Goal: Use online tool/utility: Utilize a website feature to perform a specific function

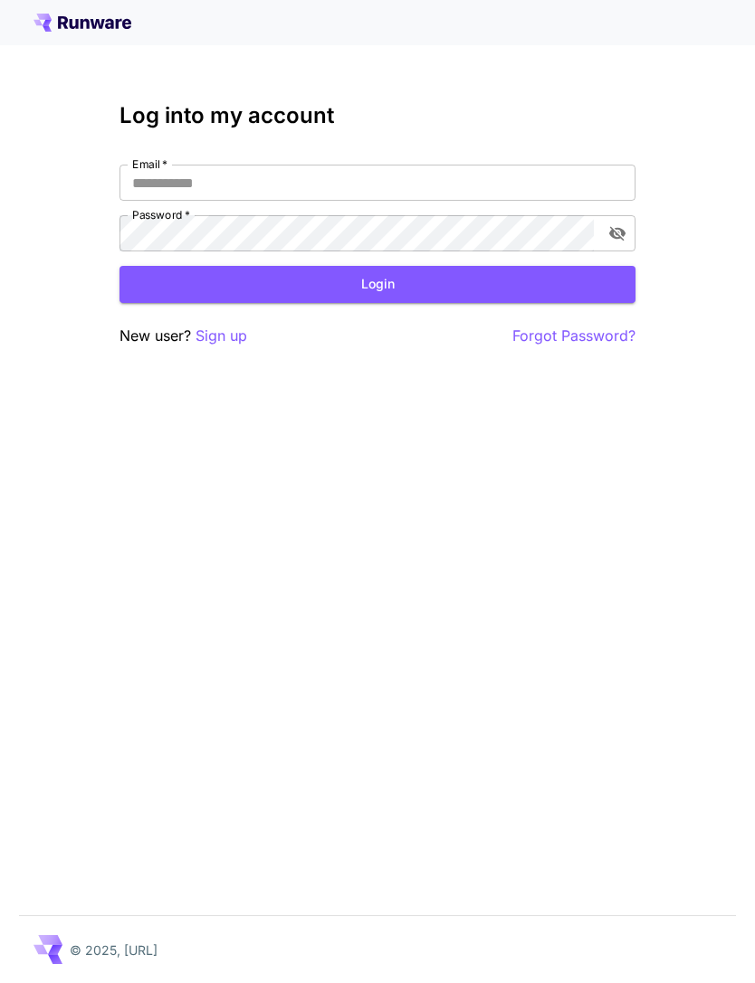
click at [403, 173] on input "Email   *" at bounding box center [377, 183] width 516 height 36
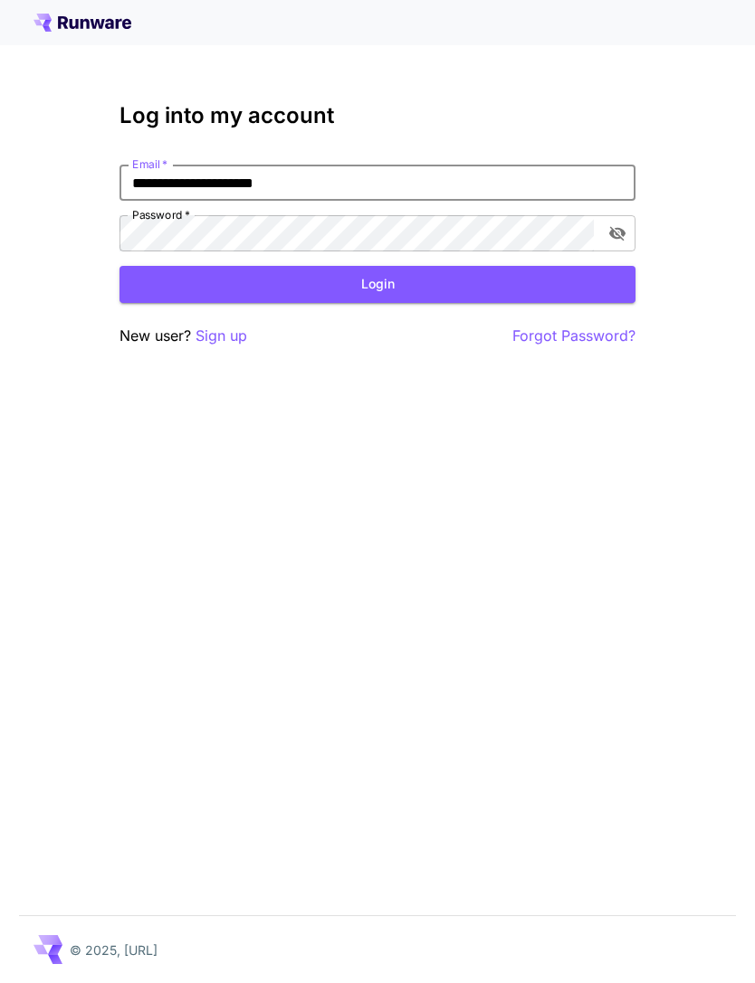
type input "**********"
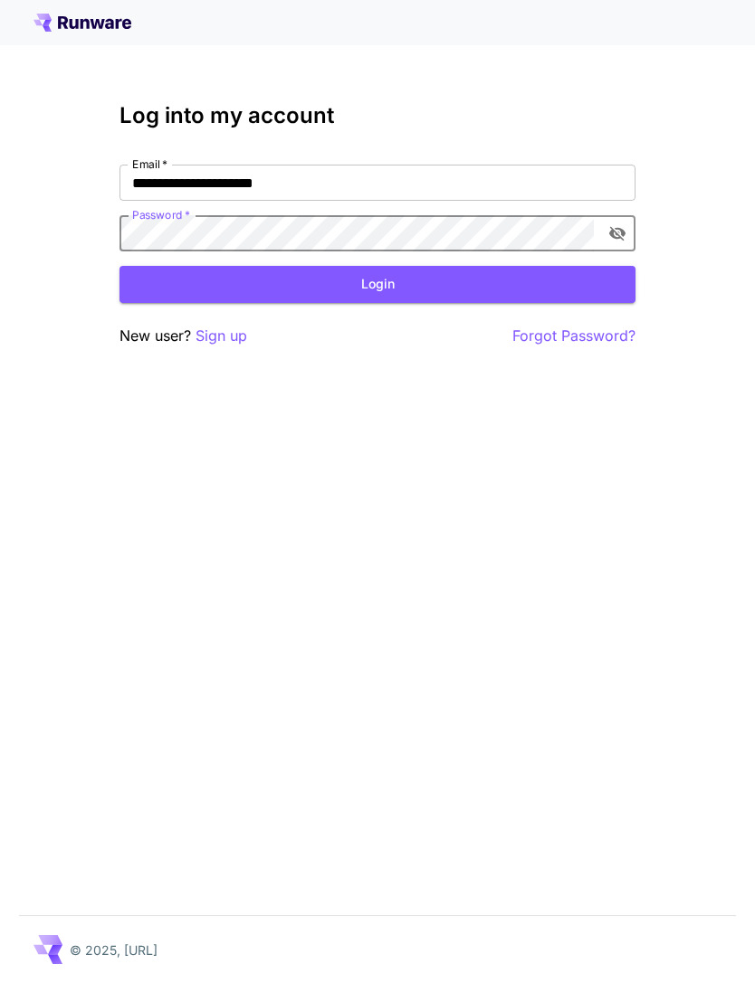
click at [406, 292] on button "Login" at bounding box center [377, 284] width 516 height 37
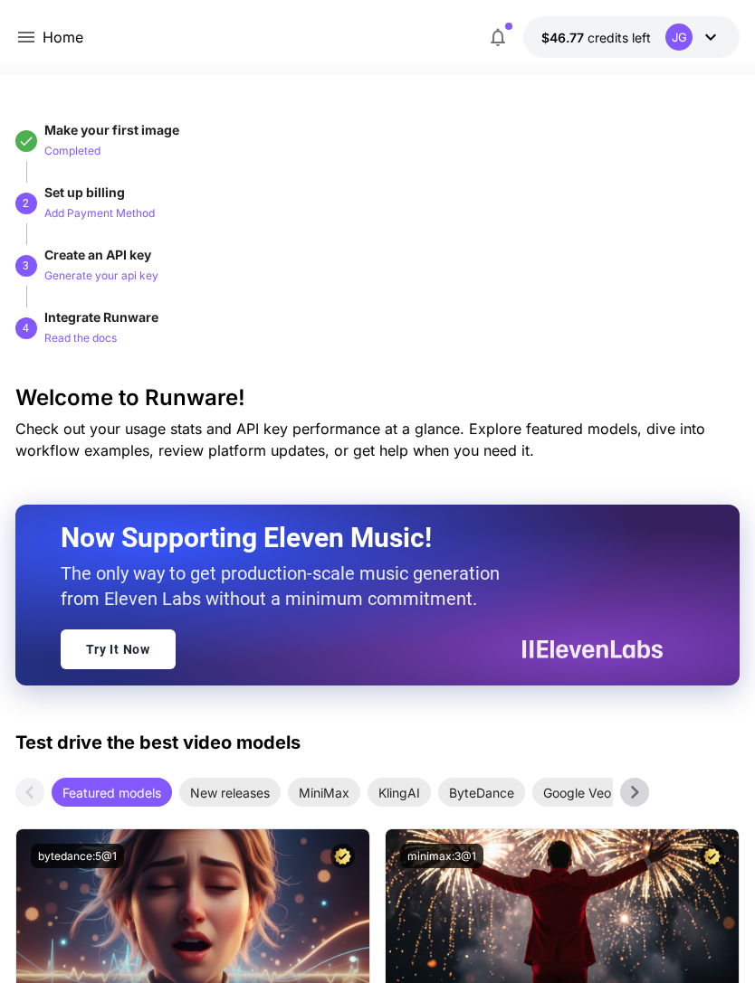
click at [35, 30] on icon at bounding box center [26, 37] width 22 height 22
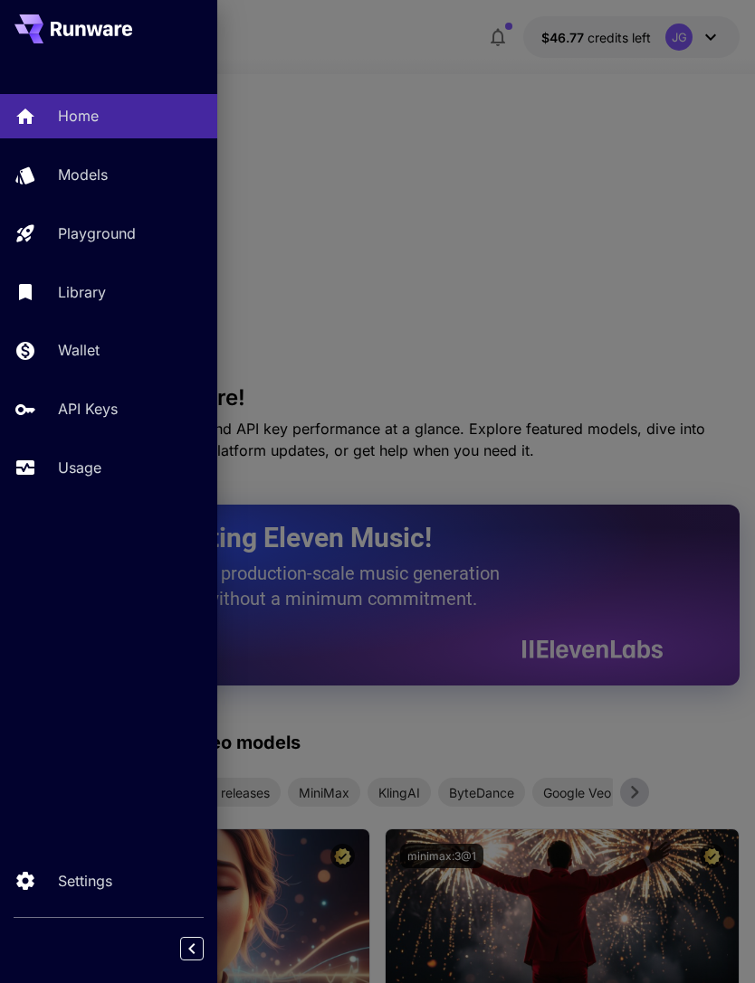
click at [97, 464] on p "Usage" at bounding box center [79, 468] width 43 height 22
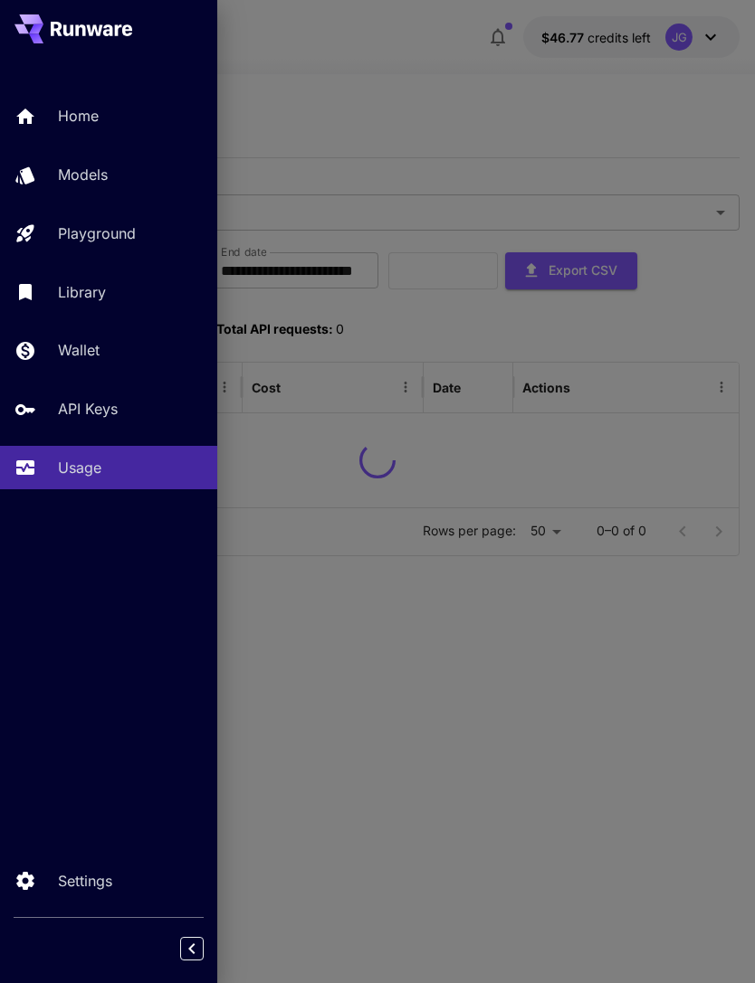
click at [441, 81] on div at bounding box center [377, 491] width 755 height 983
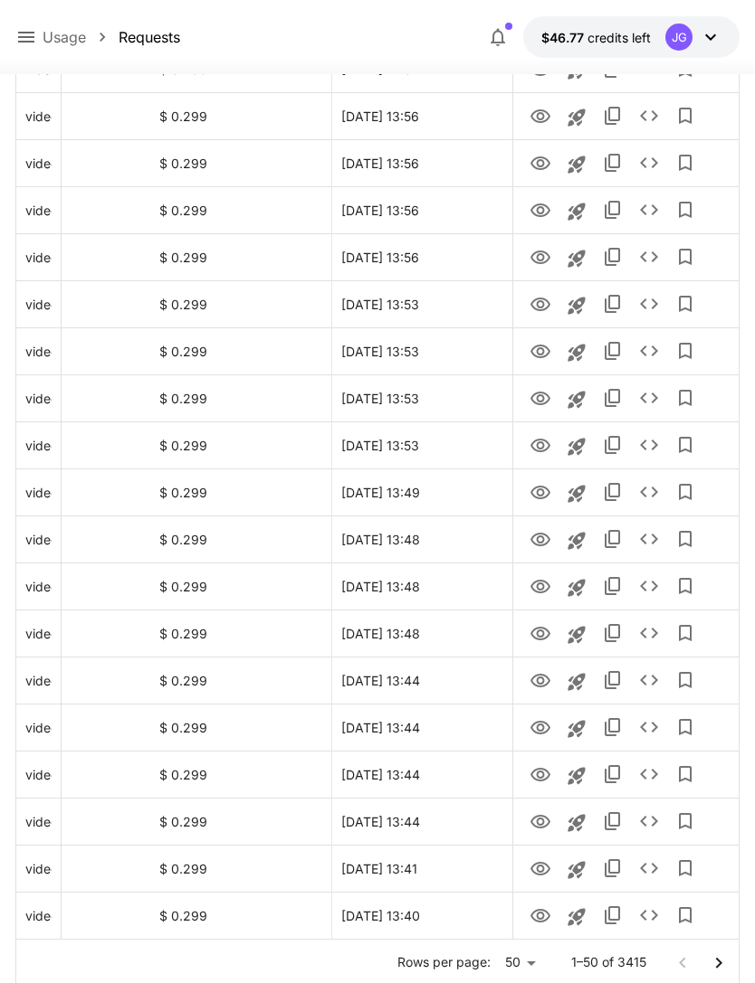
scroll to position [0, 92]
click at [723, 961] on icon "Go to next page" at bounding box center [718, 964] width 22 height 22
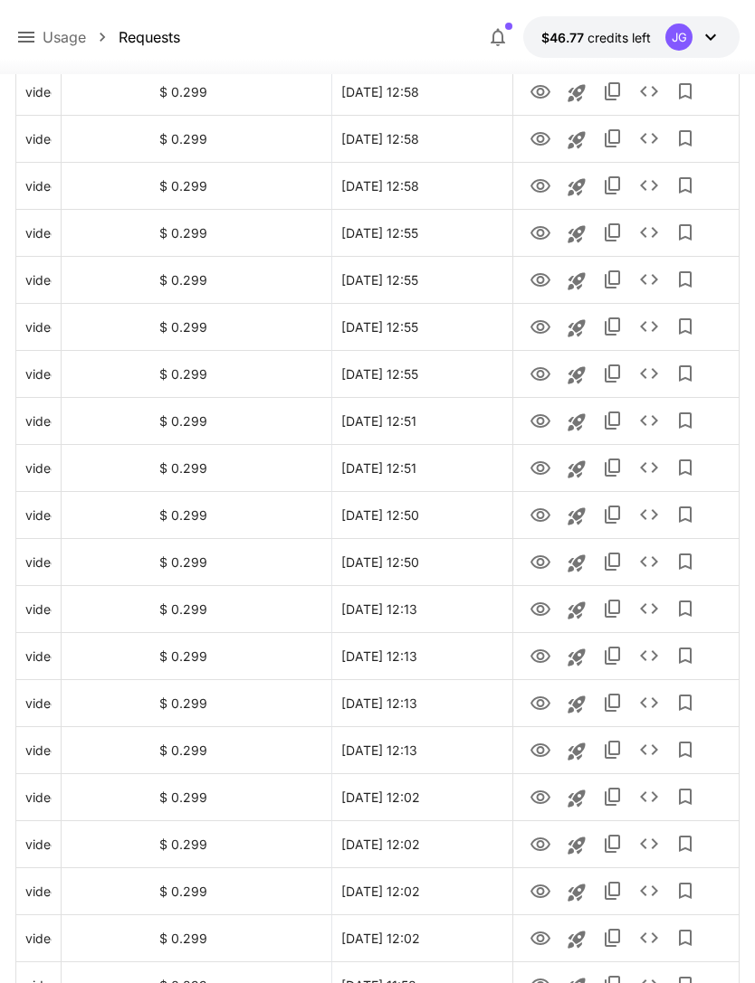
scroll to position [1428, 0]
click at [539, 612] on icon "View" at bounding box center [540, 610] width 20 height 14
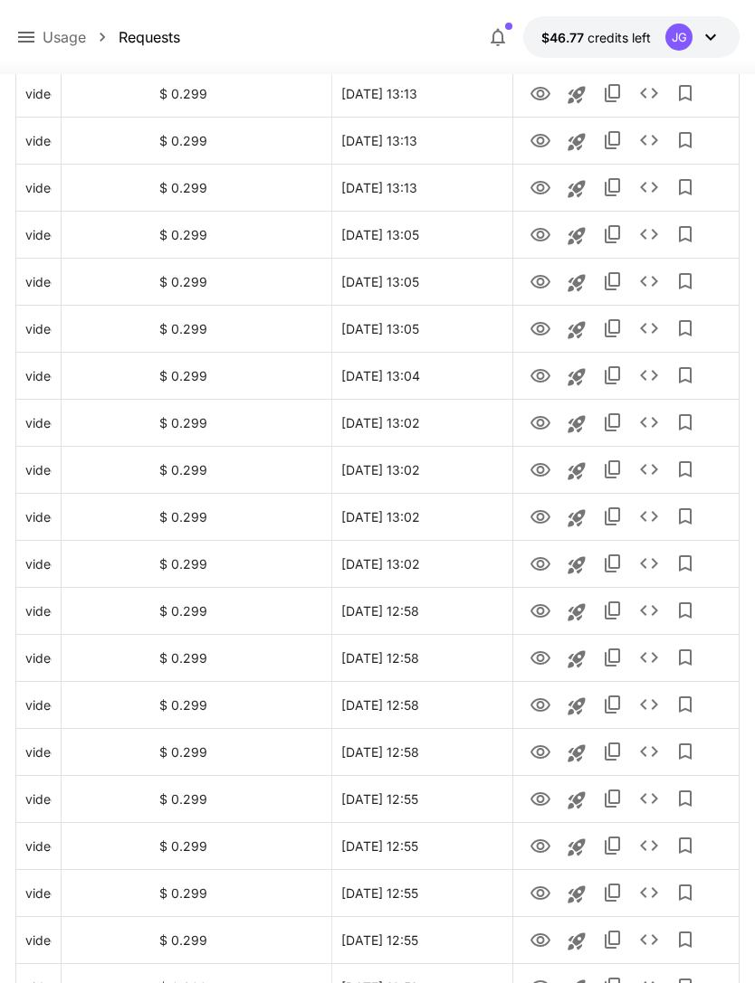
scroll to position [860, 0]
click at [542, 564] on icon "View" at bounding box center [540, 565] width 20 height 14
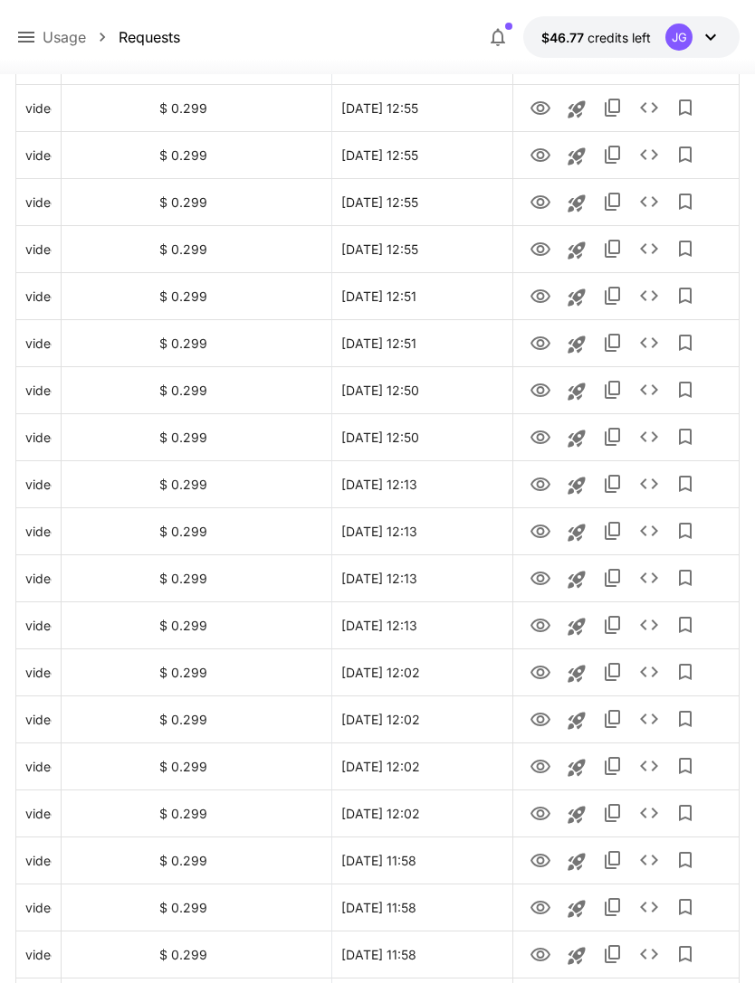
scroll to position [1552, 0]
click at [544, 631] on icon "View" at bounding box center [540, 626] width 20 height 14
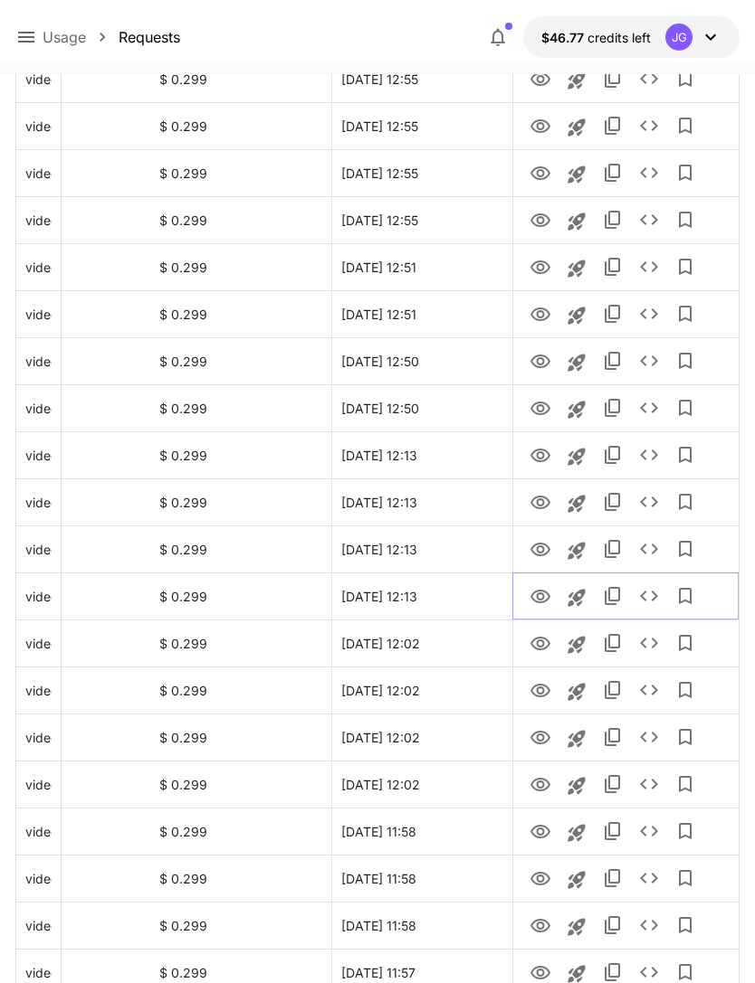
click at [576, 598] on icon "Launch in playground" at bounding box center [575, 597] width 17 height 17
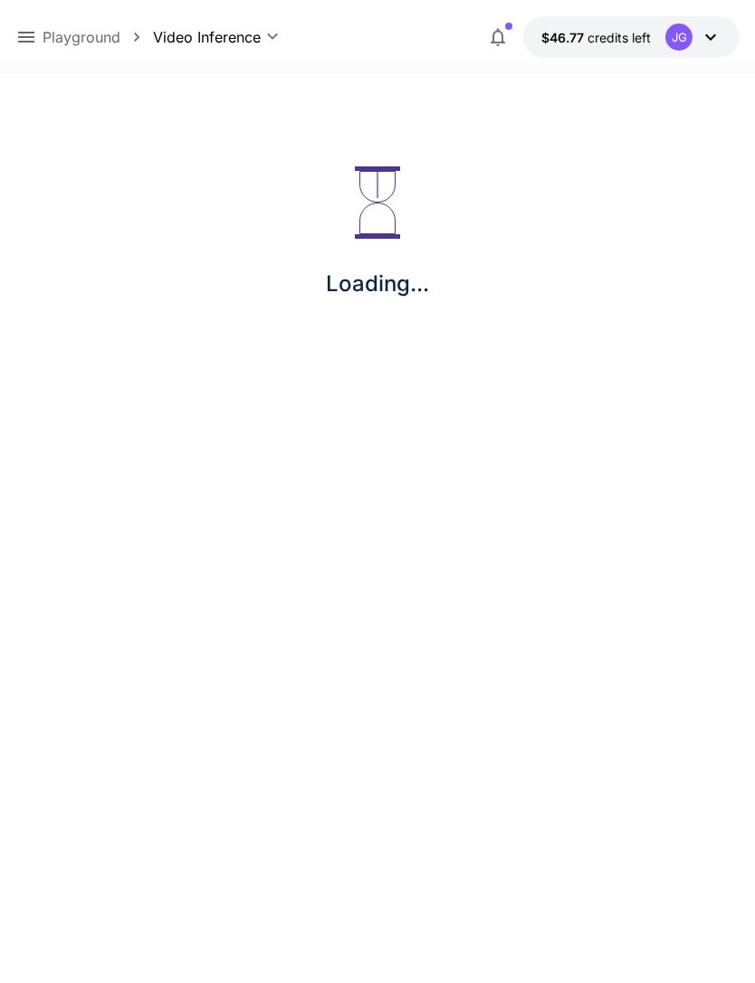
scroll to position [58, 0]
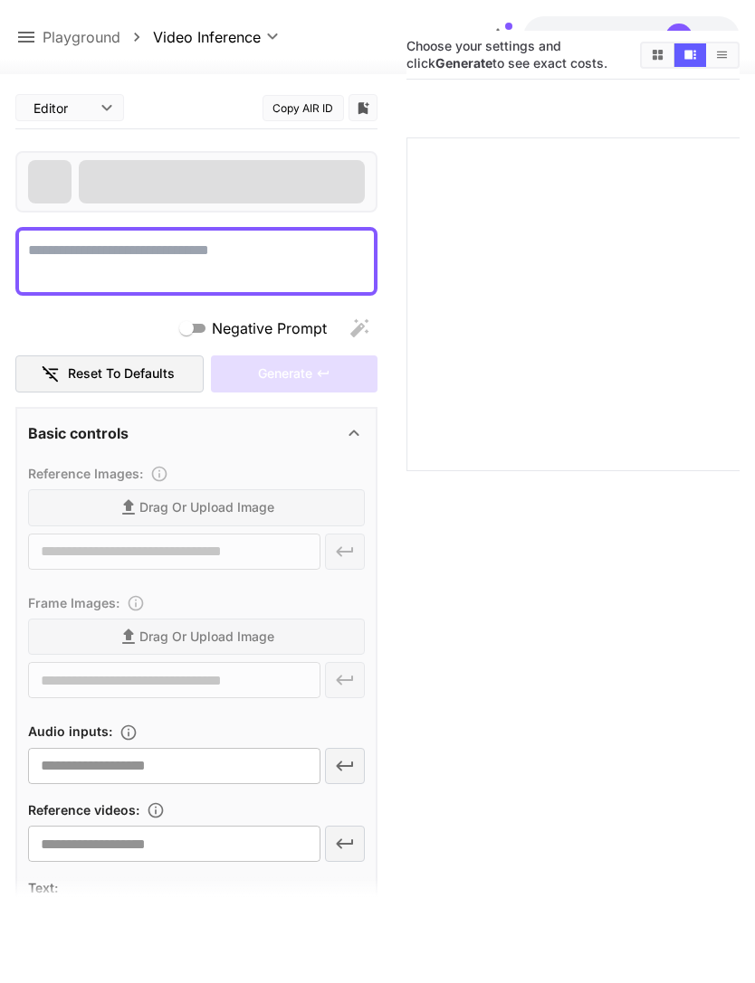
type textarea "**********"
type input "**********"
type input "***"
type input "*"
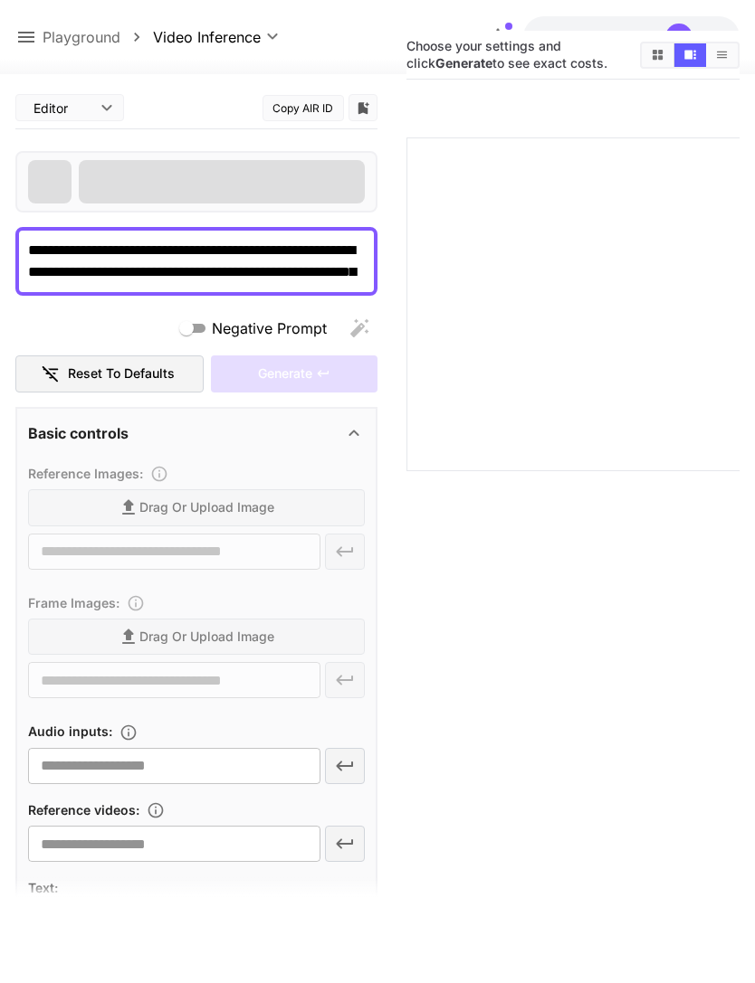
type input "**********"
type input "****"
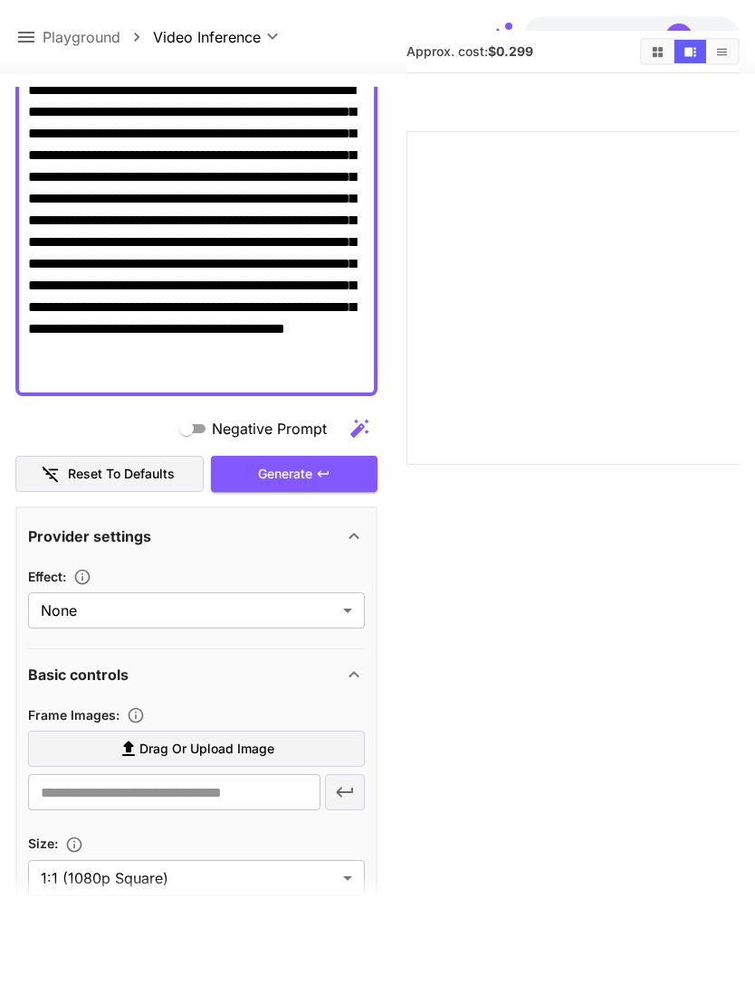
scroll to position [175, 0]
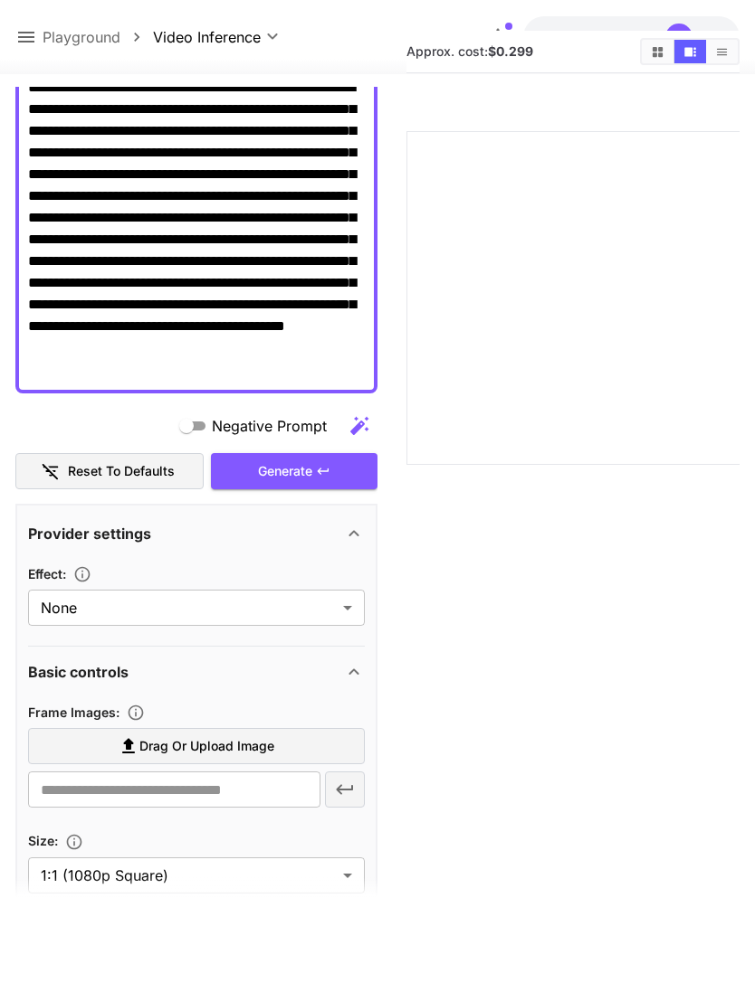
click at [223, 749] on span "Drag or upload image" at bounding box center [206, 747] width 135 height 23
click at [0, 0] on input "Drag or upload image" at bounding box center [0, 0] width 0 height 0
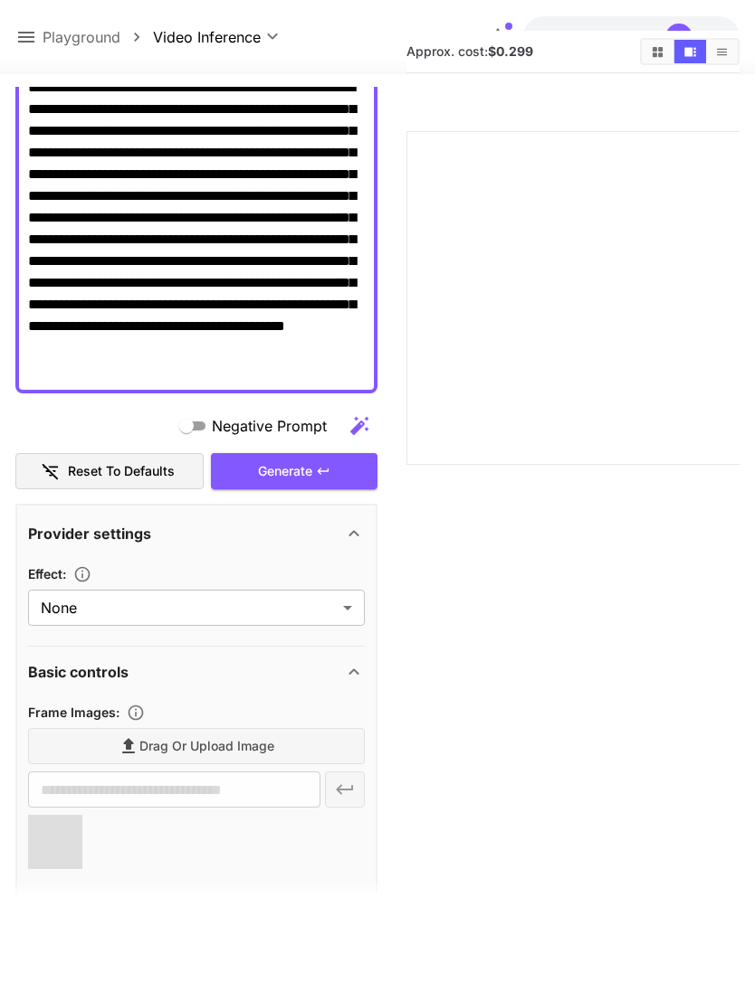
type input "**********"
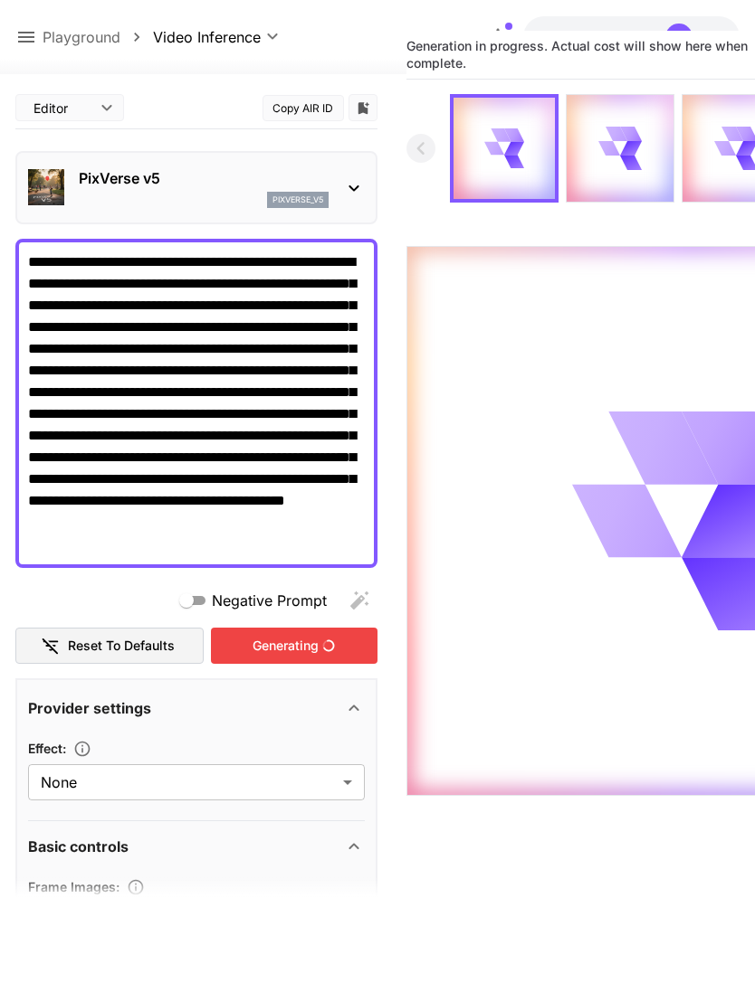
scroll to position [0, 0]
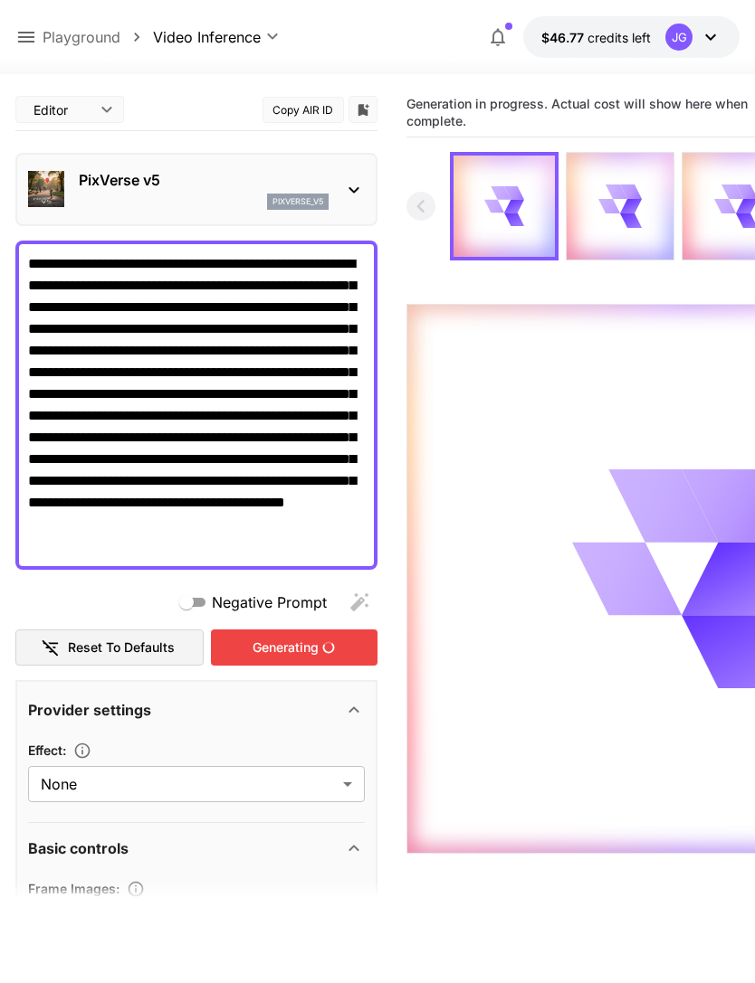
click at [33, 32] on icon at bounding box center [26, 37] width 22 height 22
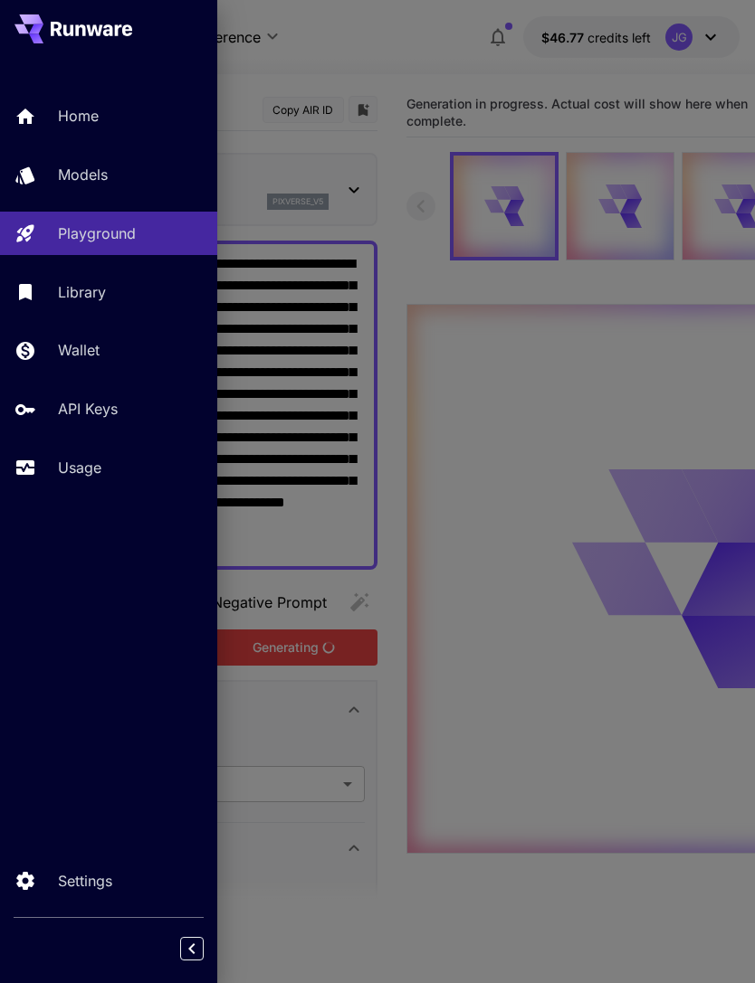
click at [99, 476] on p "Usage" at bounding box center [79, 468] width 43 height 22
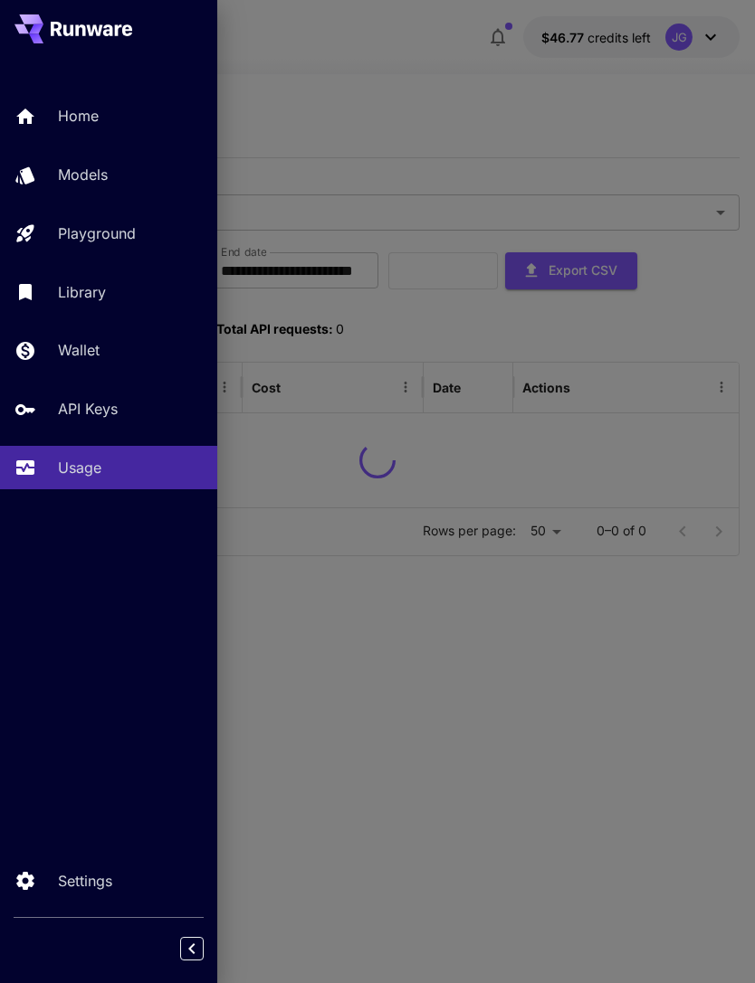
click at [480, 96] on div at bounding box center [377, 491] width 755 height 983
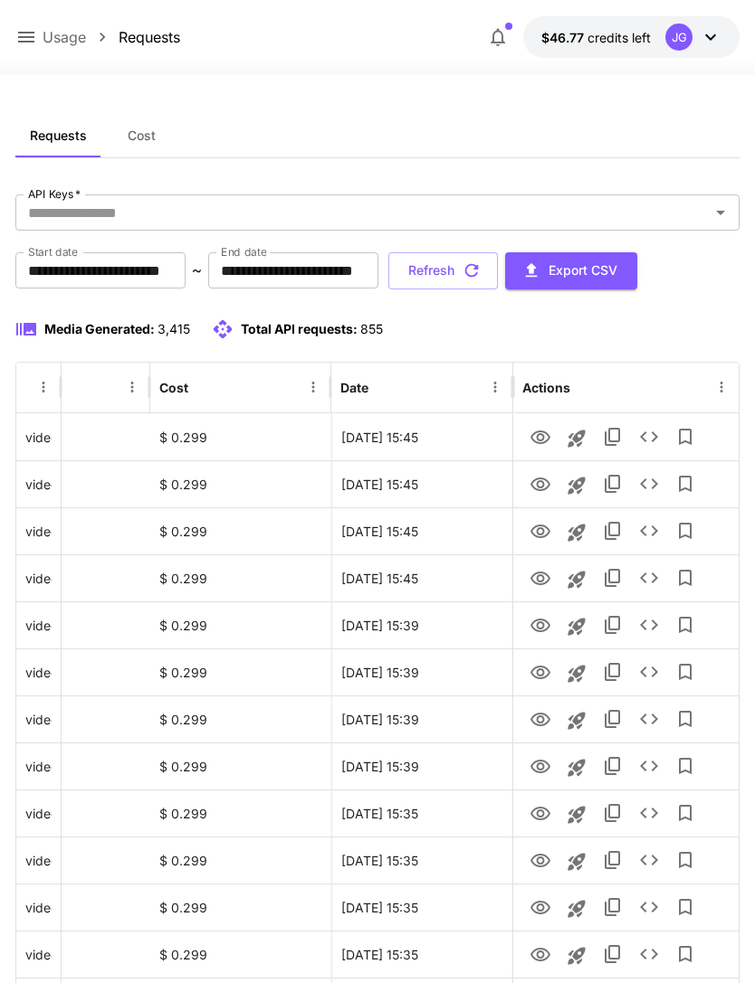
scroll to position [0, 92]
click at [541, 440] on icon "View" at bounding box center [540, 438] width 20 height 14
click at [36, 29] on icon at bounding box center [26, 37] width 22 height 22
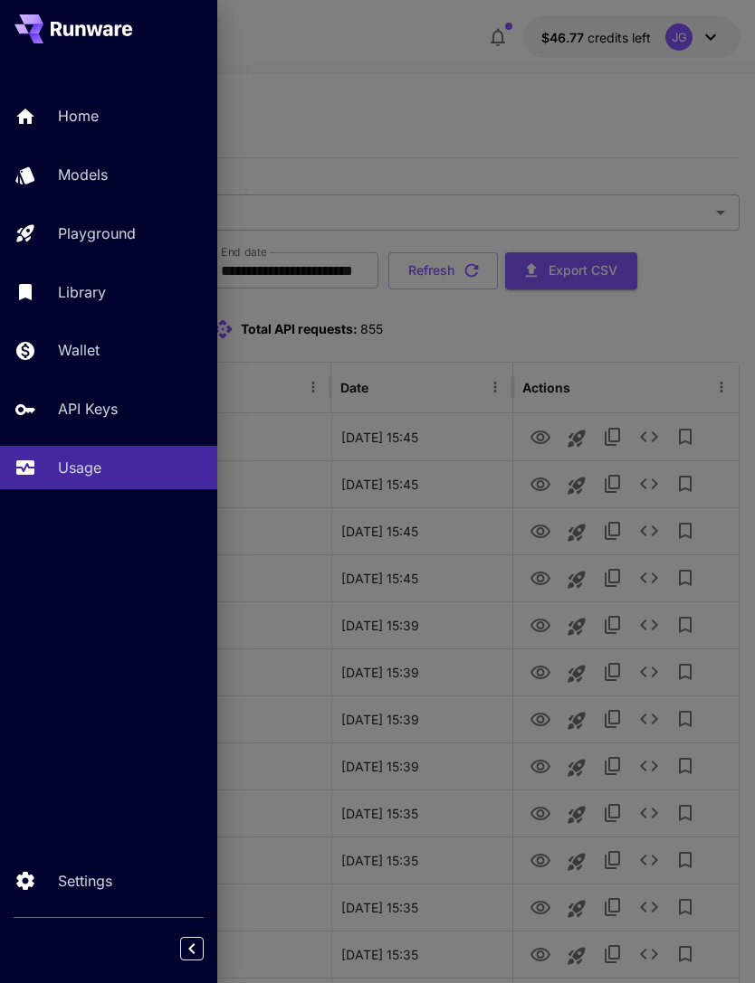
click at [148, 232] on div "Playground" at bounding box center [130, 234] width 145 height 22
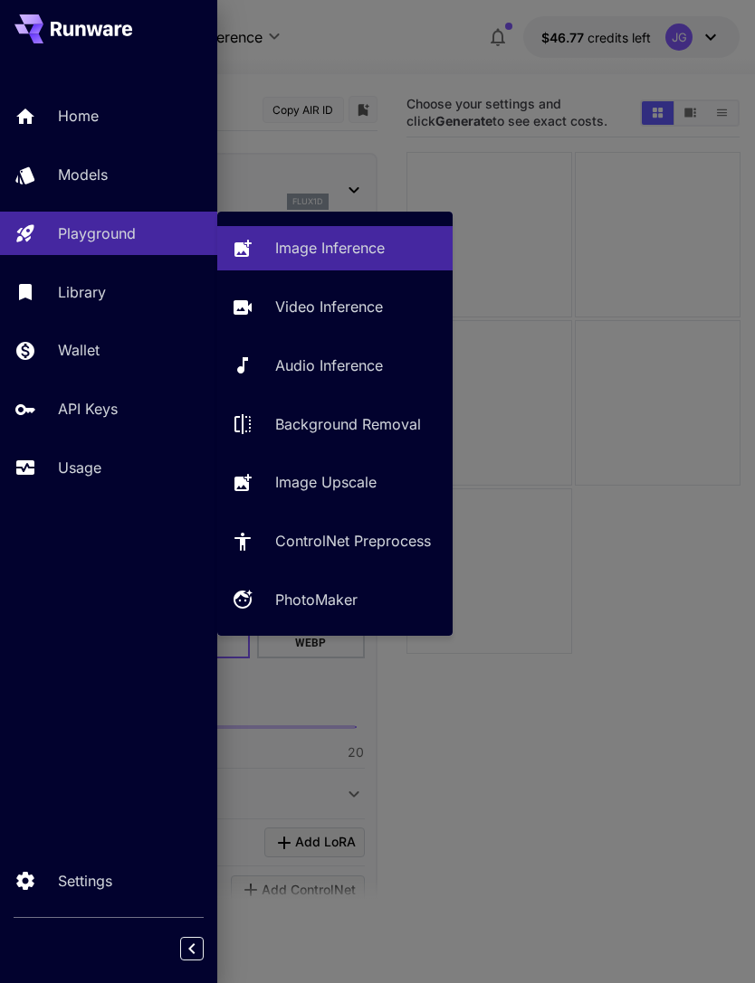
click at [352, 306] on p "Video Inference" at bounding box center [329, 307] width 108 height 22
type input "**********"
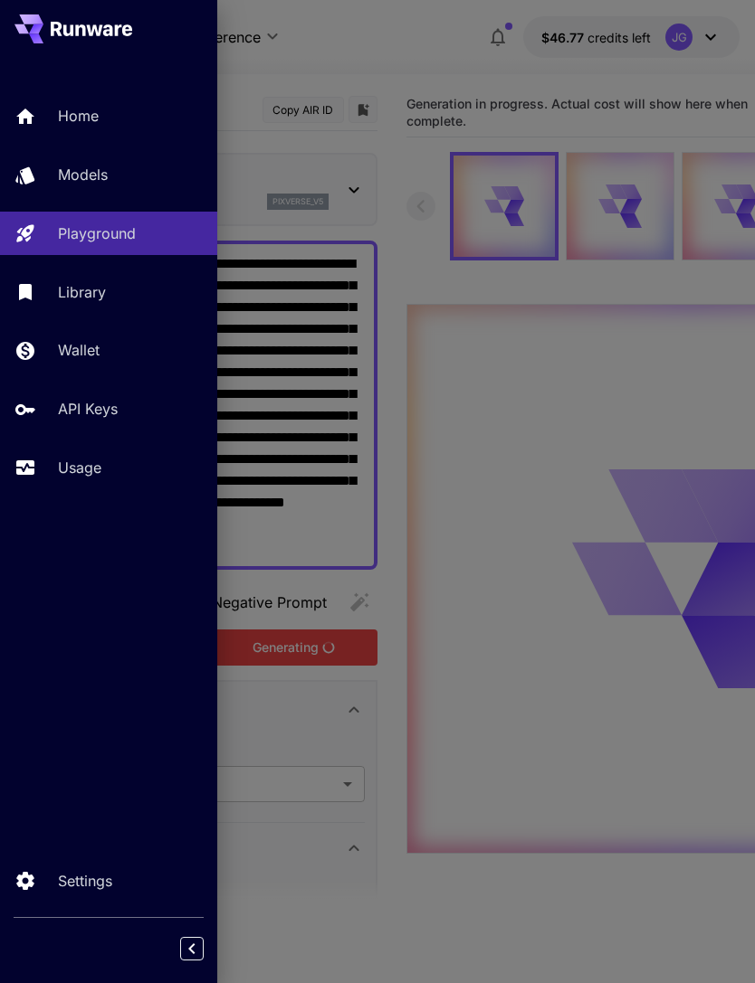
click at [434, 67] on div at bounding box center [377, 491] width 755 height 983
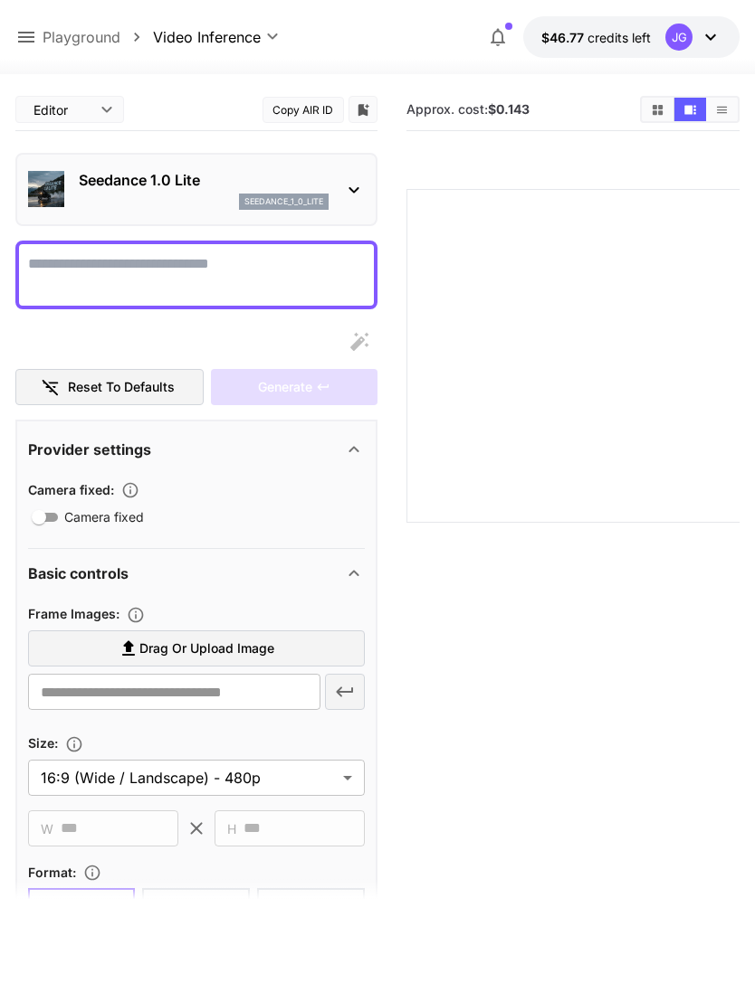
click at [36, 36] on icon at bounding box center [26, 37] width 22 height 22
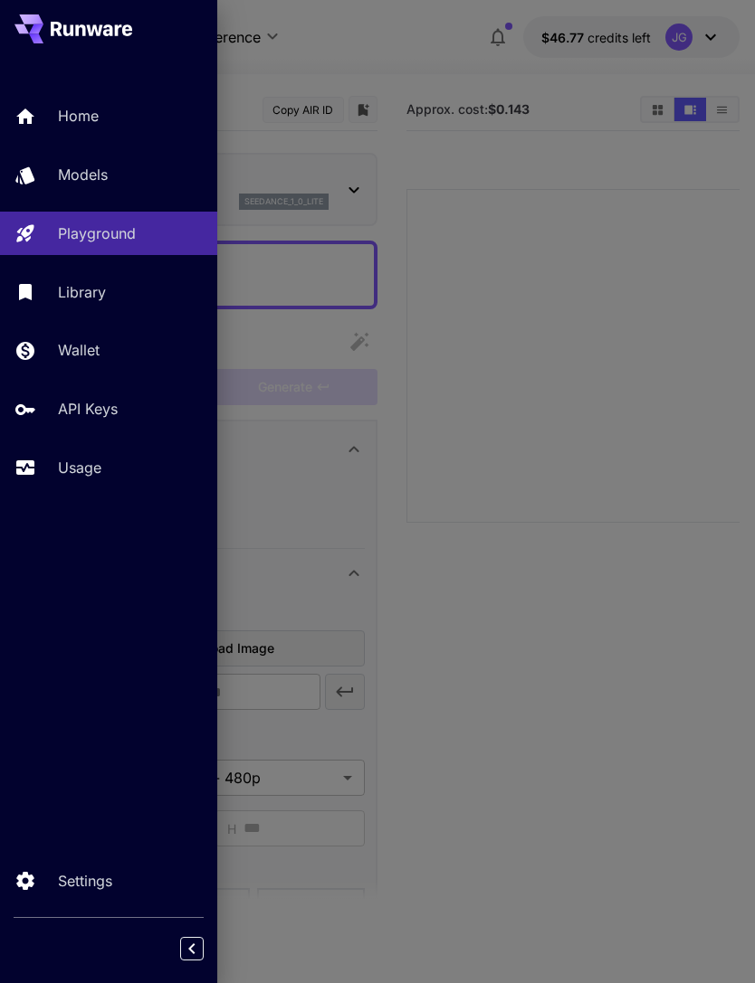
click at [98, 469] on p "Usage" at bounding box center [79, 468] width 43 height 22
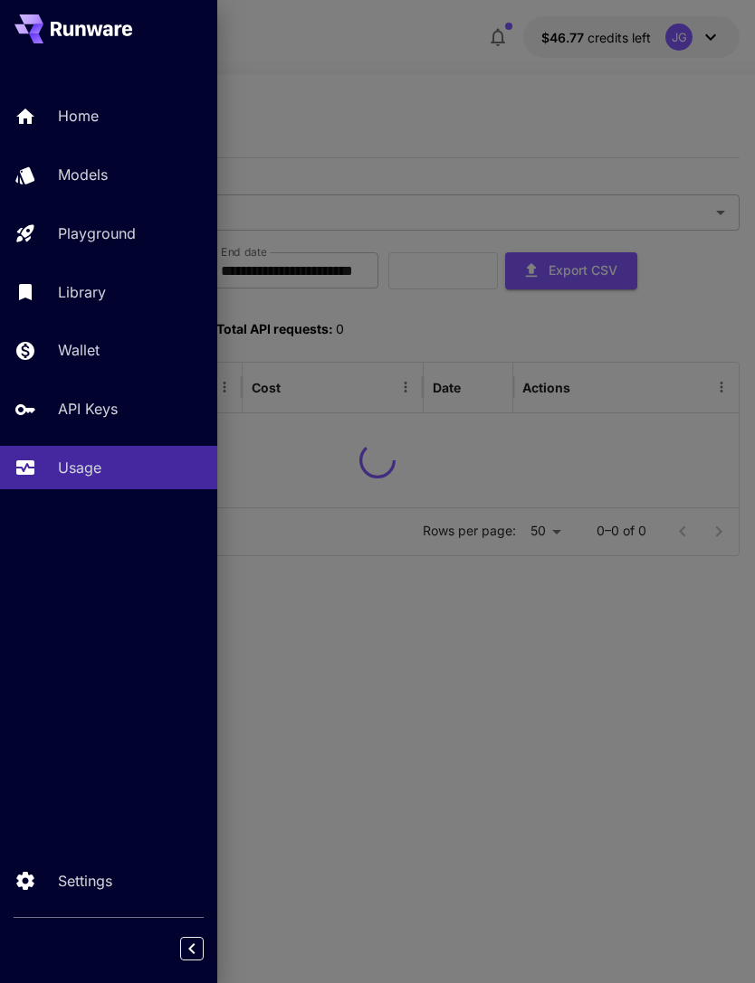
click at [403, 65] on div at bounding box center [377, 491] width 755 height 983
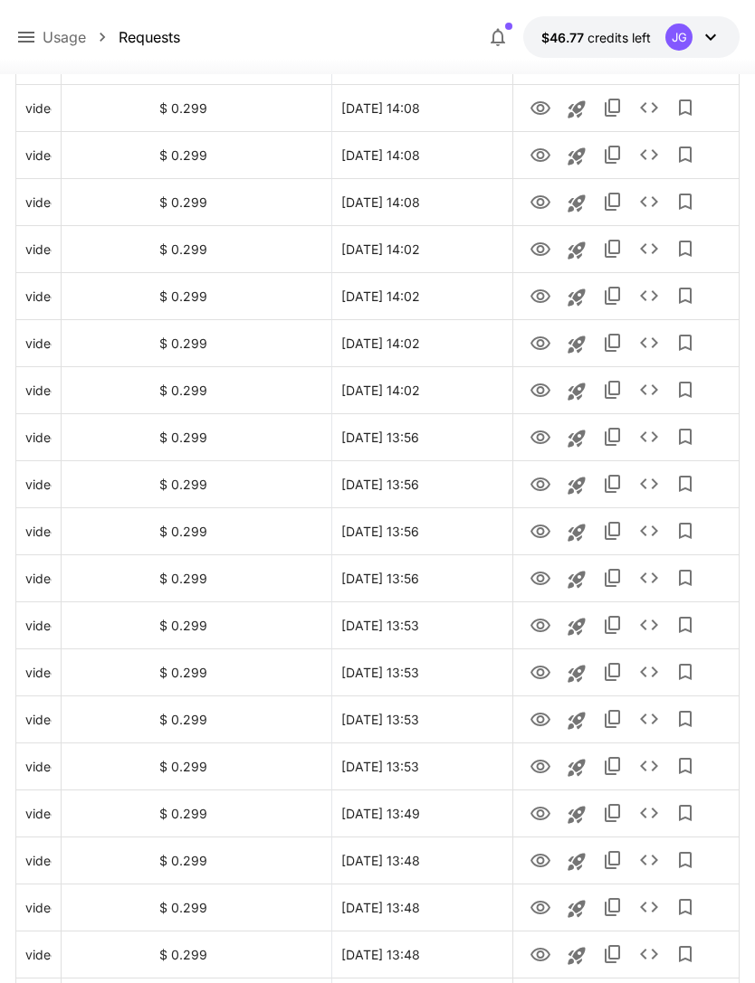
scroll to position [1827, 0]
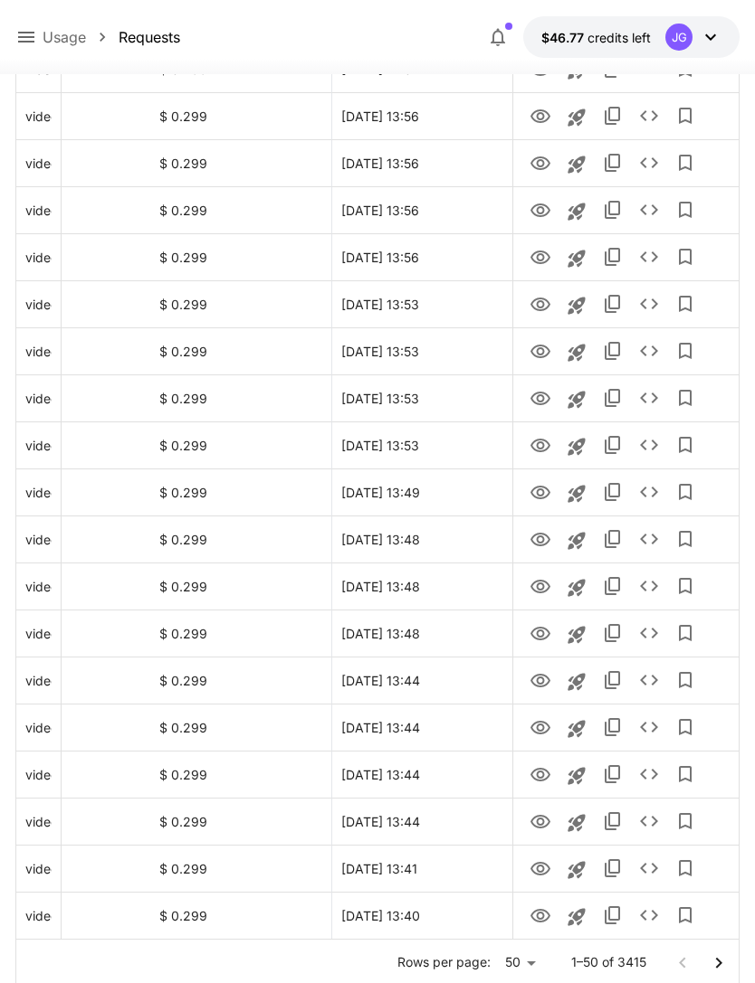
click at [726, 965] on icon "Go to next page" at bounding box center [718, 964] width 22 height 22
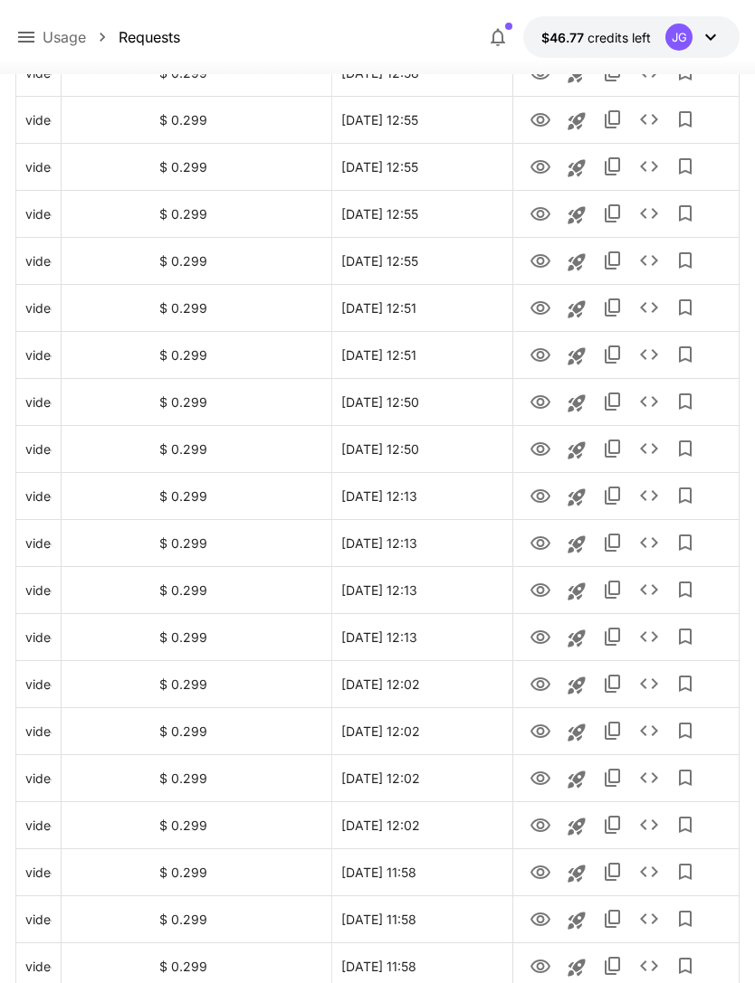
scroll to position [1546, 0]
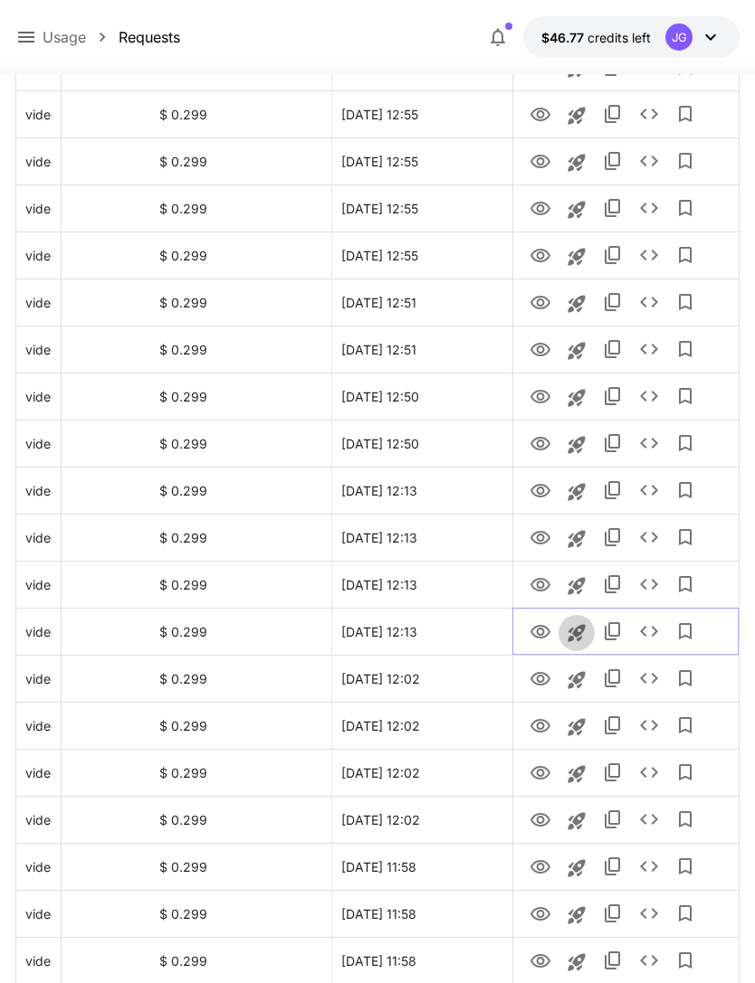
click at [581, 638] on icon "Launch in playground" at bounding box center [576, 633] width 22 height 22
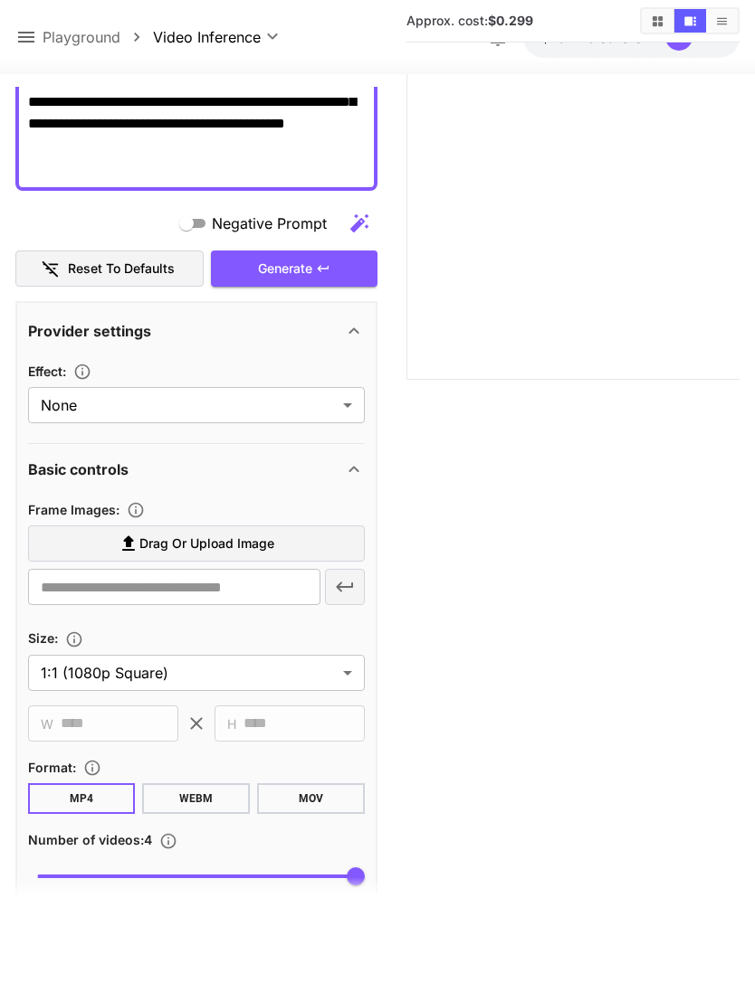
scroll to position [366, 0]
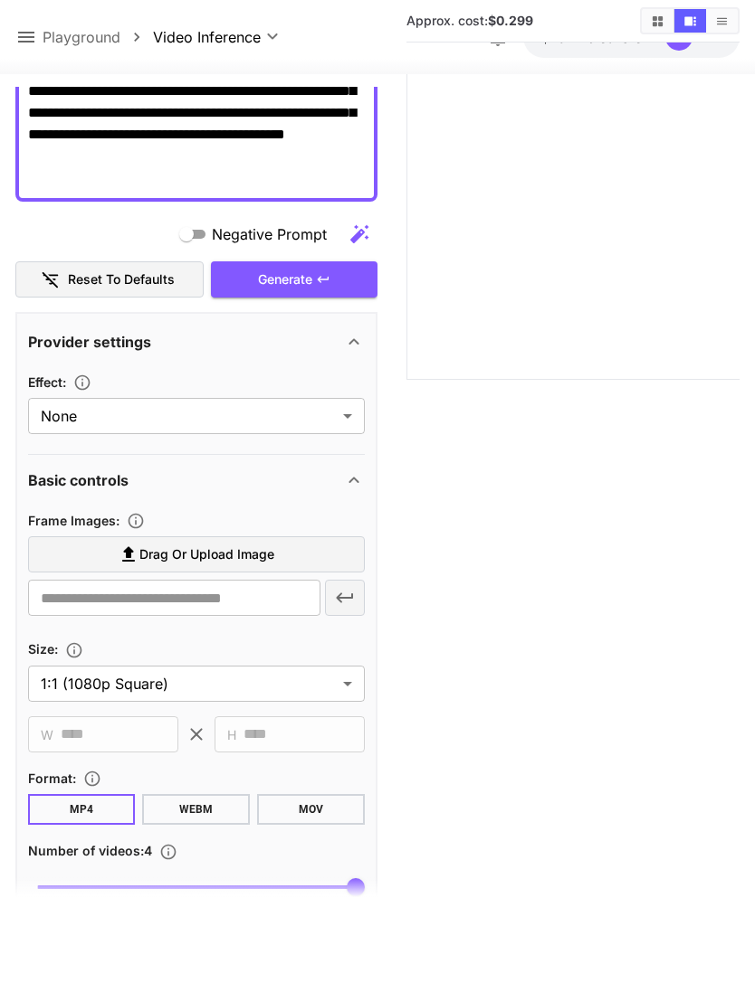
click at [279, 556] on label "Drag or upload image" at bounding box center [196, 554] width 337 height 37
click at [0, 0] on input "Drag or upload image" at bounding box center [0, 0] width 0 height 0
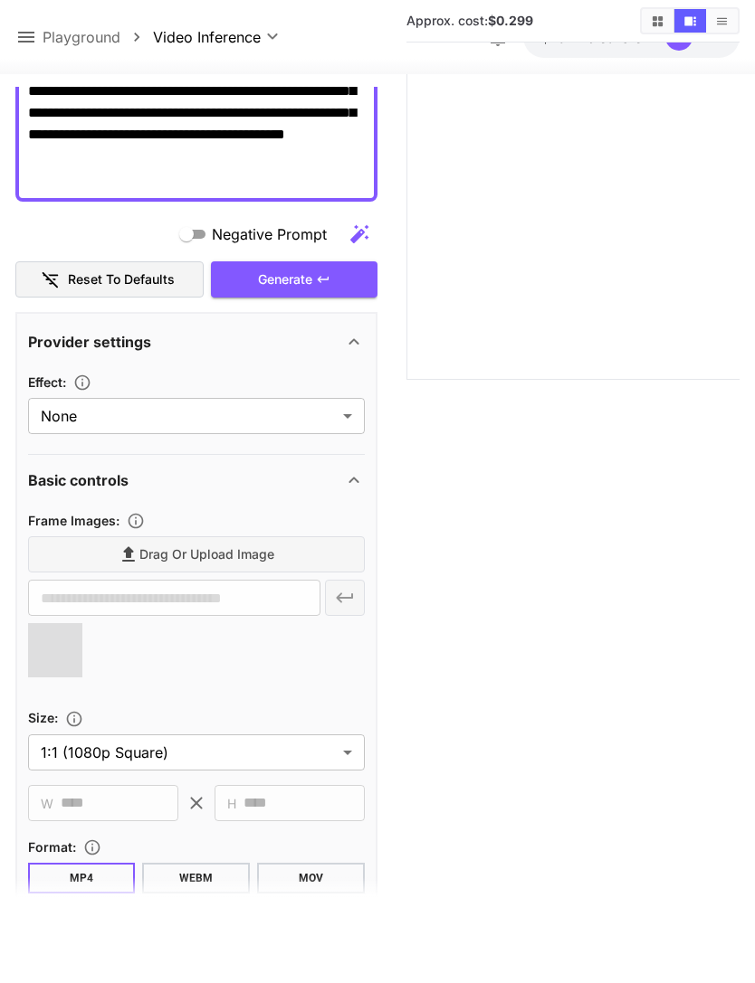
type input "**********"
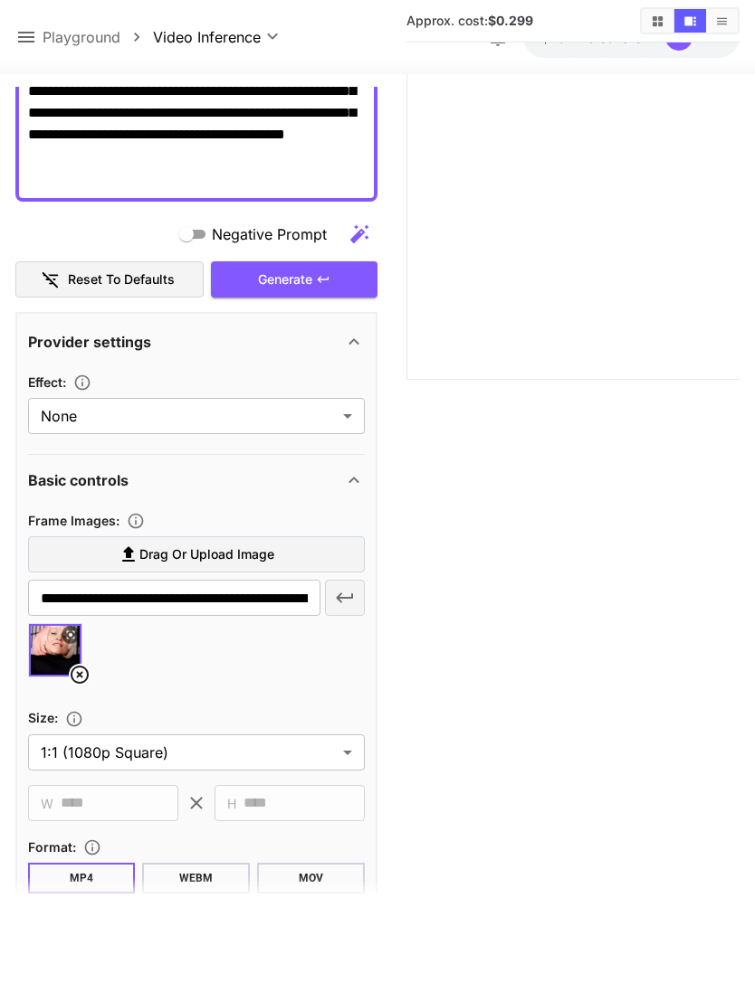
click at [334, 280] on div "Generate" at bounding box center [294, 279] width 166 height 37
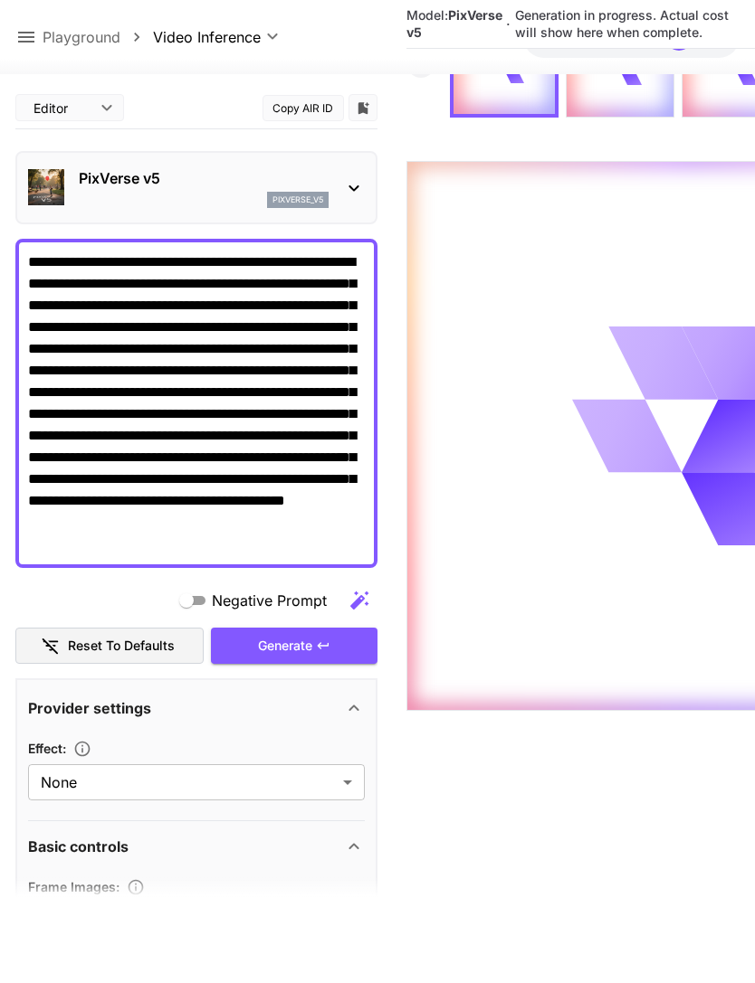
scroll to position [0, 0]
click at [28, 35] on icon at bounding box center [26, 37] width 22 height 22
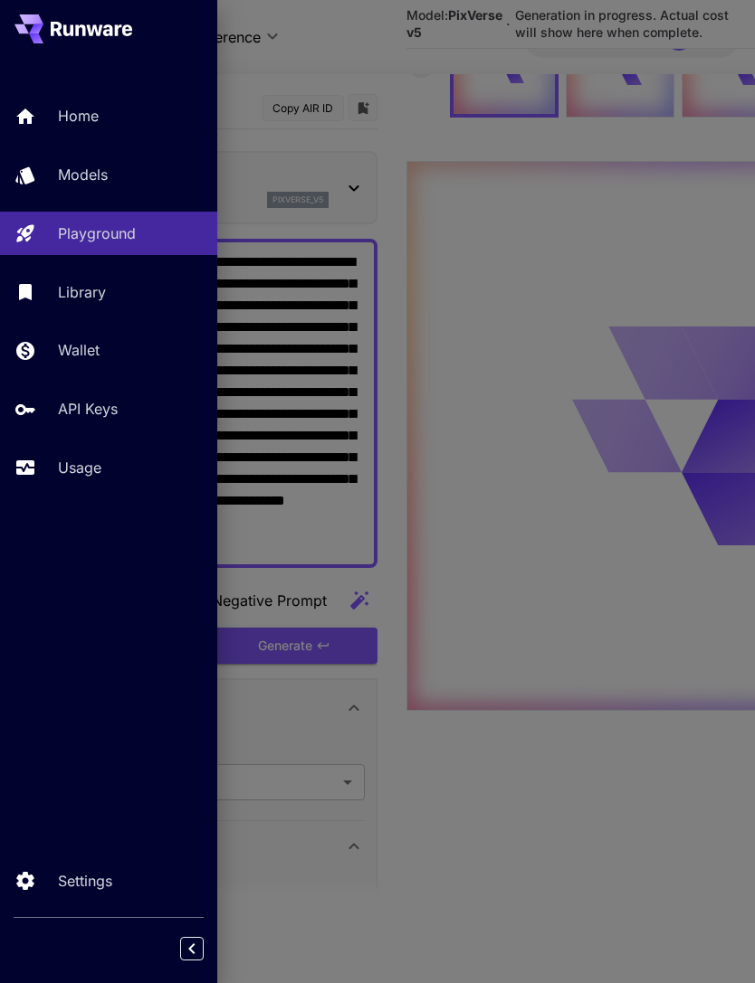
click at [111, 461] on div "Usage" at bounding box center [130, 468] width 145 height 22
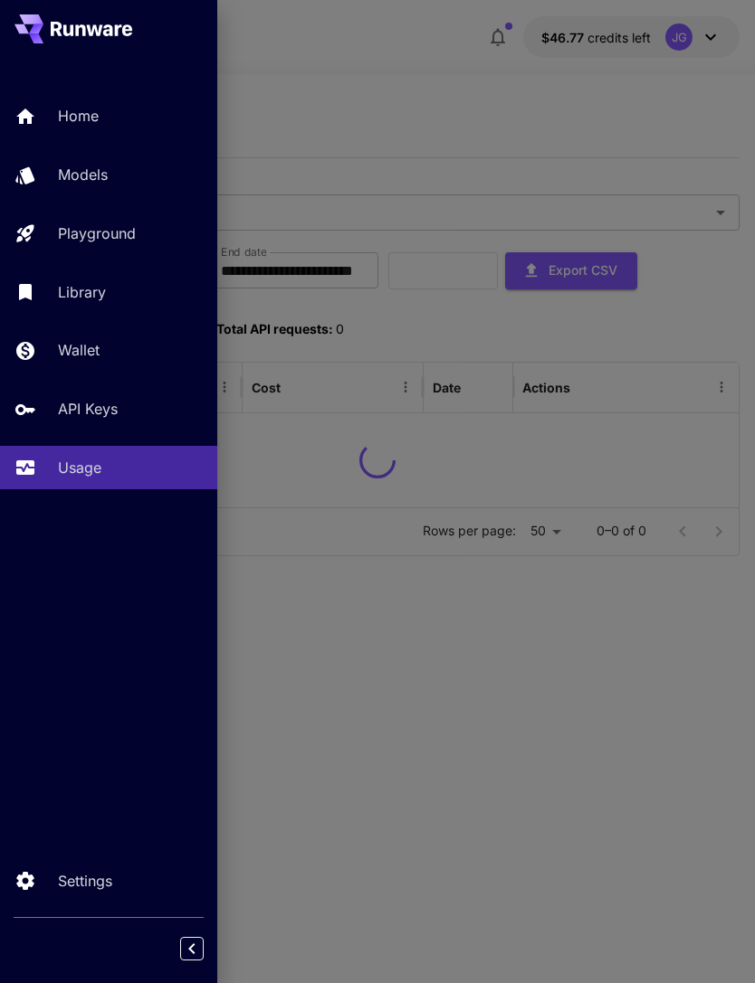
click at [387, 104] on div at bounding box center [377, 491] width 755 height 983
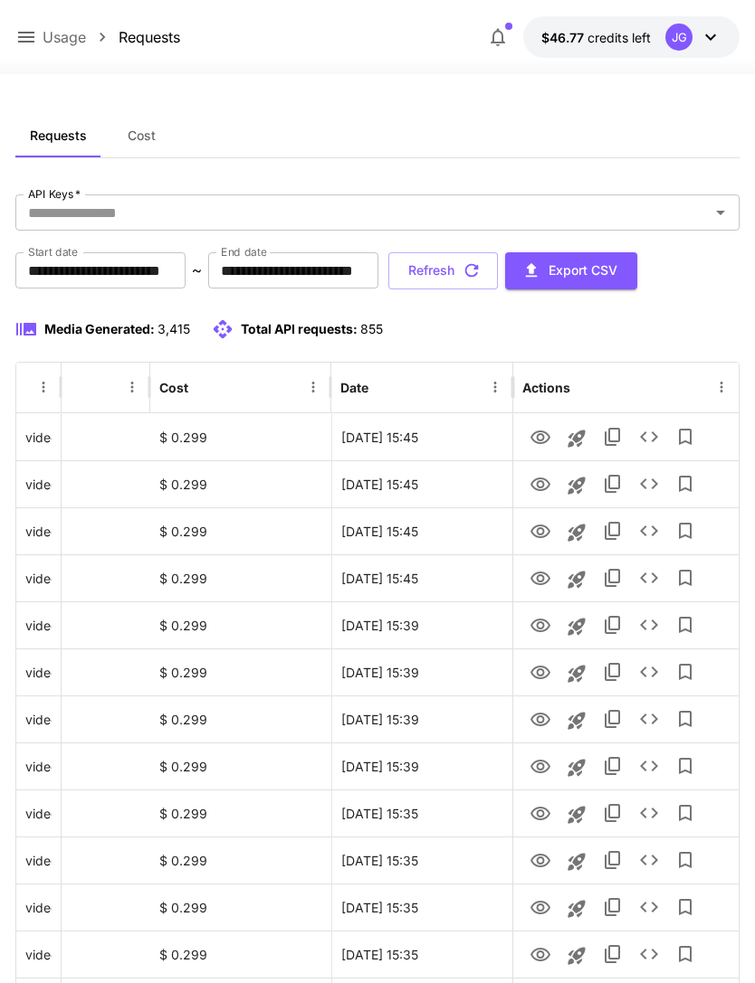
scroll to position [0, 92]
click at [481, 280] on icon "button" at bounding box center [471, 271] width 20 height 20
click at [539, 489] on icon "View" at bounding box center [540, 485] width 22 height 22
click at [537, 540] on icon "View" at bounding box center [540, 532] width 22 height 22
click at [537, 577] on icon "View" at bounding box center [540, 579] width 20 height 14
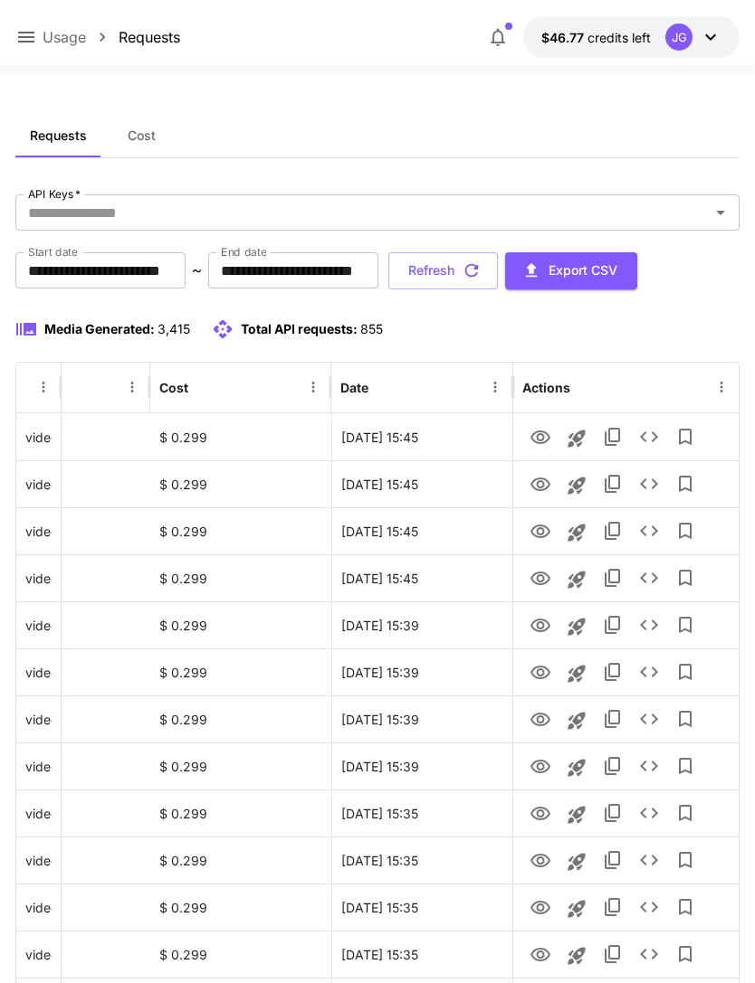
click at [498, 277] on button "Refresh" at bounding box center [442, 270] width 109 height 37
click at [479, 268] on icon "button" at bounding box center [472, 271] width 14 height 14
click at [544, 627] on icon "View" at bounding box center [540, 626] width 22 height 22
click at [540, 675] on icon "View" at bounding box center [540, 673] width 20 height 14
click at [481, 271] on icon "button" at bounding box center [471, 271] width 20 height 20
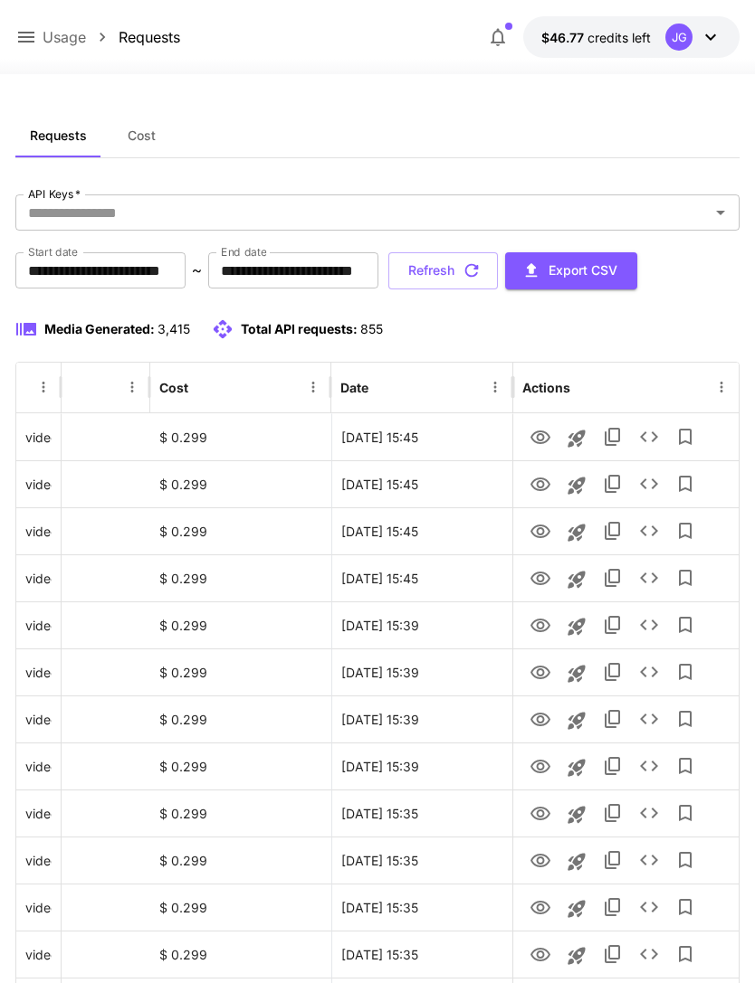
click at [36, 33] on icon at bounding box center [26, 37] width 22 height 22
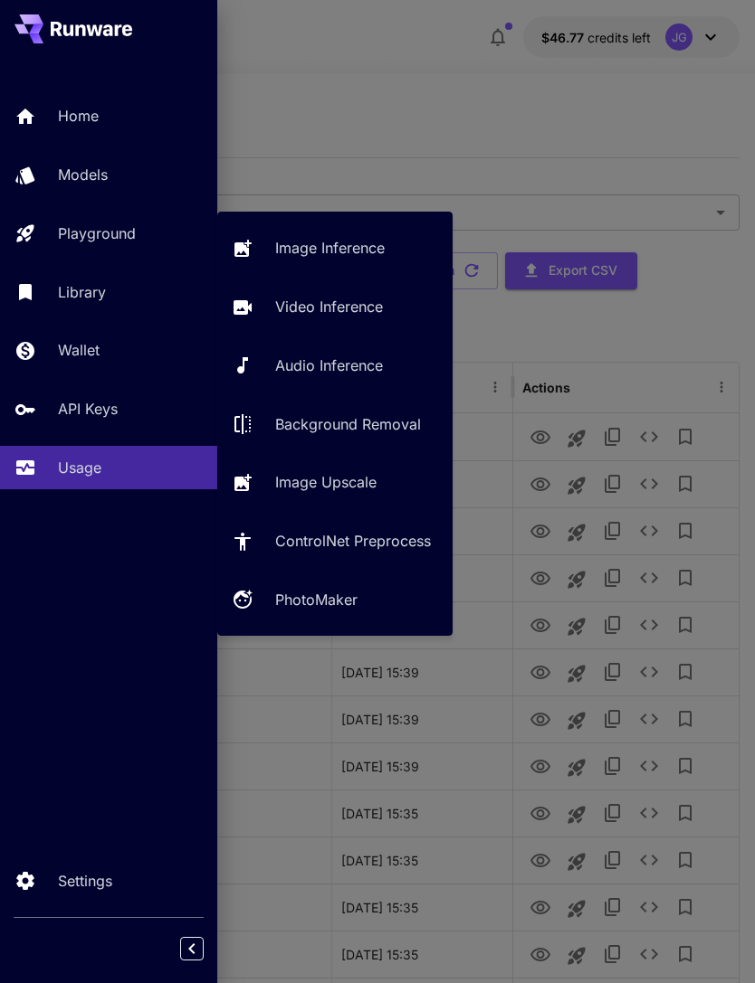
click at [136, 235] on p "Playground" at bounding box center [97, 234] width 78 height 22
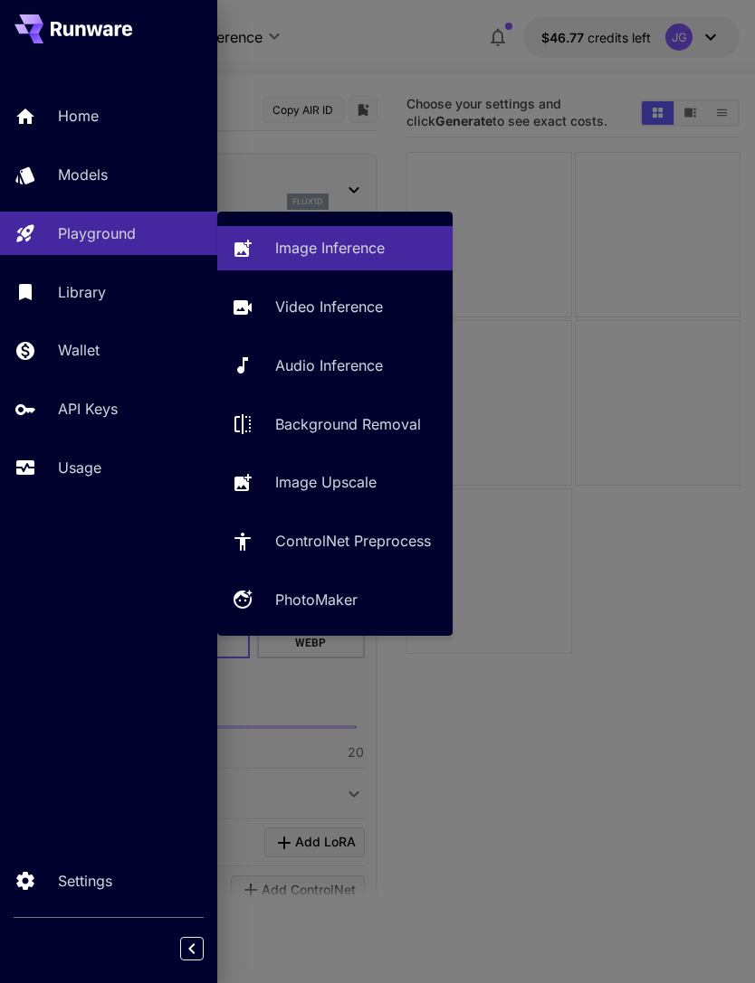
click at [342, 307] on p "Video Inference" at bounding box center [329, 307] width 108 height 22
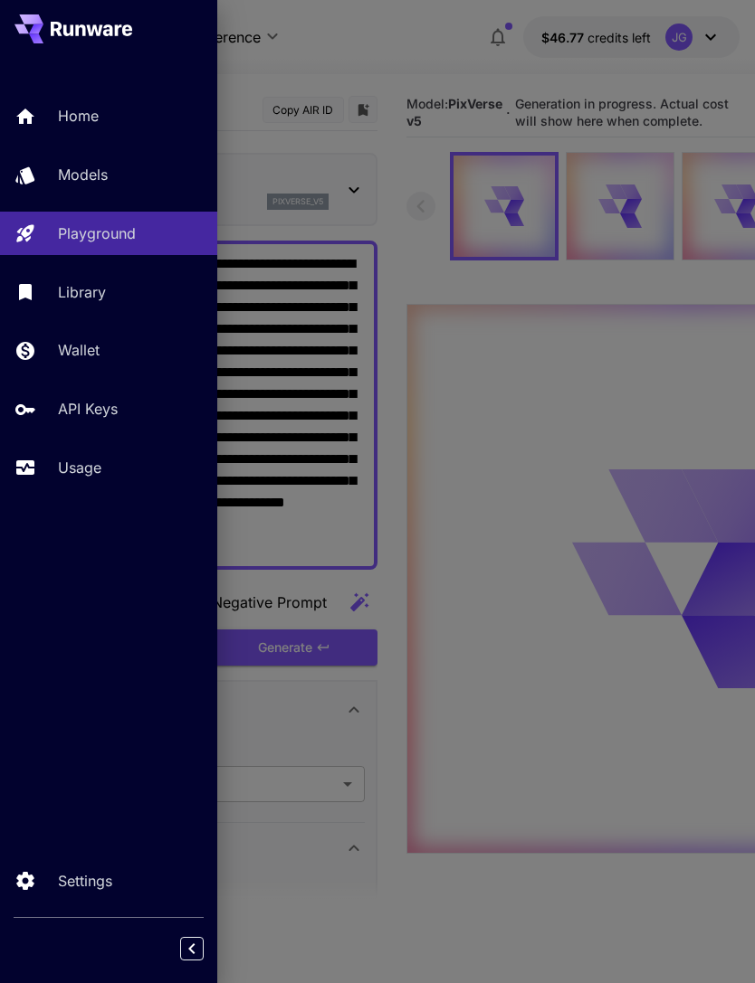
type input "**********"
click at [438, 46] on div at bounding box center [377, 491] width 755 height 983
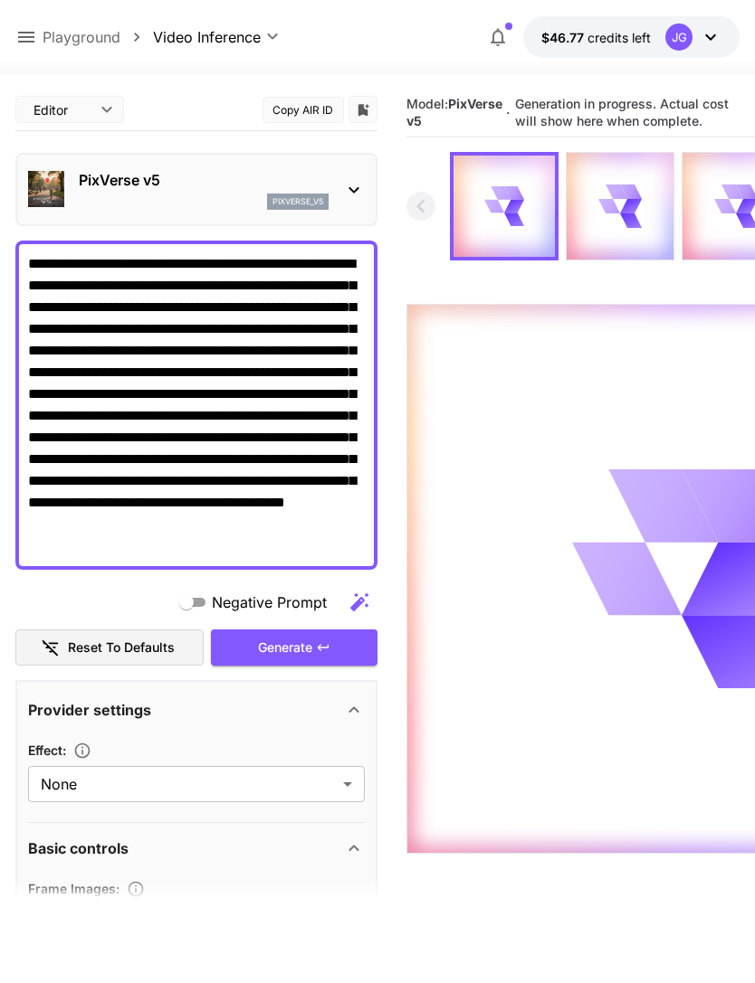
click at [35, 37] on icon at bounding box center [26, 37] width 22 height 22
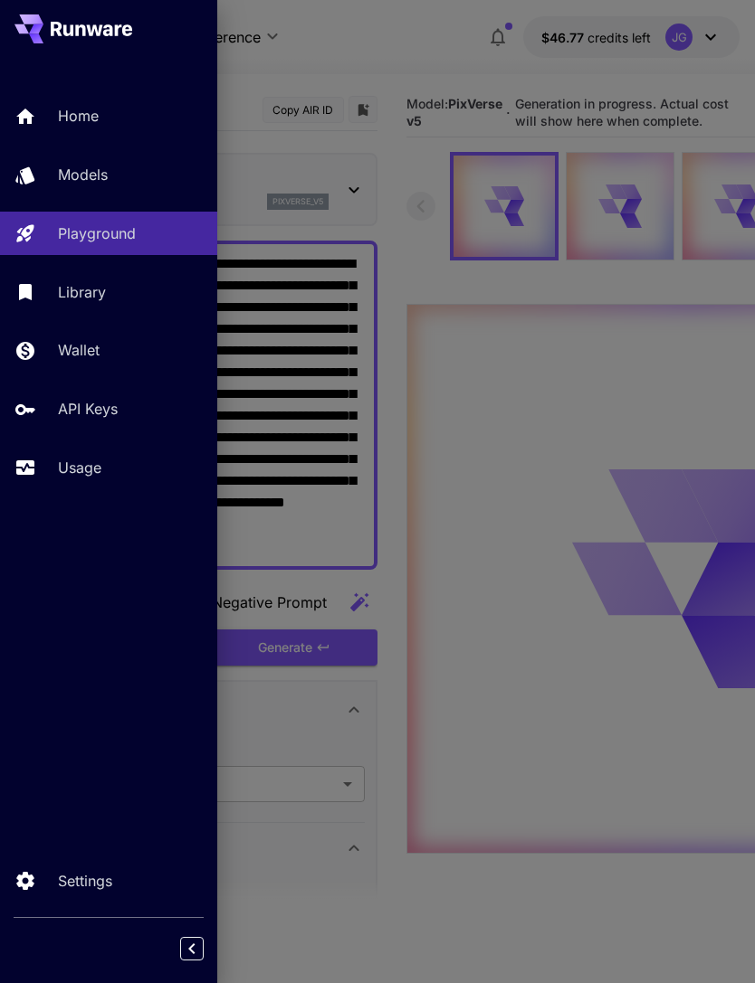
click at [93, 469] on p "Usage" at bounding box center [79, 468] width 43 height 22
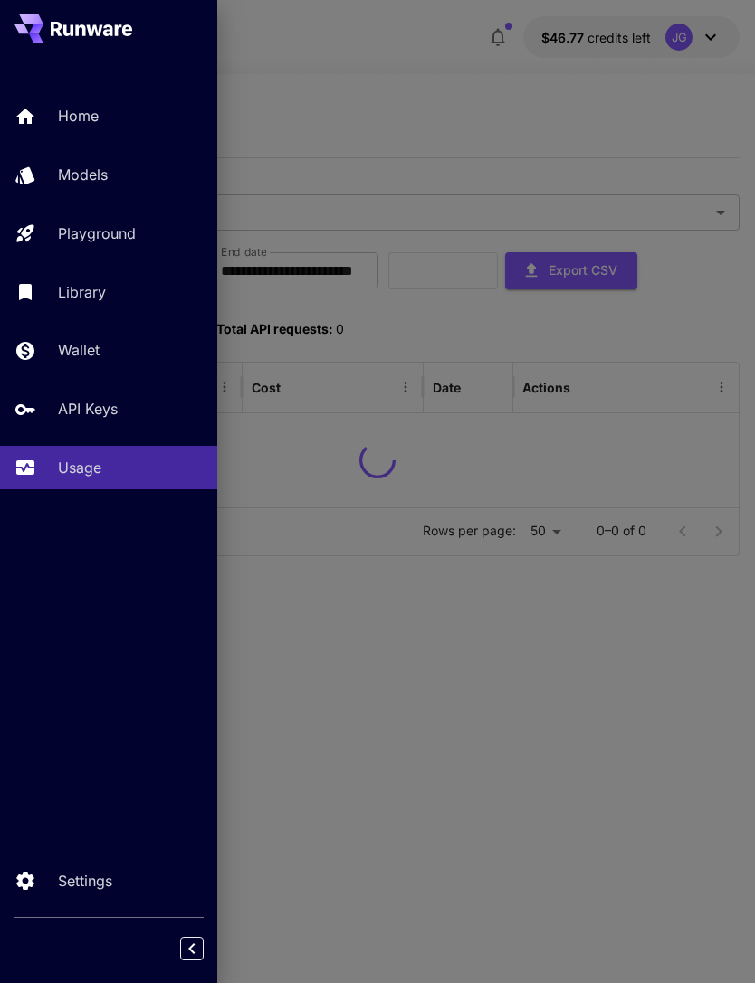
click at [429, 67] on div at bounding box center [377, 491] width 755 height 983
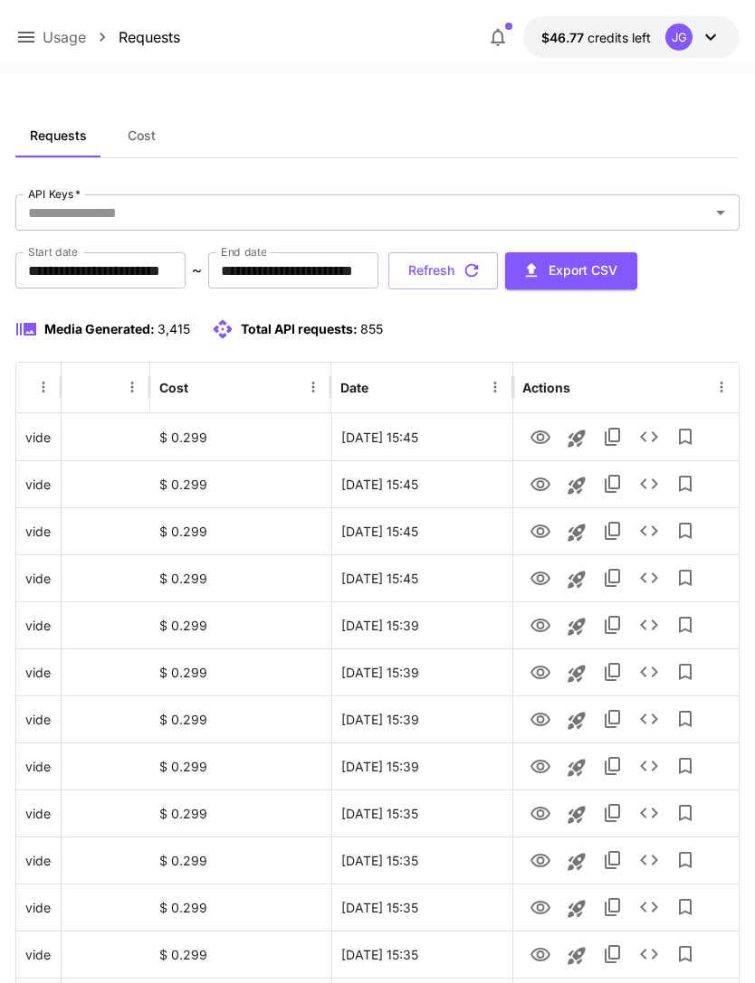
scroll to position [0, 92]
click at [481, 265] on icon "button" at bounding box center [471, 271] width 20 height 20
click at [481, 276] on icon "button" at bounding box center [471, 271] width 20 height 20
click at [498, 278] on button "Refresh" at bounding box center [442, 270] width 109 height 37
click at [33, 31] on icon at bounding box center [26, 37] width 22 height 22
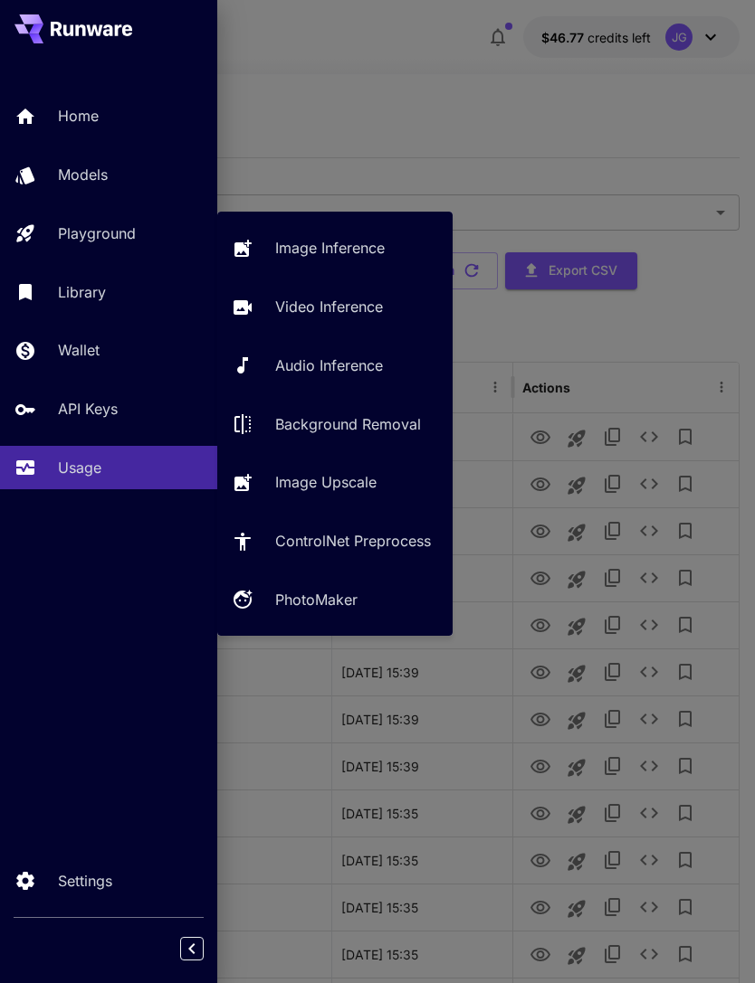
click at [132, 233] on p "Playground" at bounding box center [97, 234] width 78 height 22
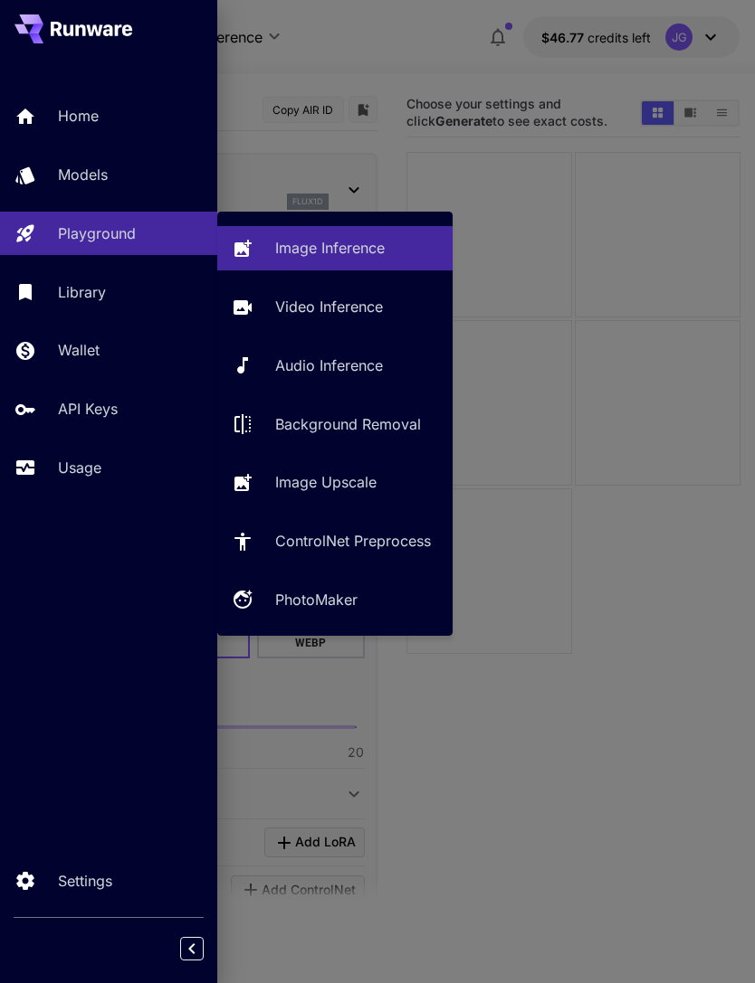
type input "**********"
click at [348, 313] on p "Video Inference" at bounding box center [329, 307] width 108 height 22
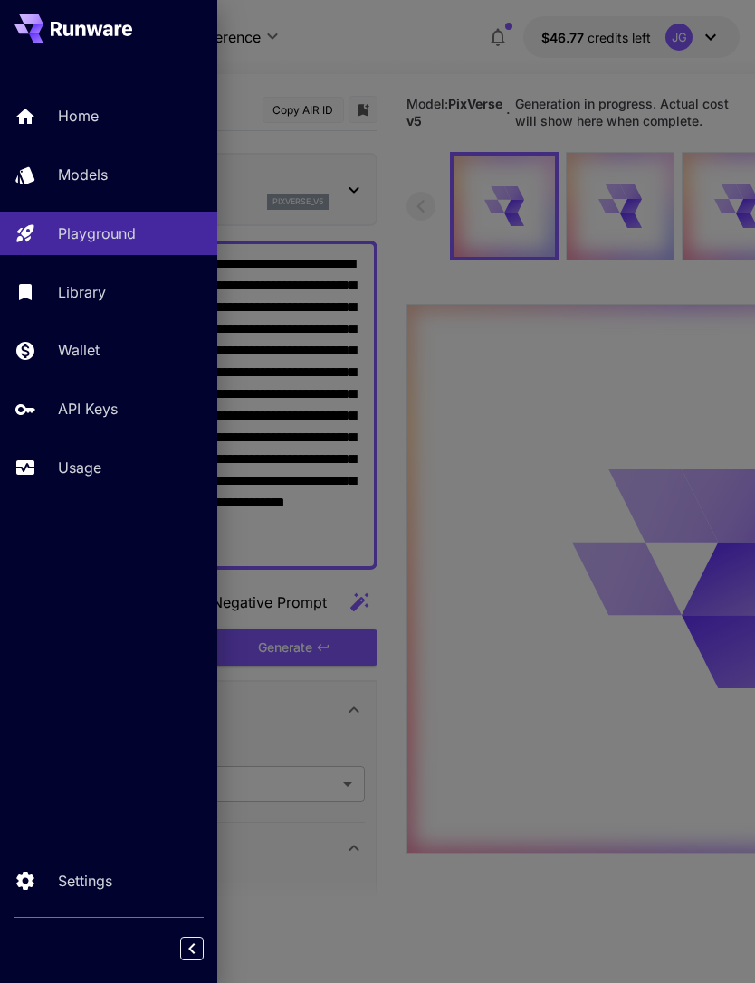
type input "**********"
click at [478, 52] on div at bounding box center [377, 491] width 755 height 983
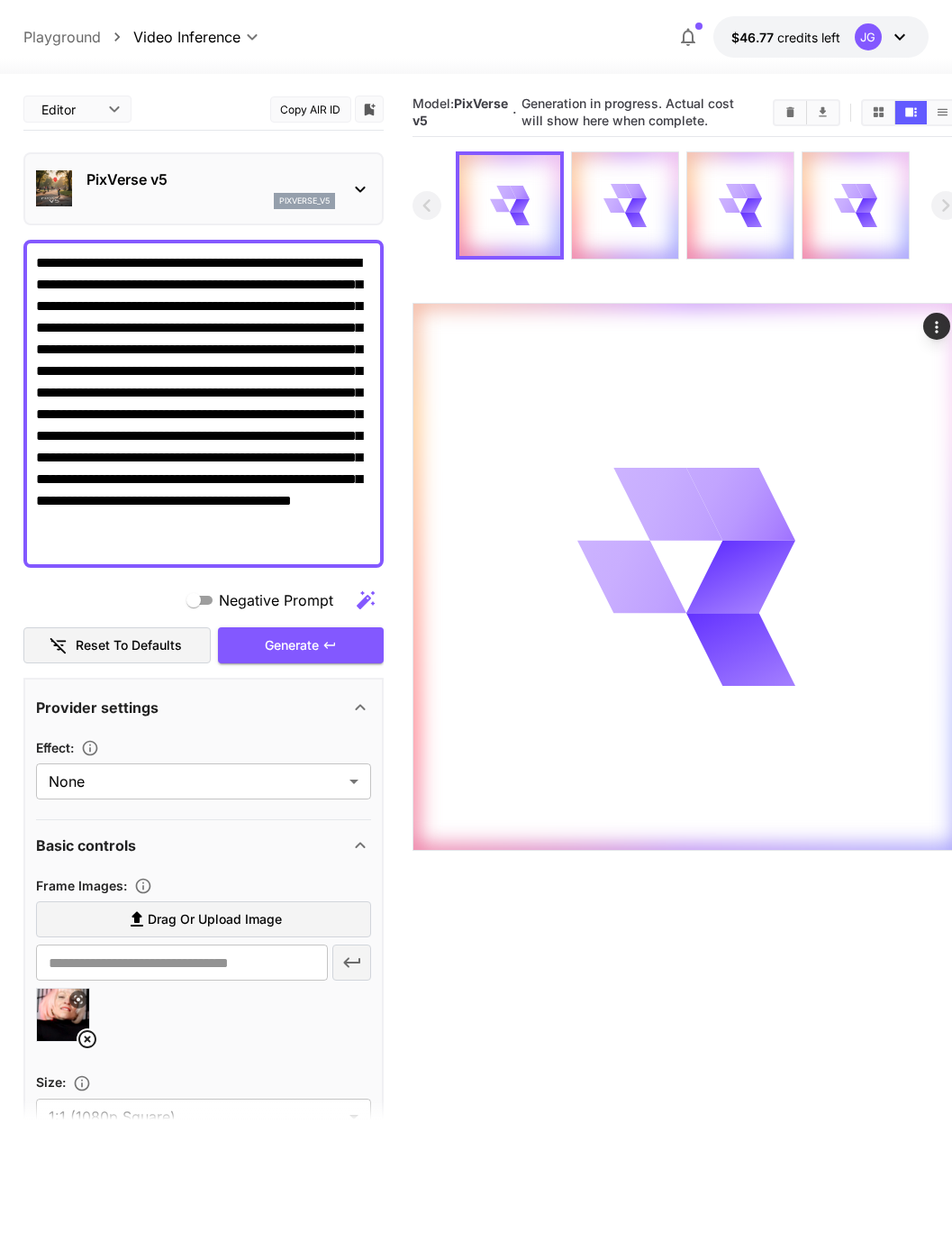
click at [642, 208] on icon at bounding box center [625, 205] width 43 height 43
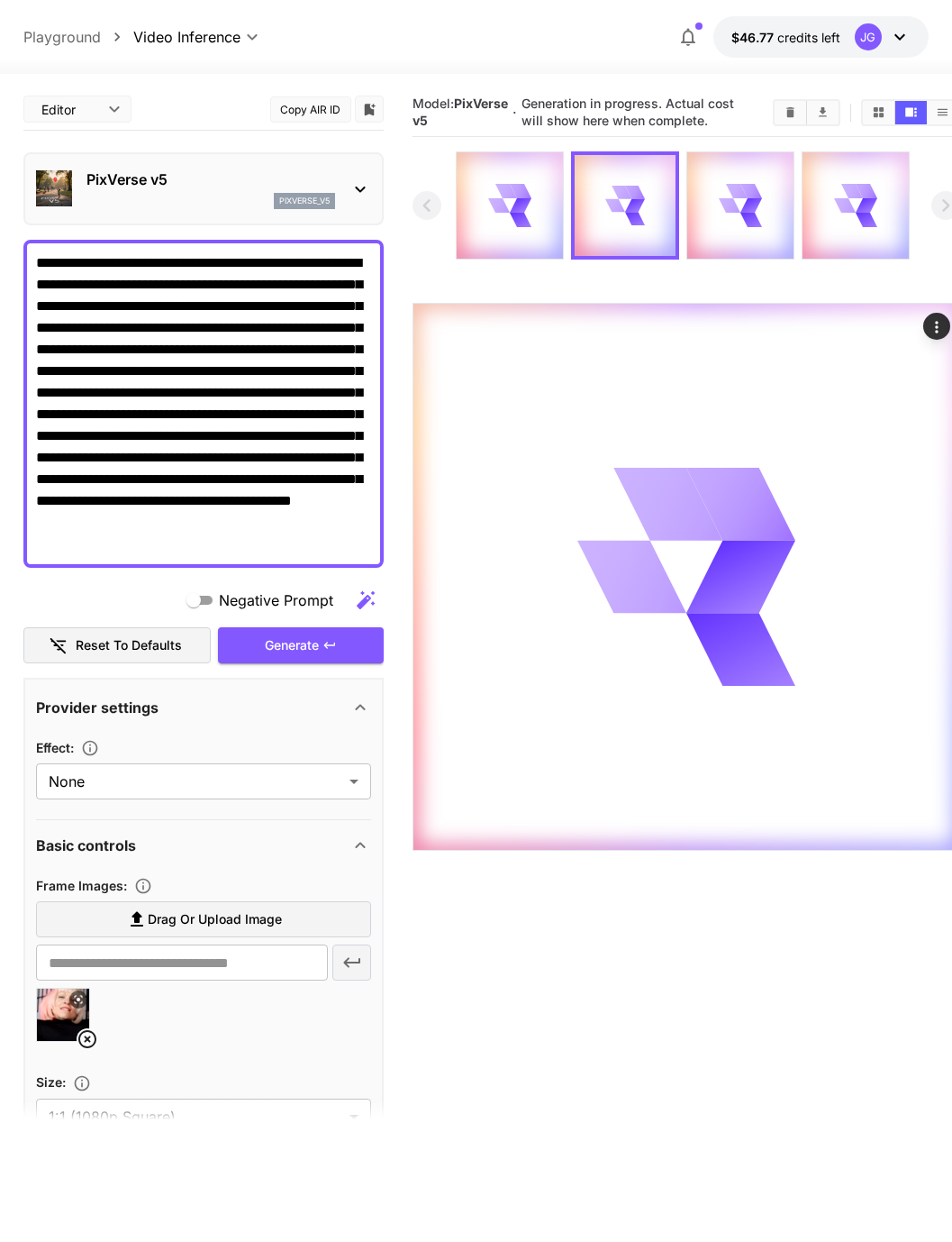
click at [751, 203] on icon at bounding box center [752, 205] width 22 height 14
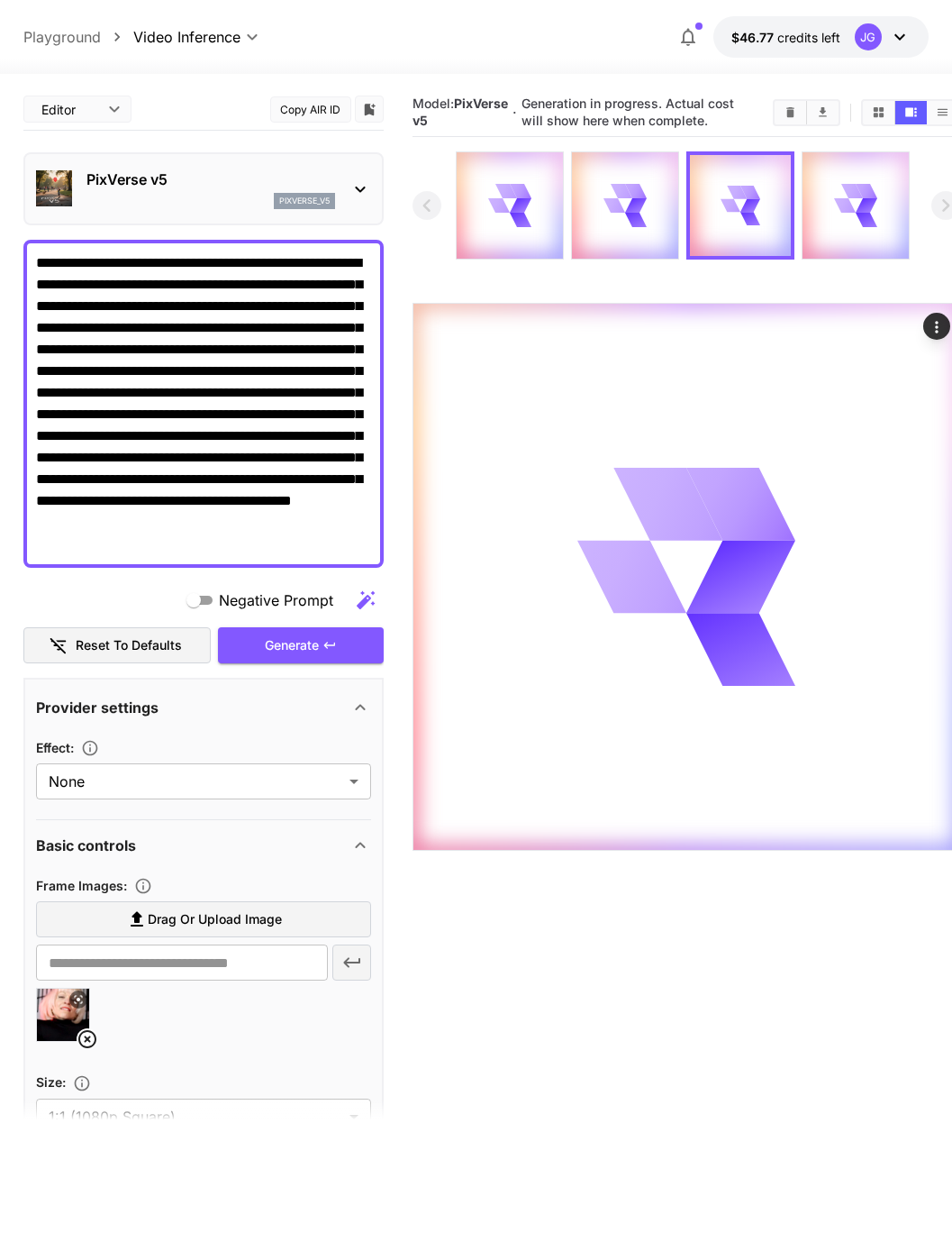
click at [751, 199] on icon at bounding box center [856, 205] width 43 height 43
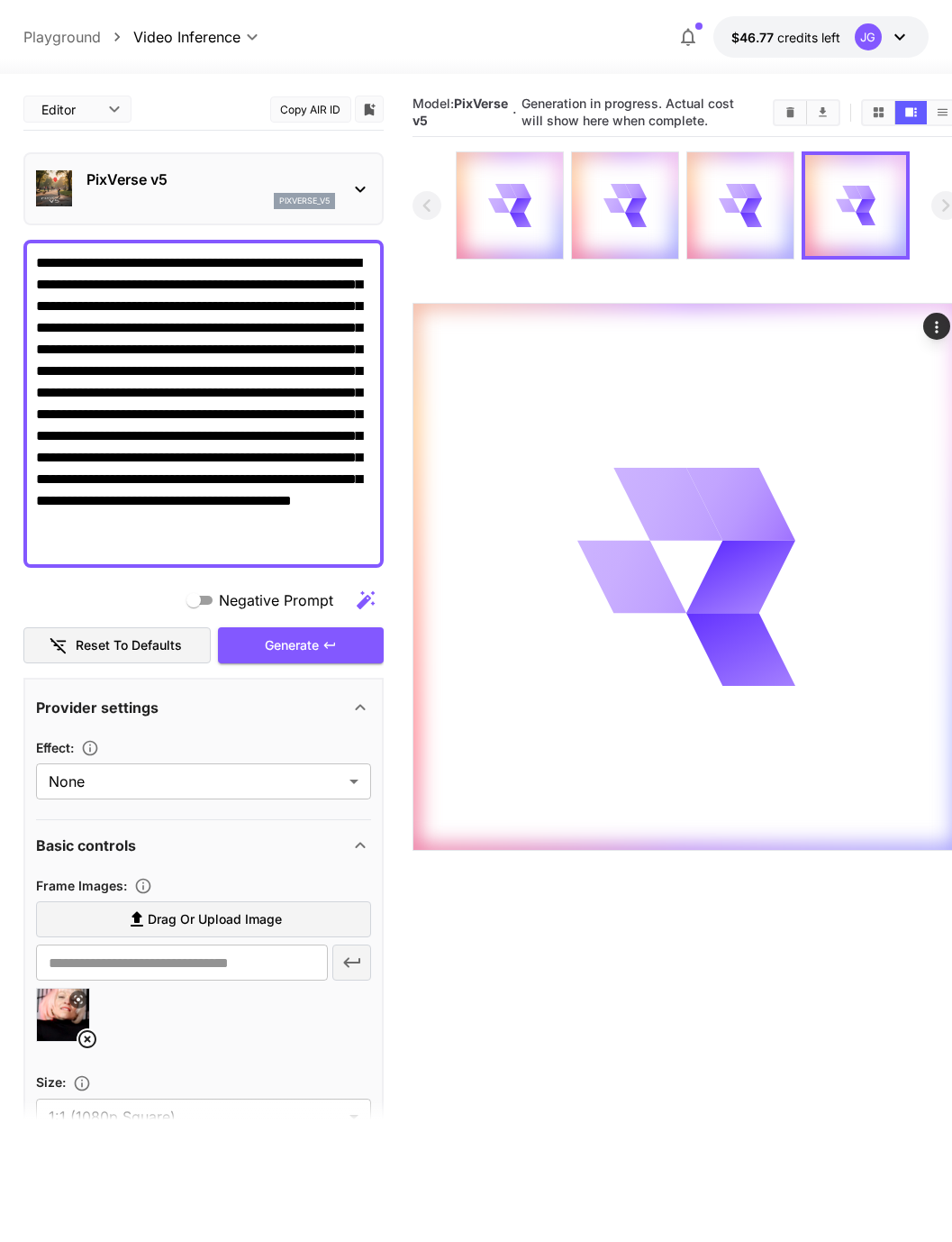
click at [517, 206] on icon at bounding box center [521, 205] width 22 height 14
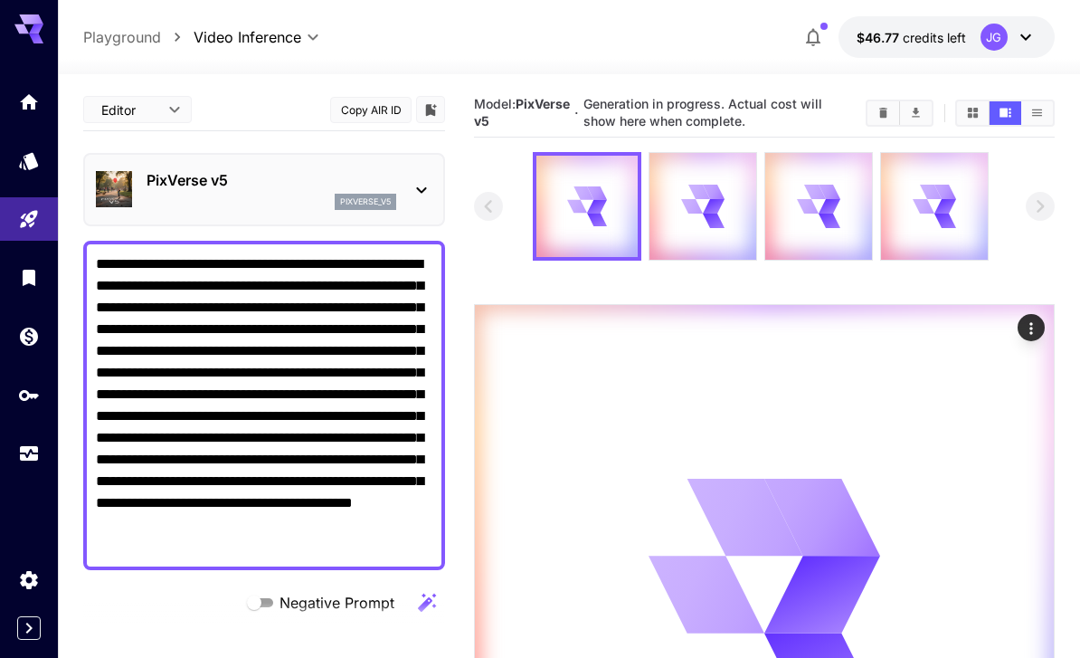
click at [21, 462] on link at bounding box center [29, 454] width 58 height 44
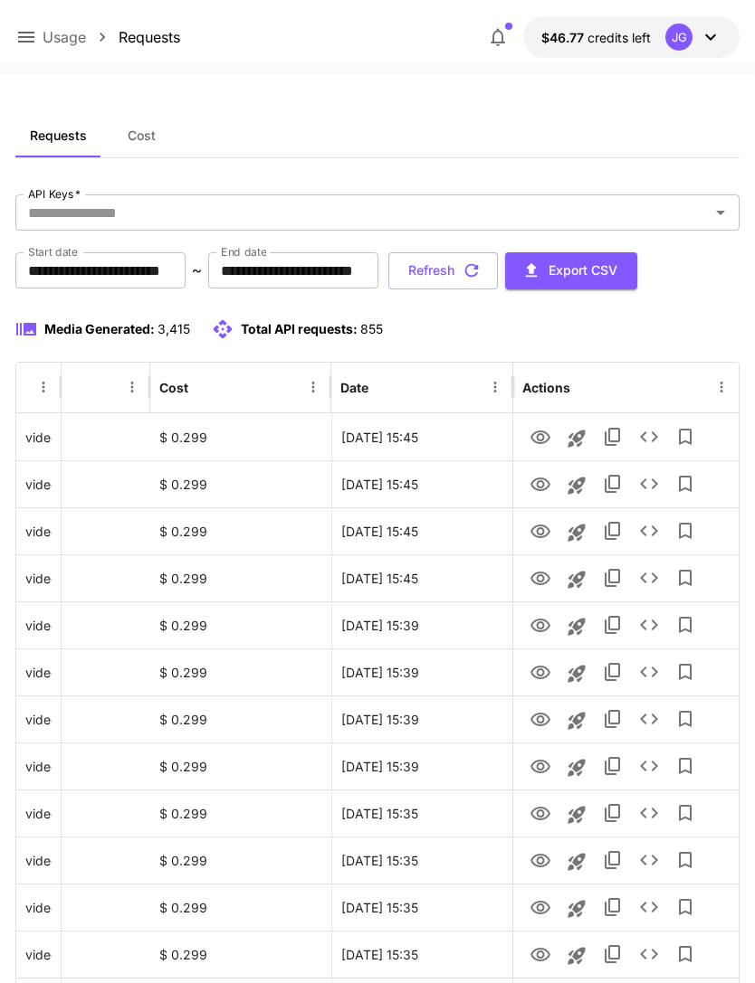
scroll to position [0, 92]
click at [540, 583] on icon "View" at bounding box center [540, 579] width 22 height 22
click at [498, 270] on button "Refresh" at bounding box center [442, 270] width 109 height 37
click at [498, 281] on button "Refresh" at bounding box center [442, 270] width 109 height 37
click at [479, 276] on icon "button" at bounding box center [472, 271] width 14 height 14
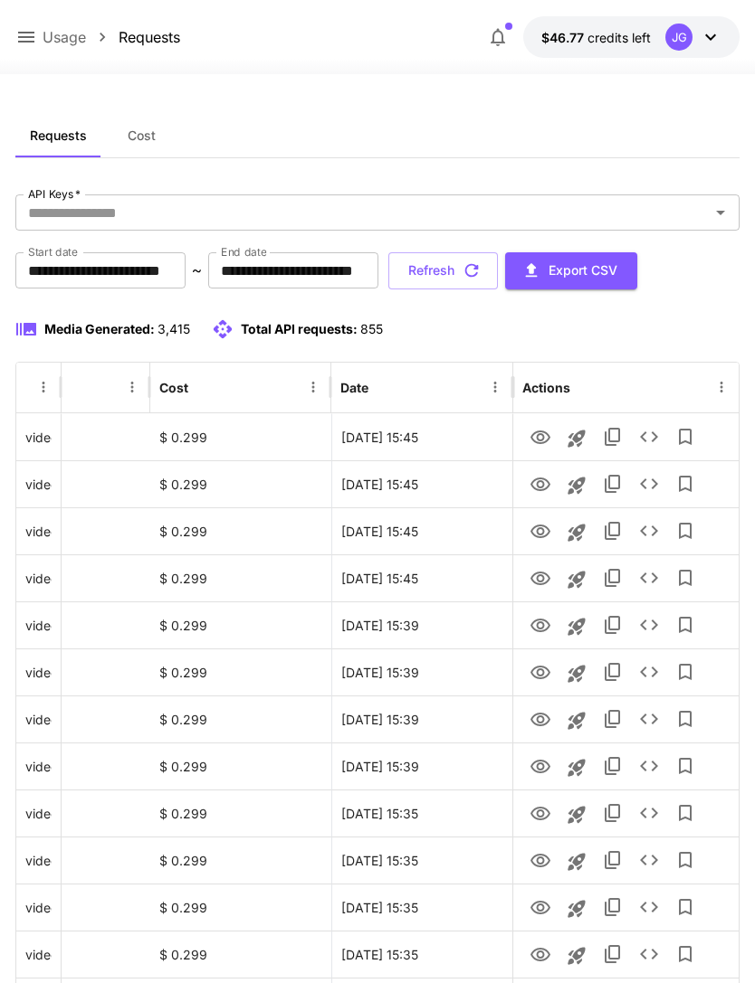
click at [498, 273] on button "Refresh" at bounding box center [442, 270] width 109 height 37
click at [546, 438] on icon "View" at bounding box center [540, 438] width 22 height 22
click at [27, 33] on icon at bounding box center [26, 37] width 16 height 11
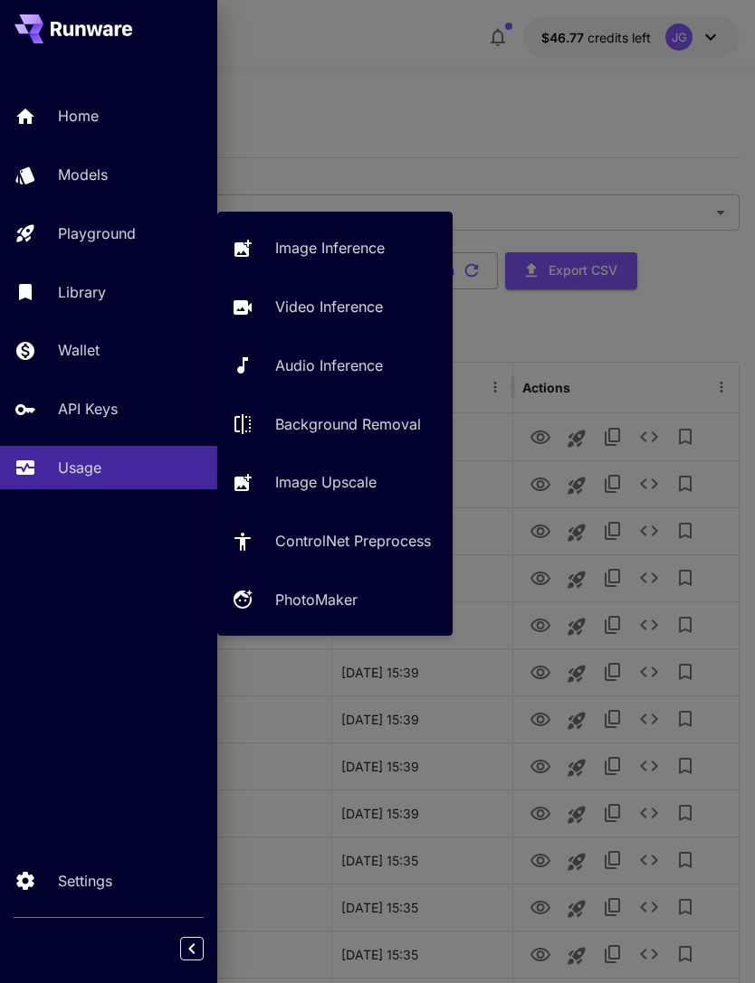
click at [128, 227] on p "Playground" at bounding box center [97, 234] width 78 height 22
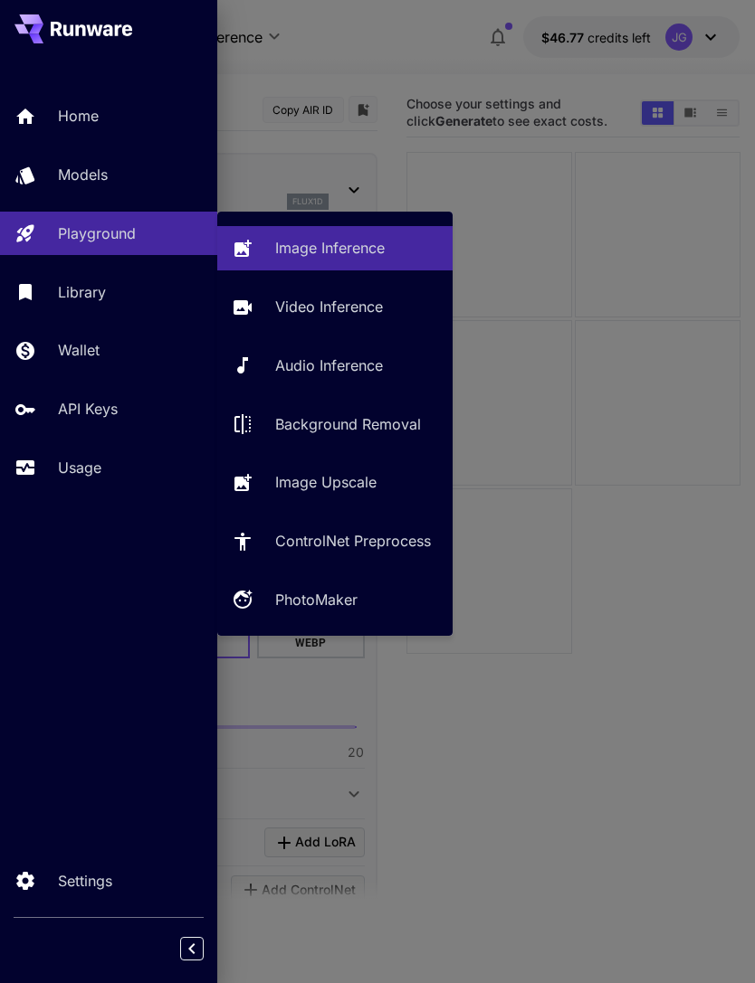
type input "**********"
click at [340, 308] on p "Video Inference" at bounding box center [329, 307] width 108 height 22
type input "**********"
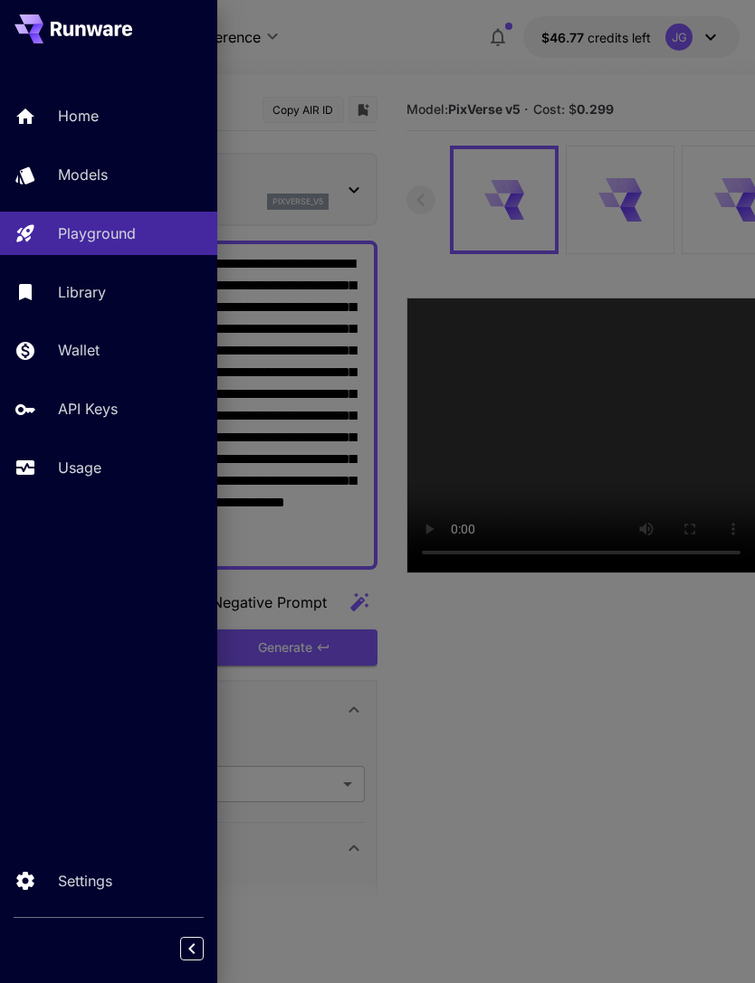
click at [443, 49] on div at bounding box center [377, 491] width 755 height 983
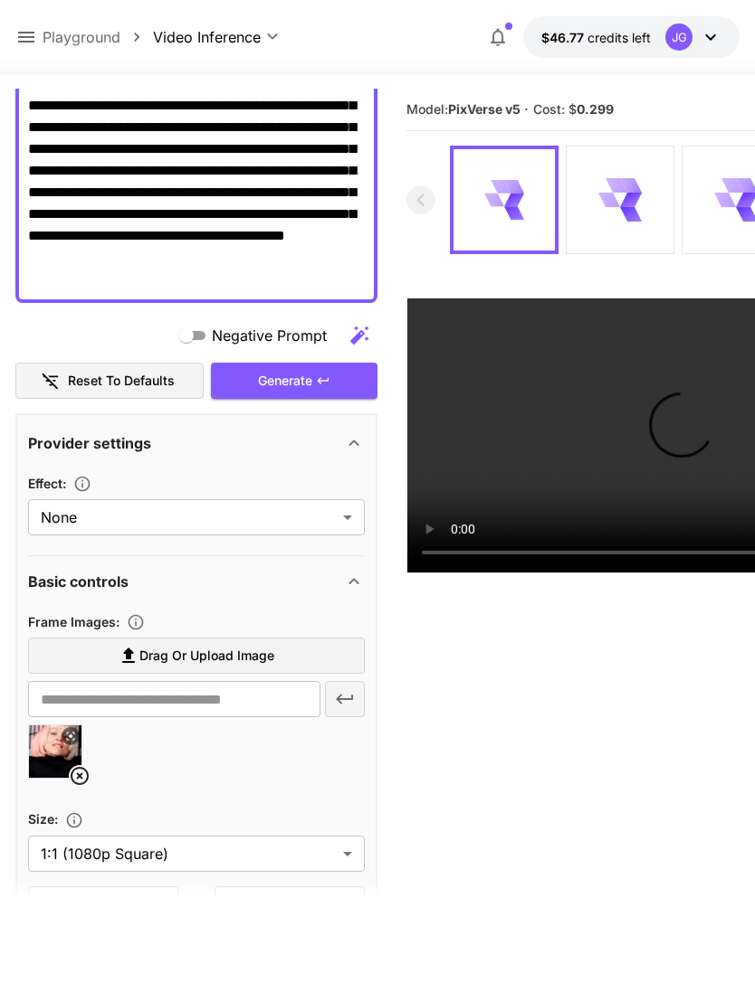
scroll to position [266, 0]
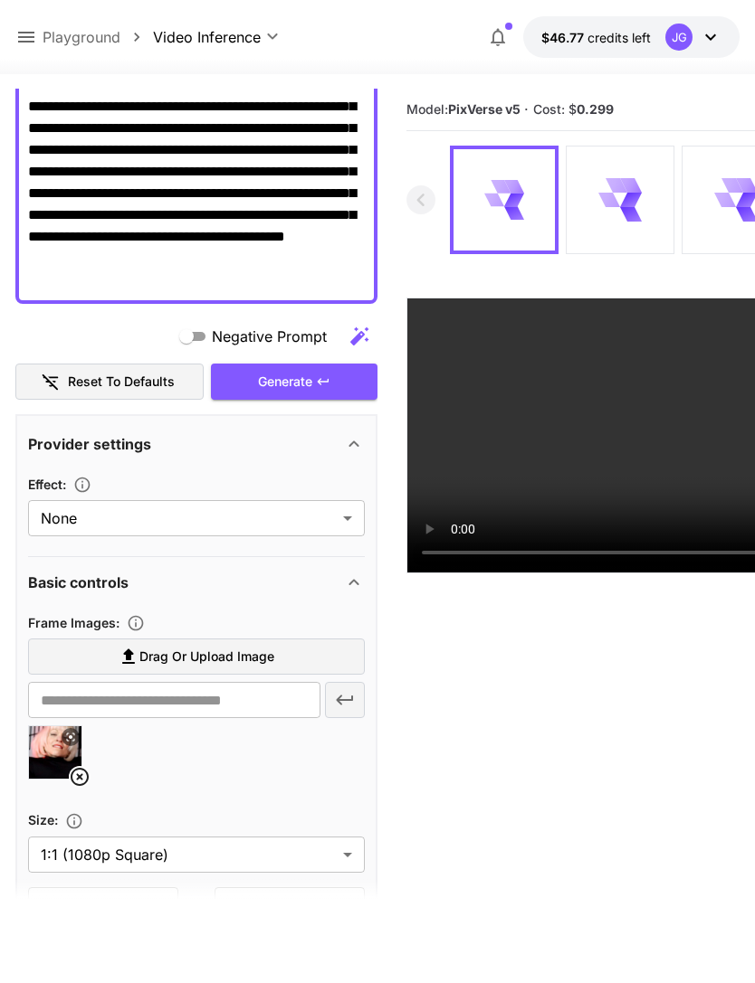
click at [83, 778] on icon at bounding box center [80, 777] width 22 height 22
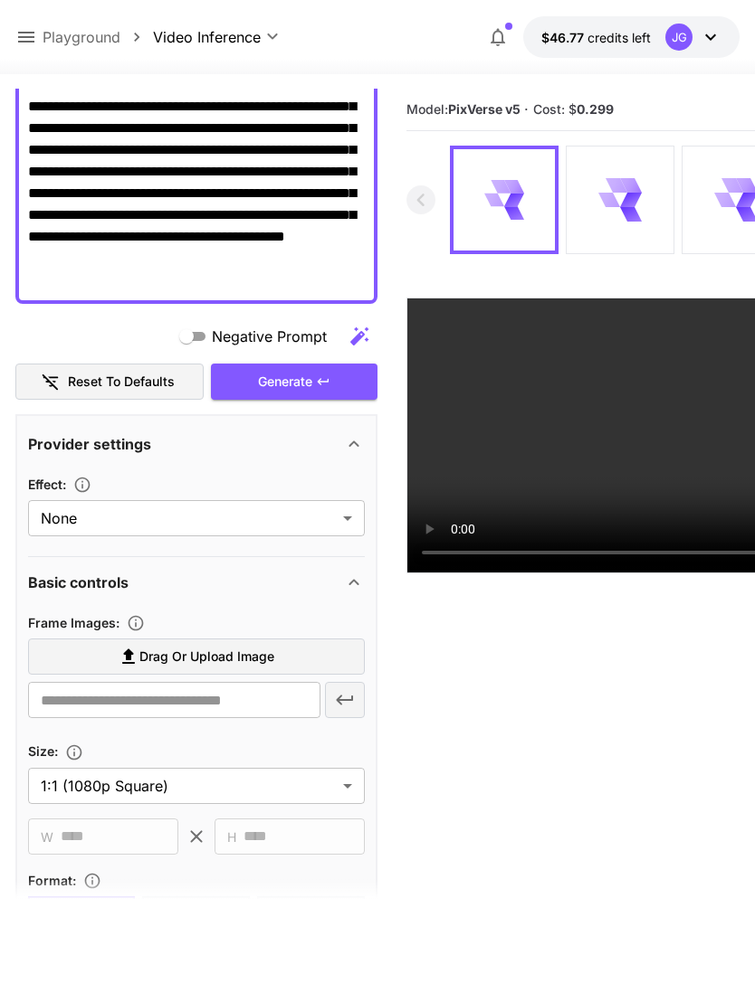
click at [258, 659] on span "Drag or upload image" at bounding box center [206, 657] width 135 height 23
click at [0, 0] on input "Drag or upload image" at bounding box center [0, 0] width 0 height 0
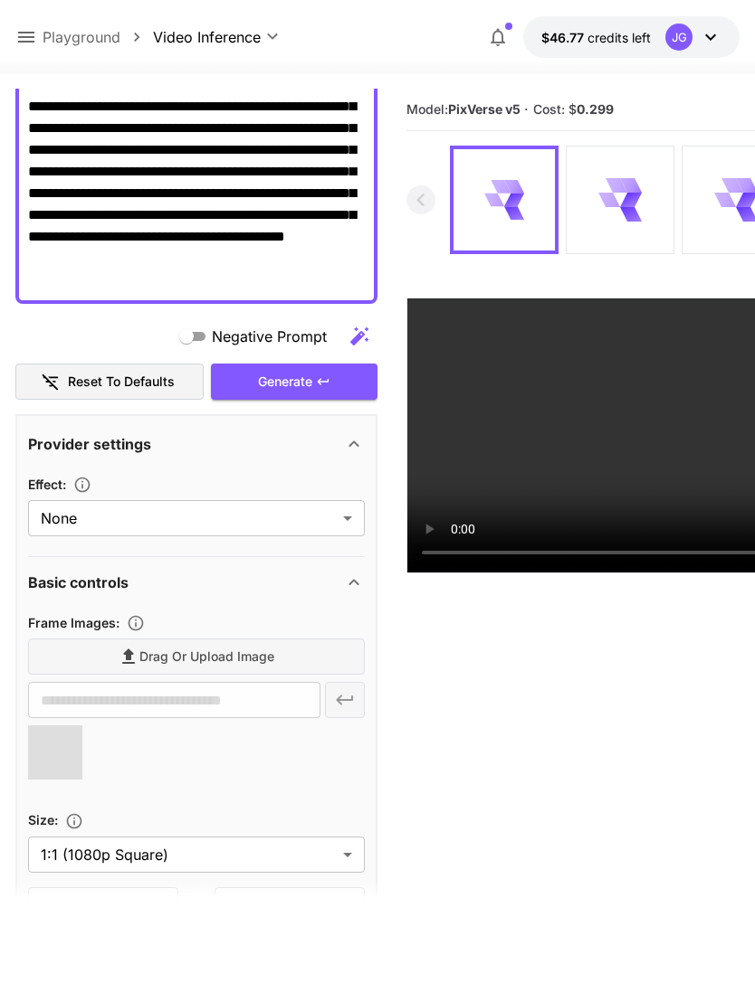
type input "**********"
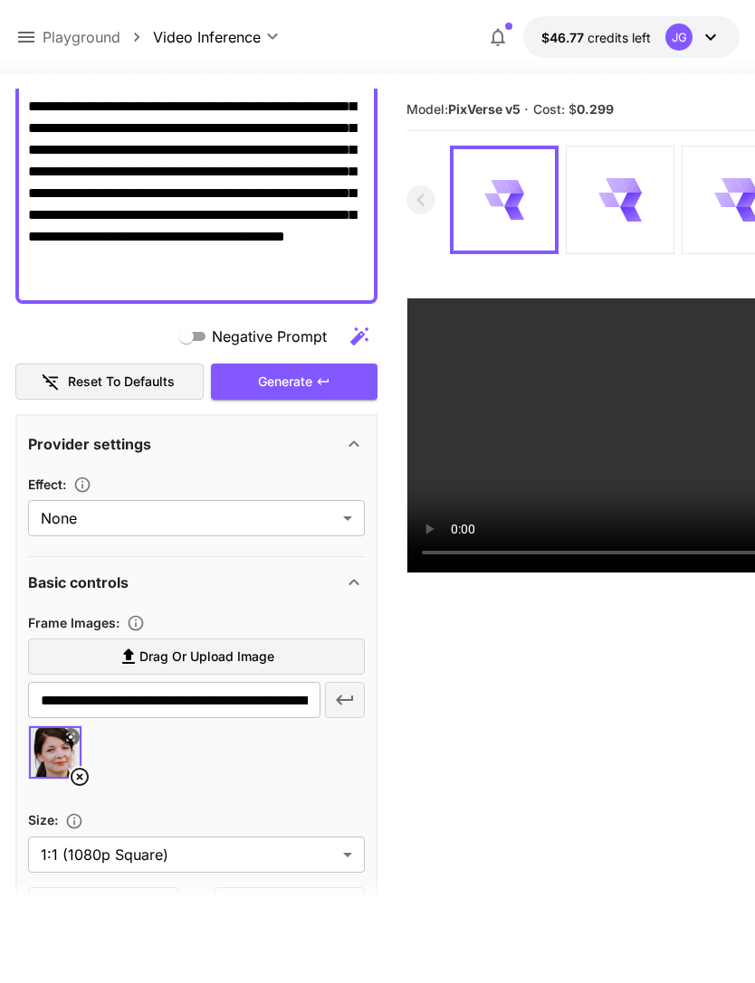
click at [316, 389] on div "Generate" at bounding box center [294, 382] width 166 height 37
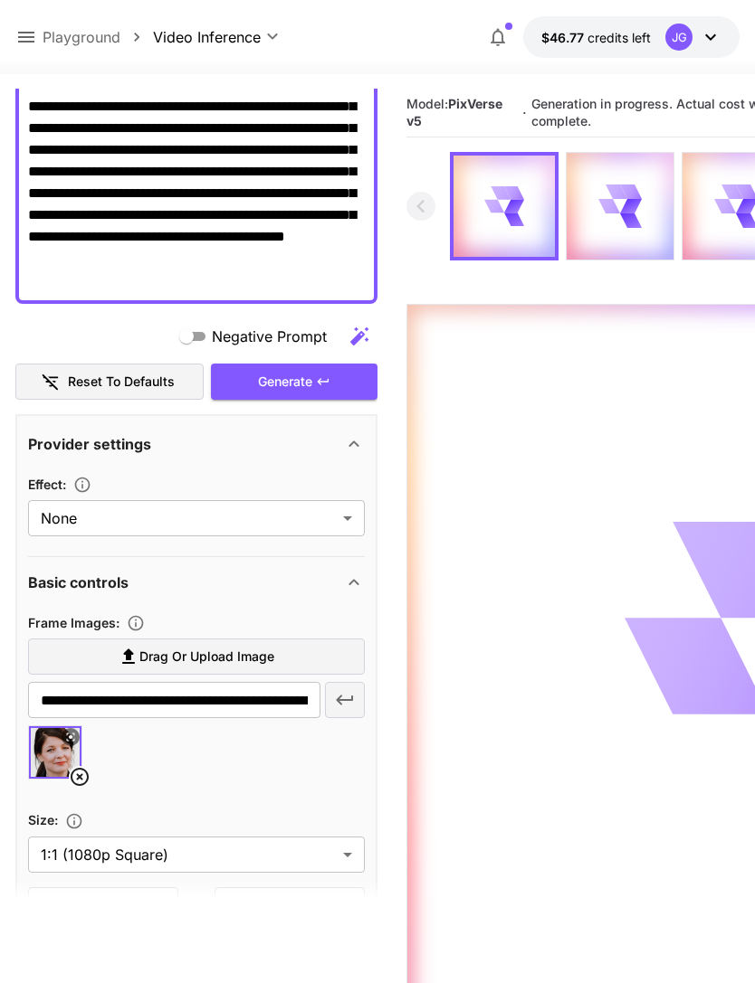
click at [30, 36] on icon at bounding box center [26, 37] width 22 height 22
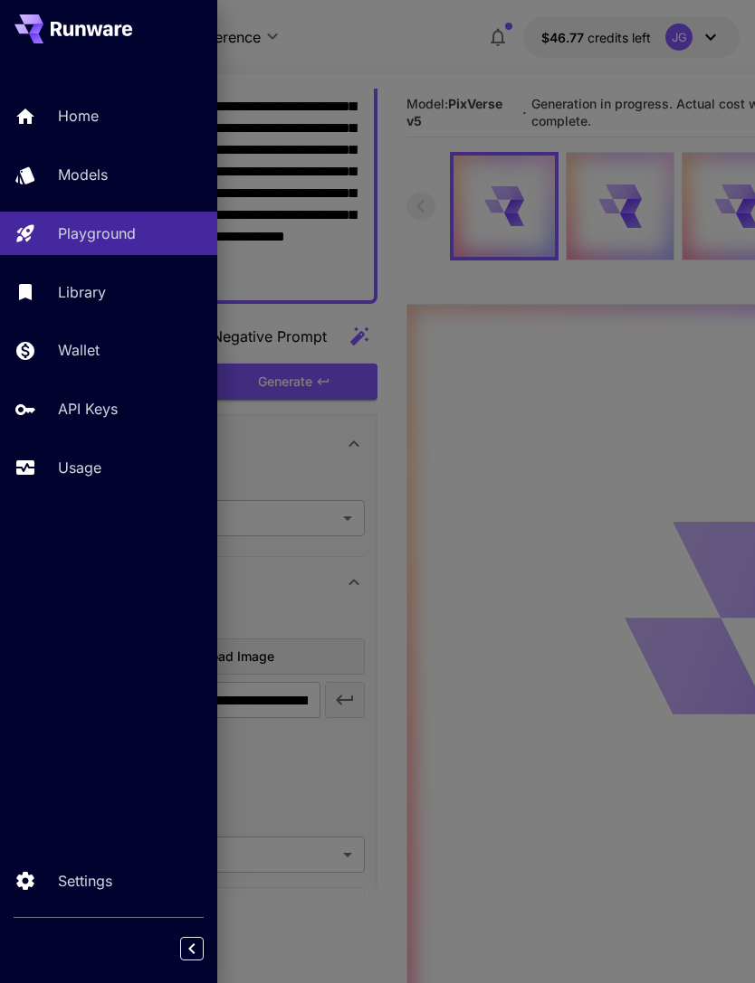
click at [90, 464] on p "Usage" at bounding box center [79, 468] width 43 height 22
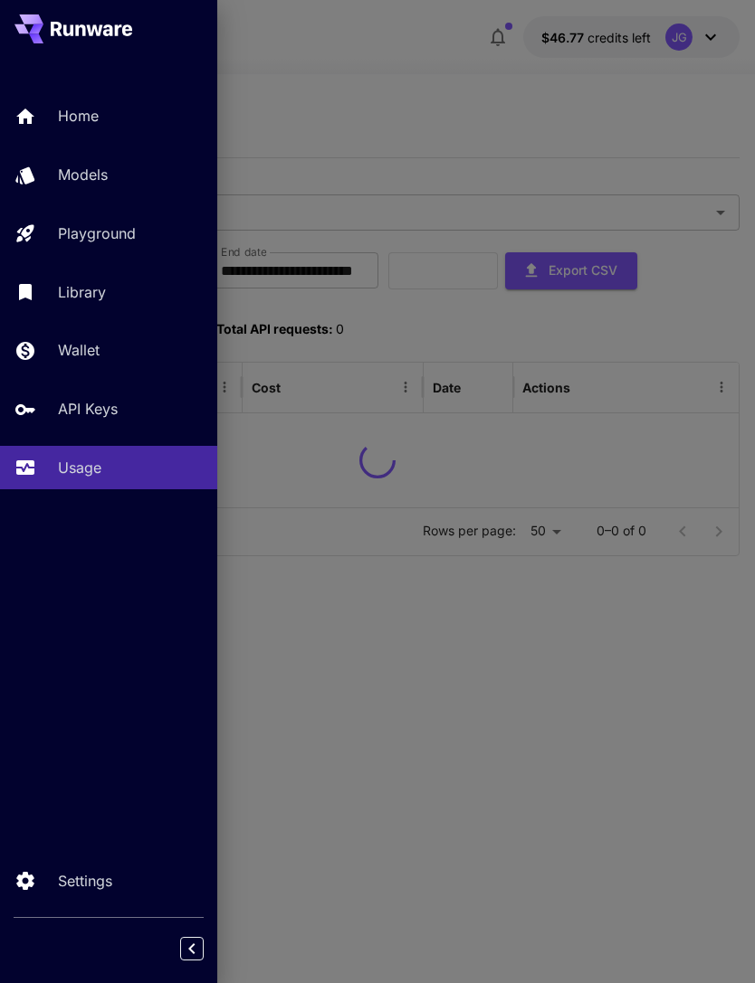
click at [409, 63] on div at bounding box center [377, 491] width 755 height 983
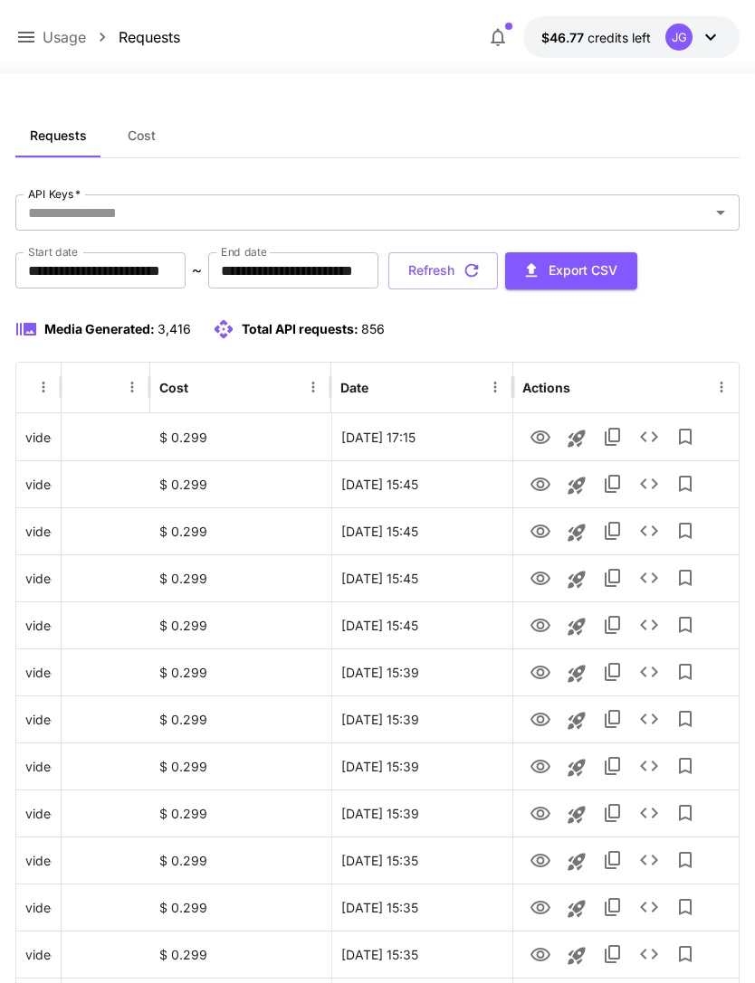
scroll to position [0, 92]
click at [479, 269] on icon "button" at bounding box center [472, 271] width 14 height 14
click at [36, 34] on icon at bounding box center [26, 37] width 22 height 22
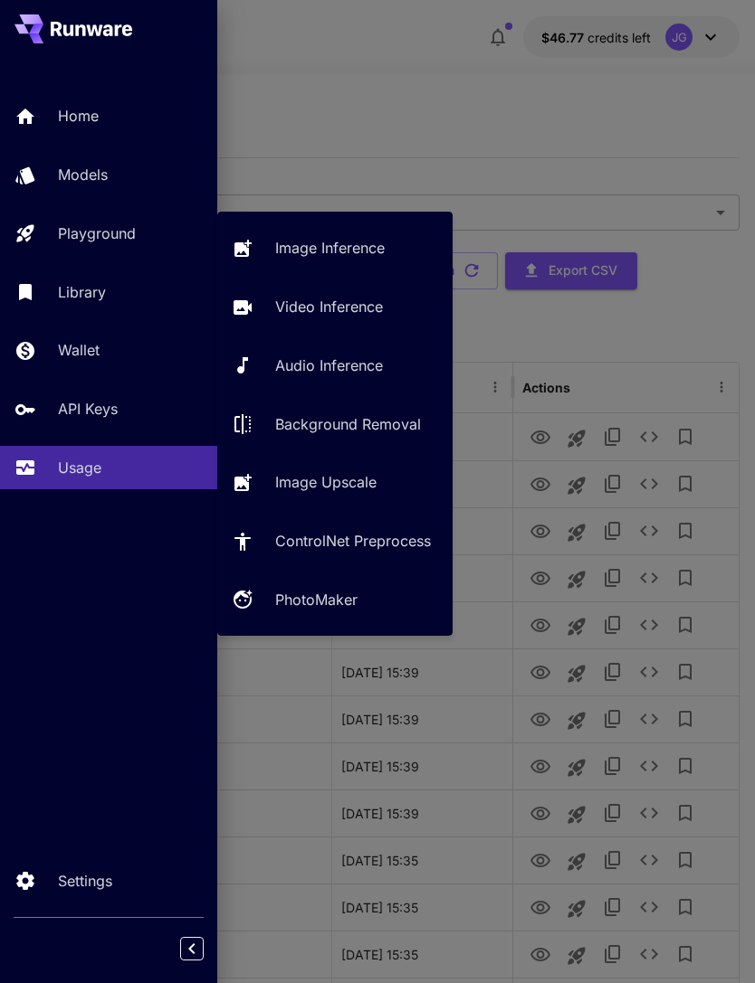
click at [360, 313] on p "Video Inference" at bounding box center [329, 307] width 108 height 22
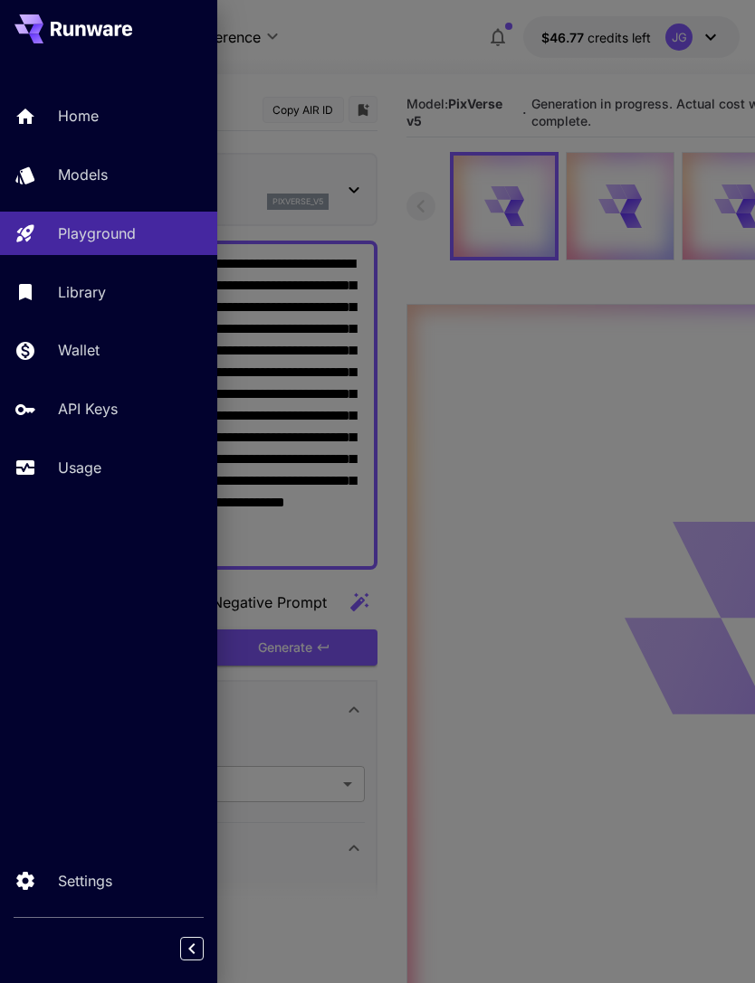
click at [450, 72] on div at bounding box center [377, 491] width 755 height 983
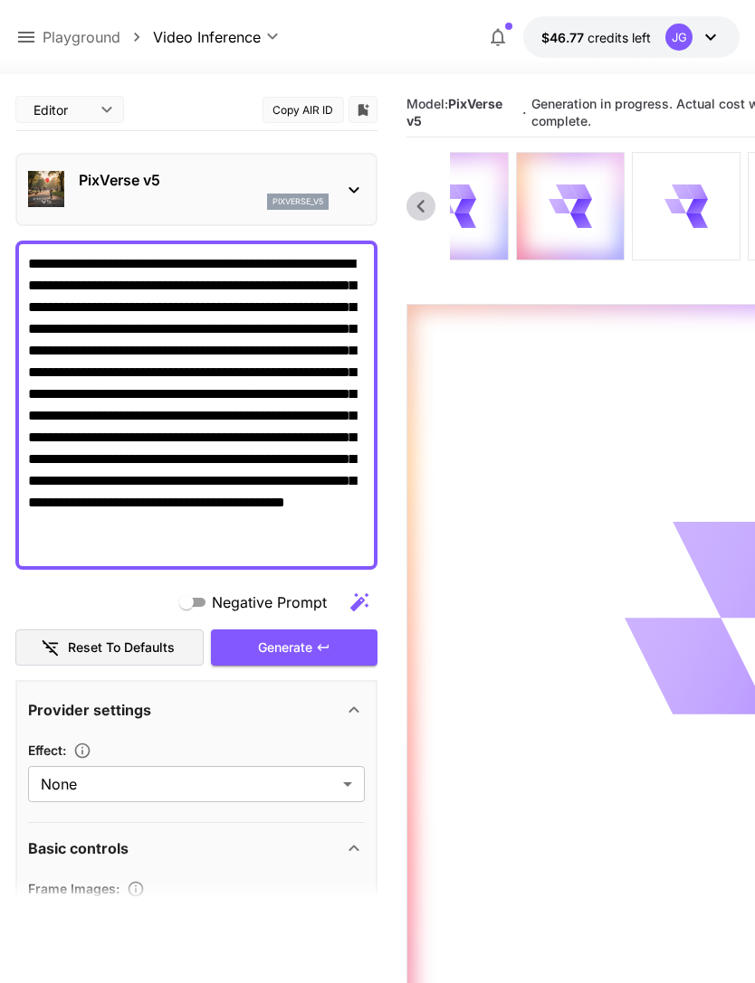
click at [690, 199] on icon at bounding box center [685, 206] width 43 height 43
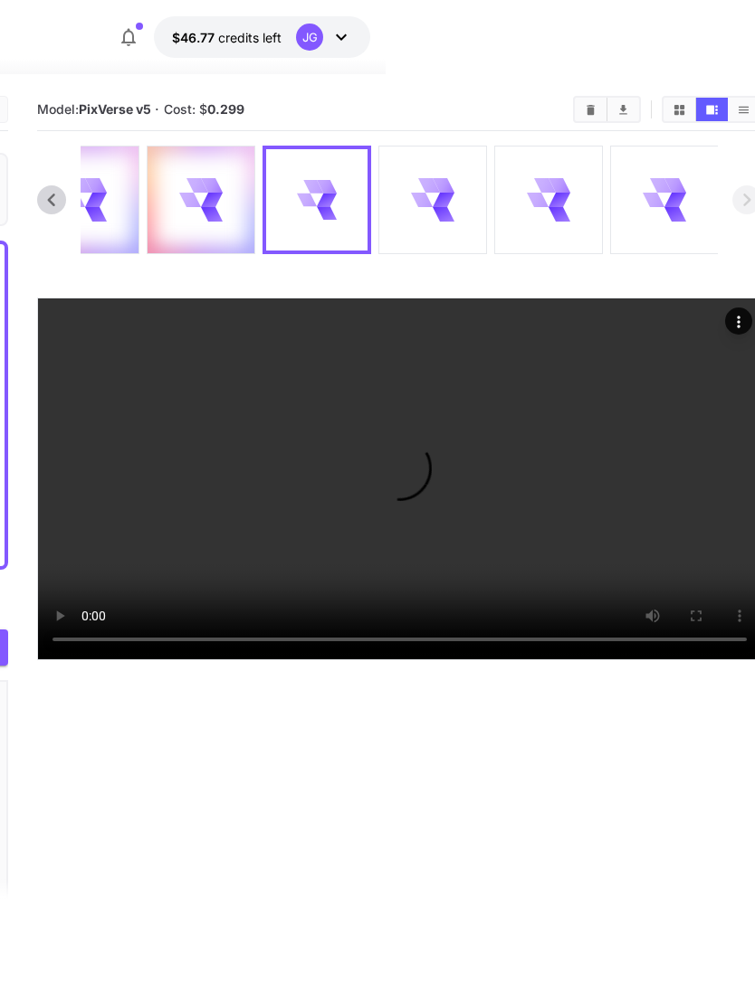
scroll to position [0, 375]
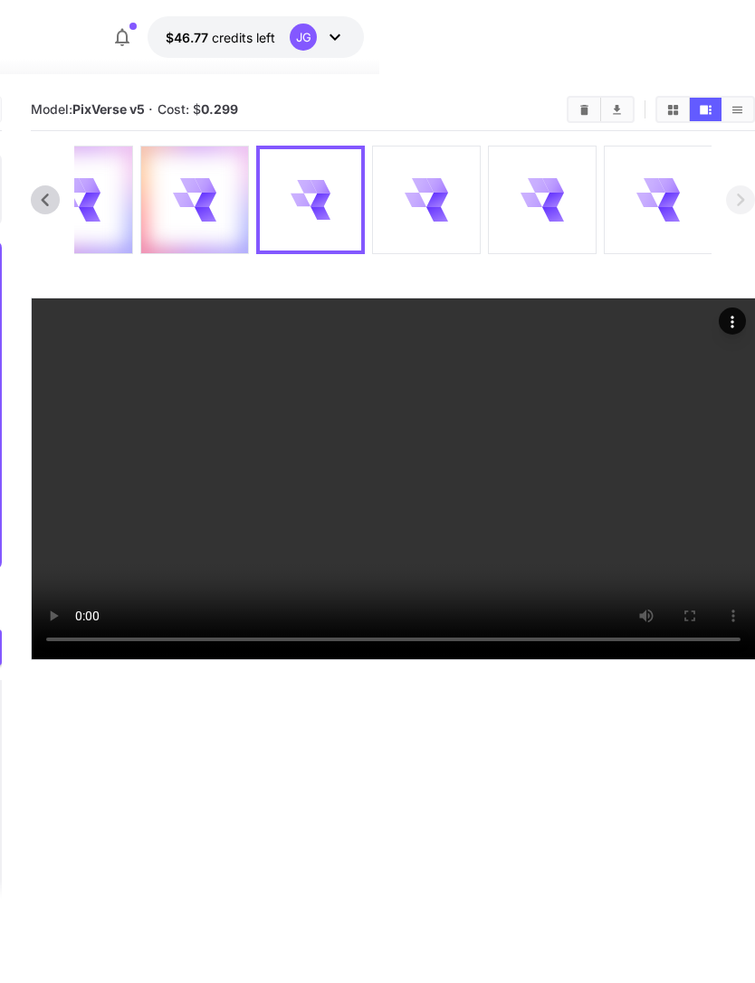
click at [440, 214] on icon at bounding box center [436, 214] width 24 height 18
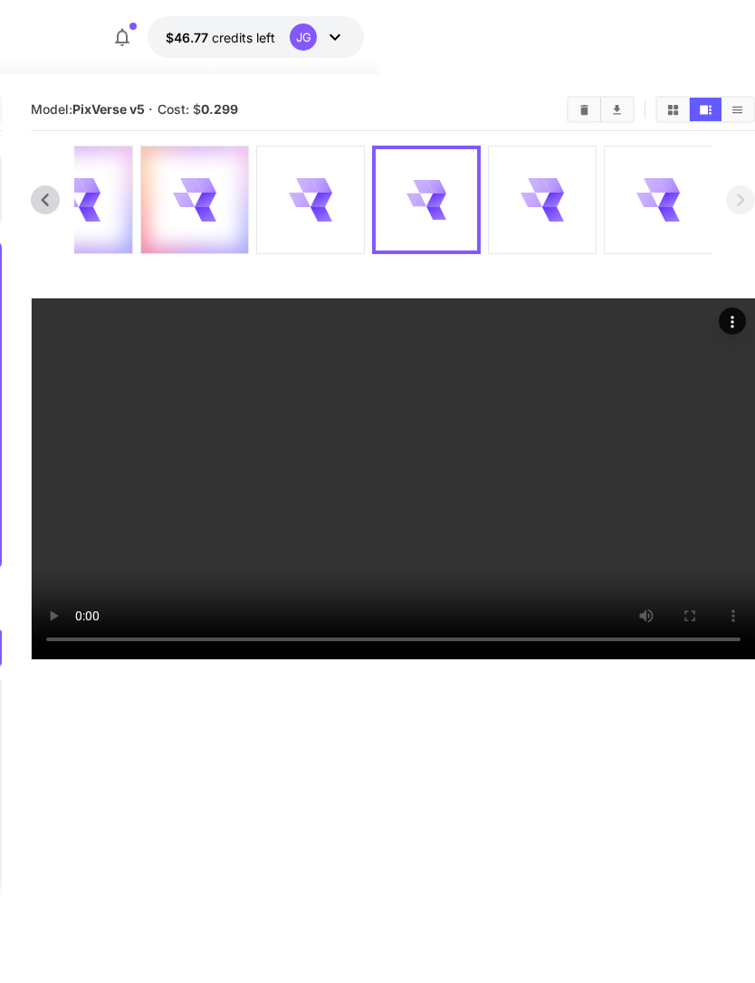
click at [560, 199] on icon at bounding box center [541, 199] width 43 height 43
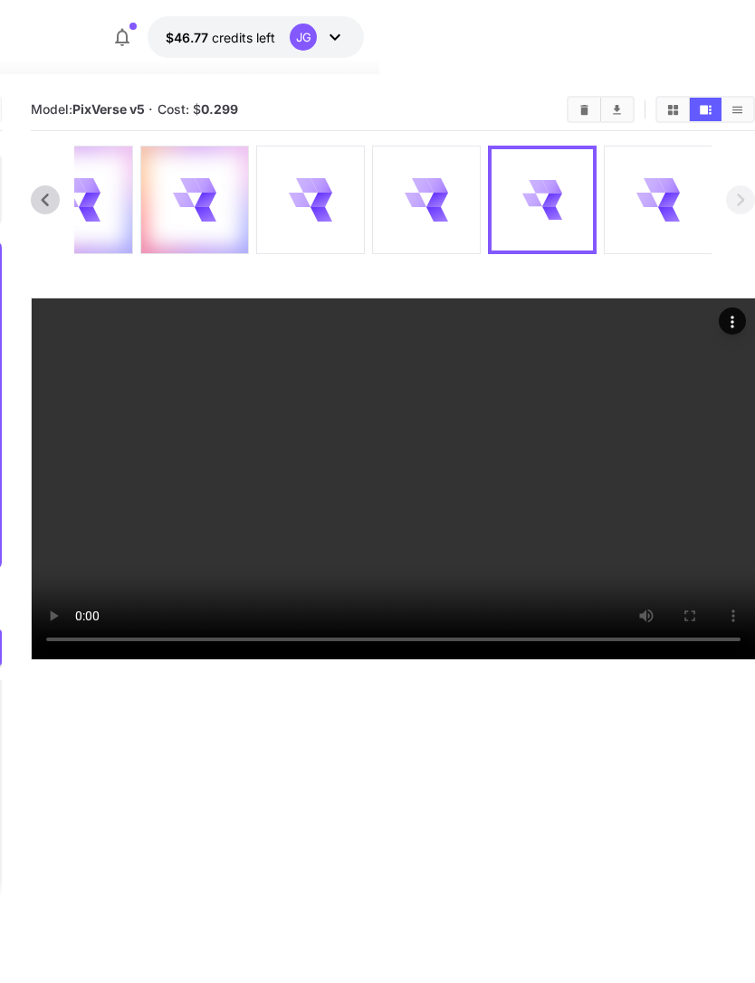
click at [671, 200] on icon at bounding box center [668, 200] width 23 height 16
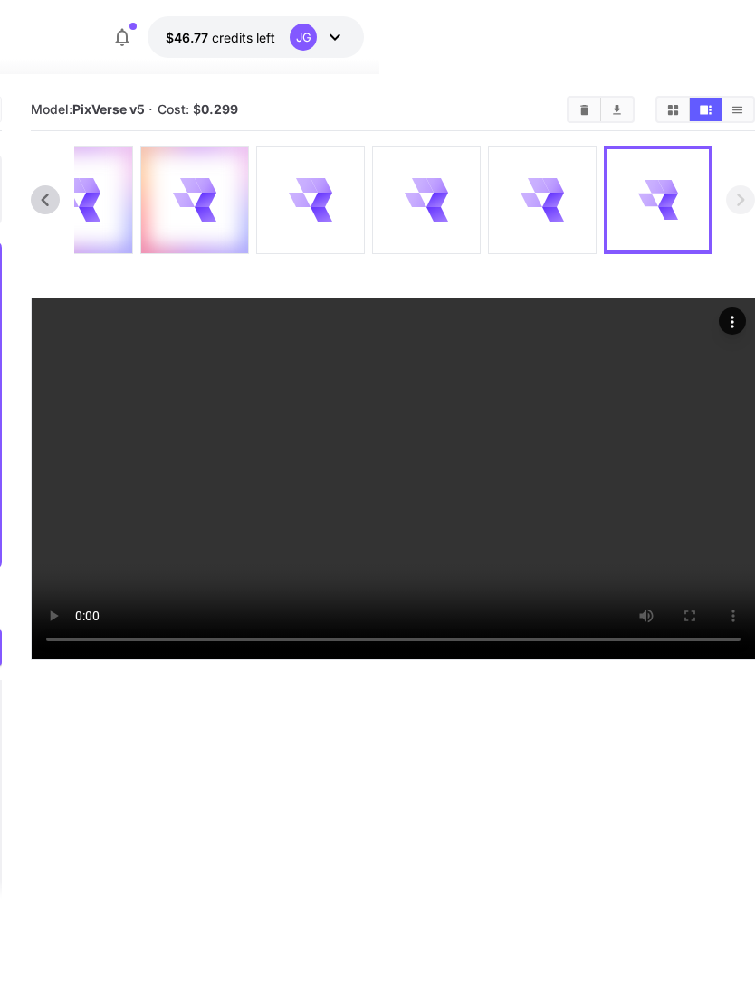
click at [550, 207] on icon at bounding box center [552, 215] width 25 height 22
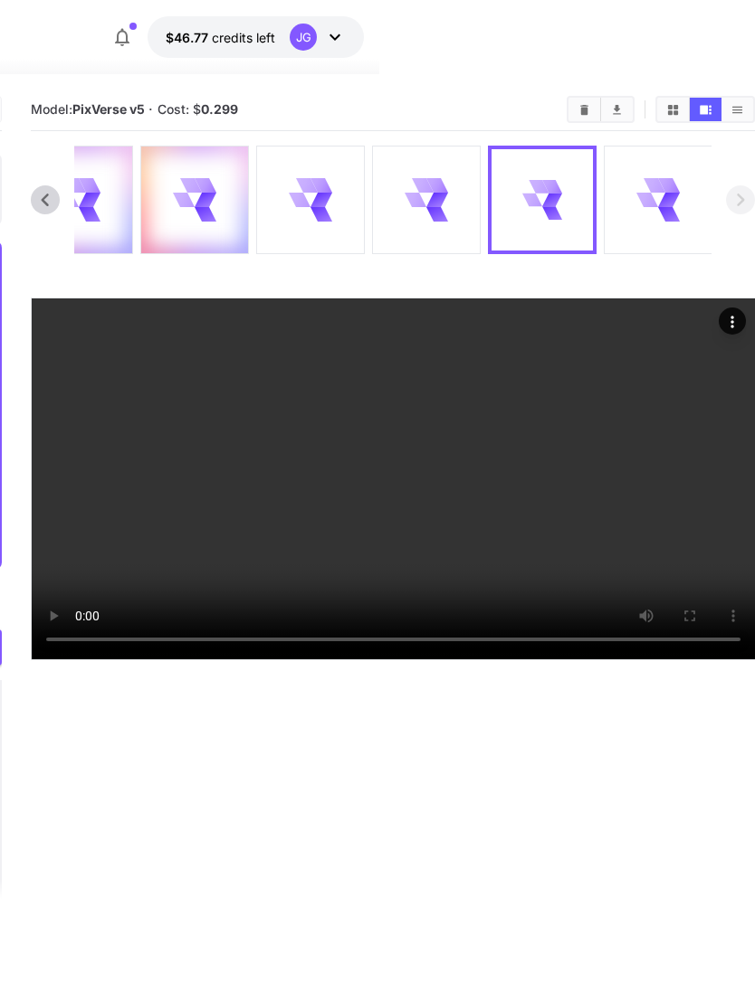
click at [448, 207] on div at bounding box center [426, 200] width 107 height 107
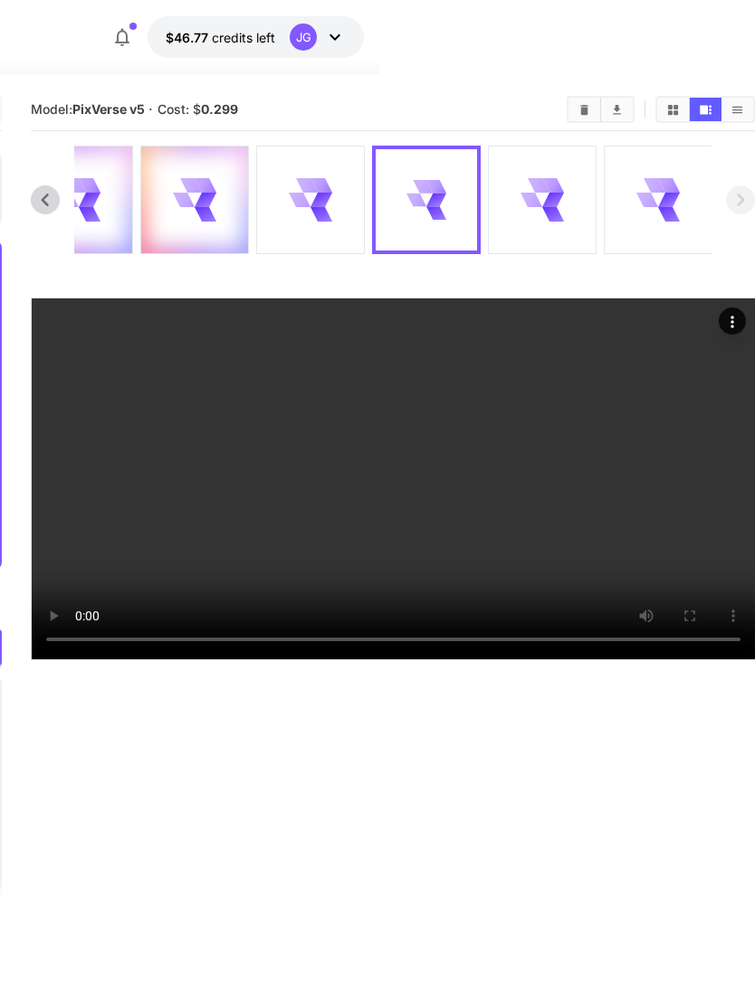
click at [318, 214] on icon at bounding box center [321, 214] width 22 height 14
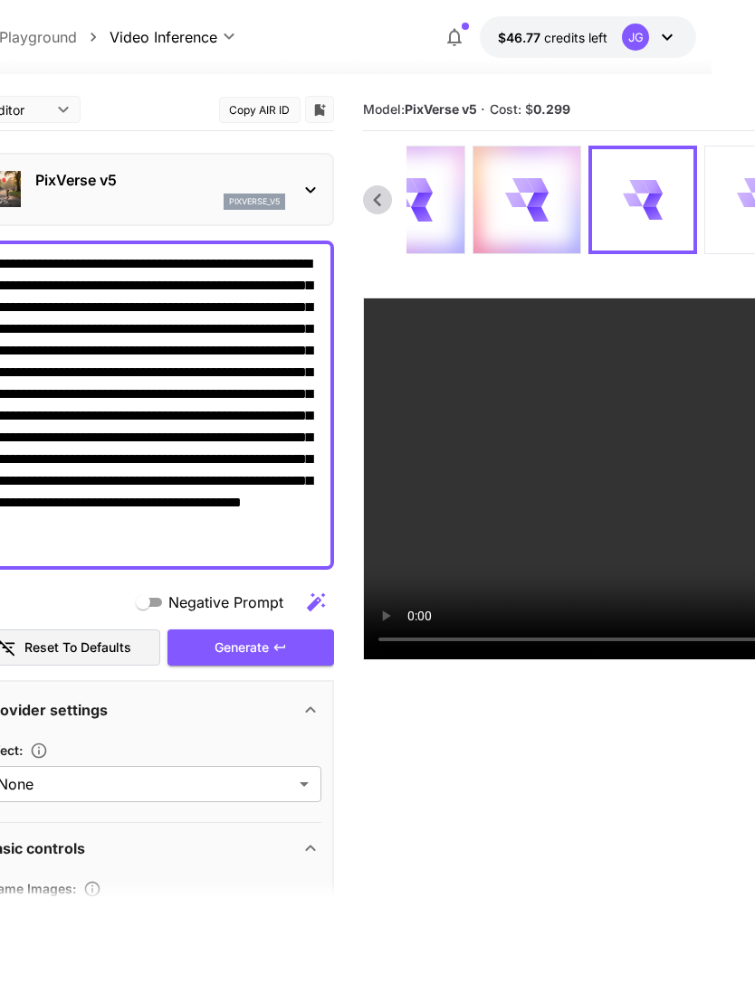
scroll to position [0, 0]
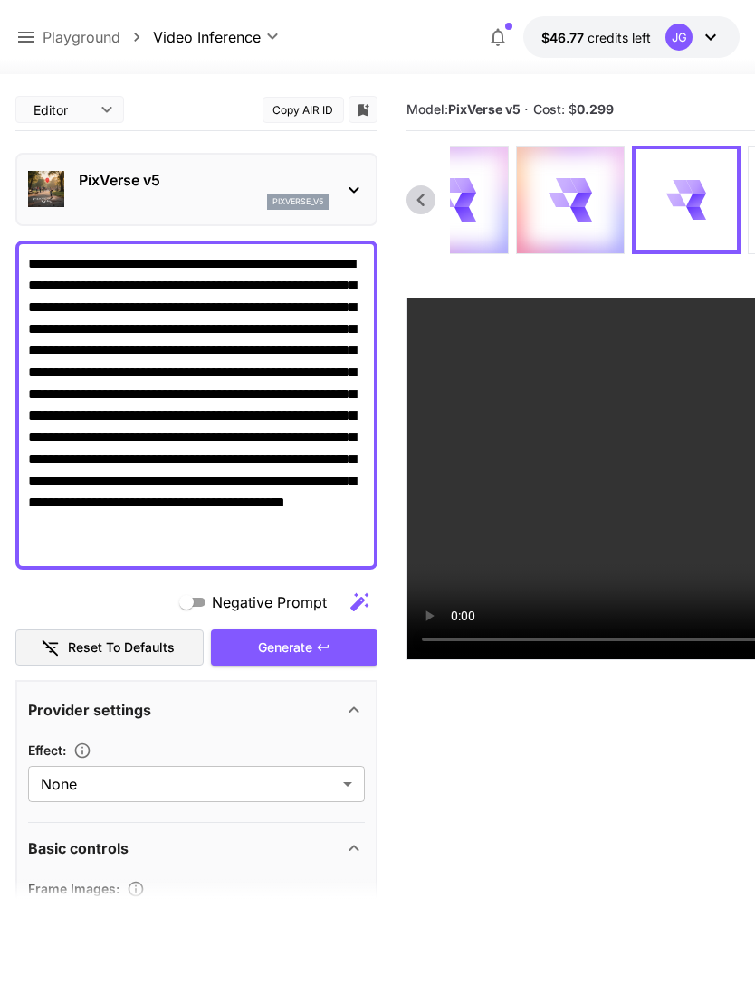
click at [30, 31] on icon at bounding box center [26, 37] width 22 height 22
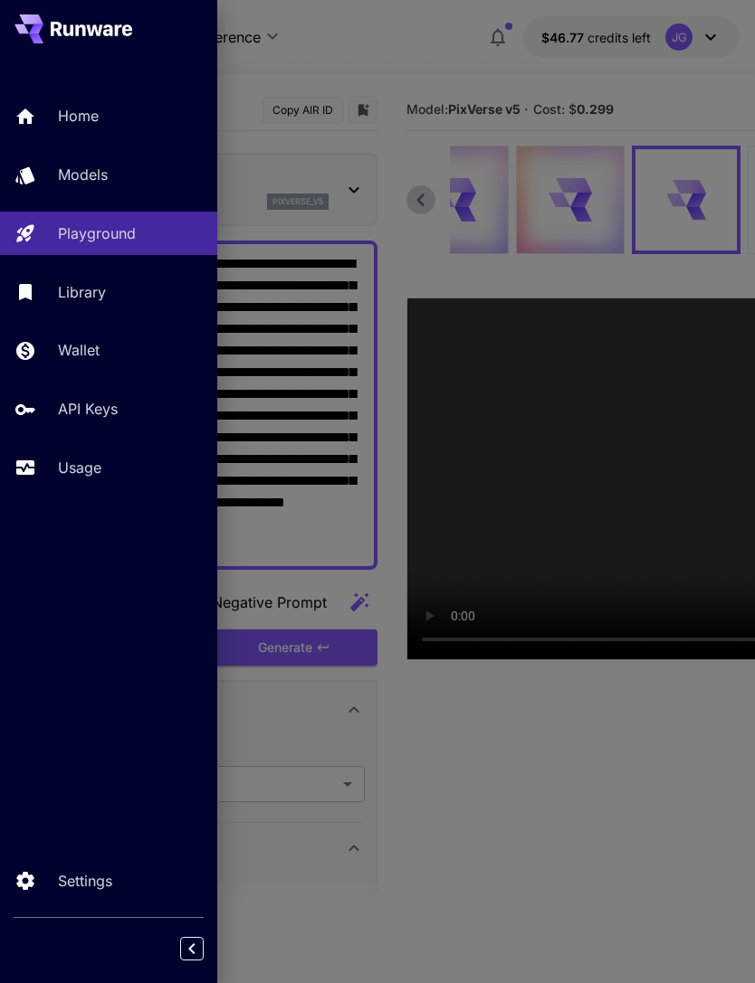
click at [93, 476] on p "Usage" at bounding box center [79, 468] width 43 height 22
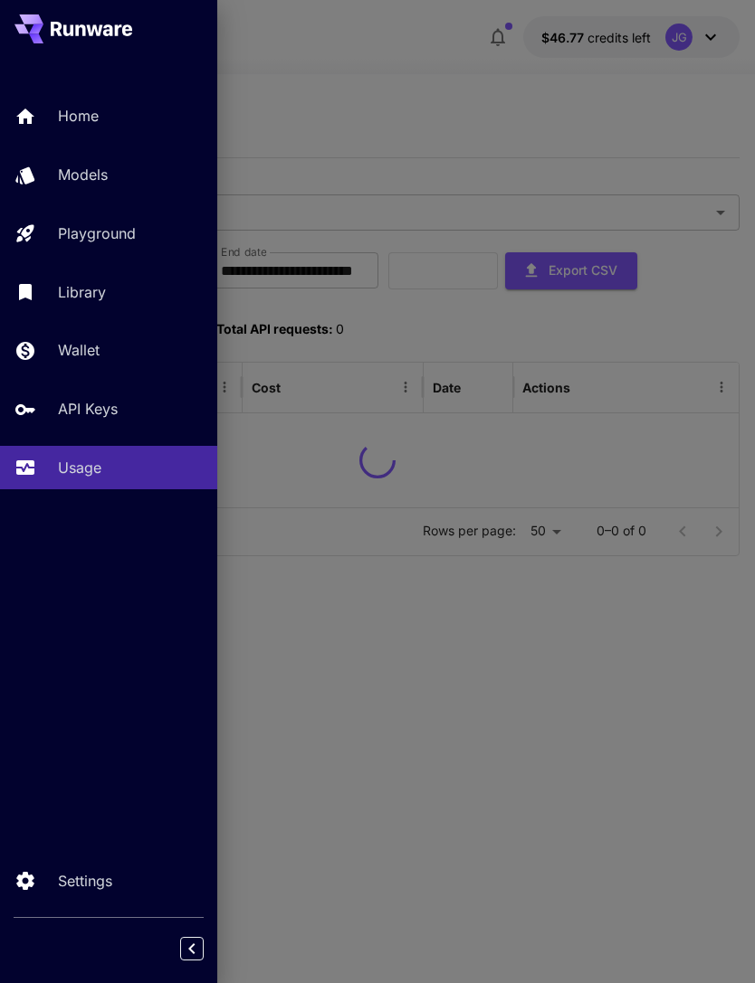
click at [441, 81] on div at bounding box center [377, 491] width 755 height 983
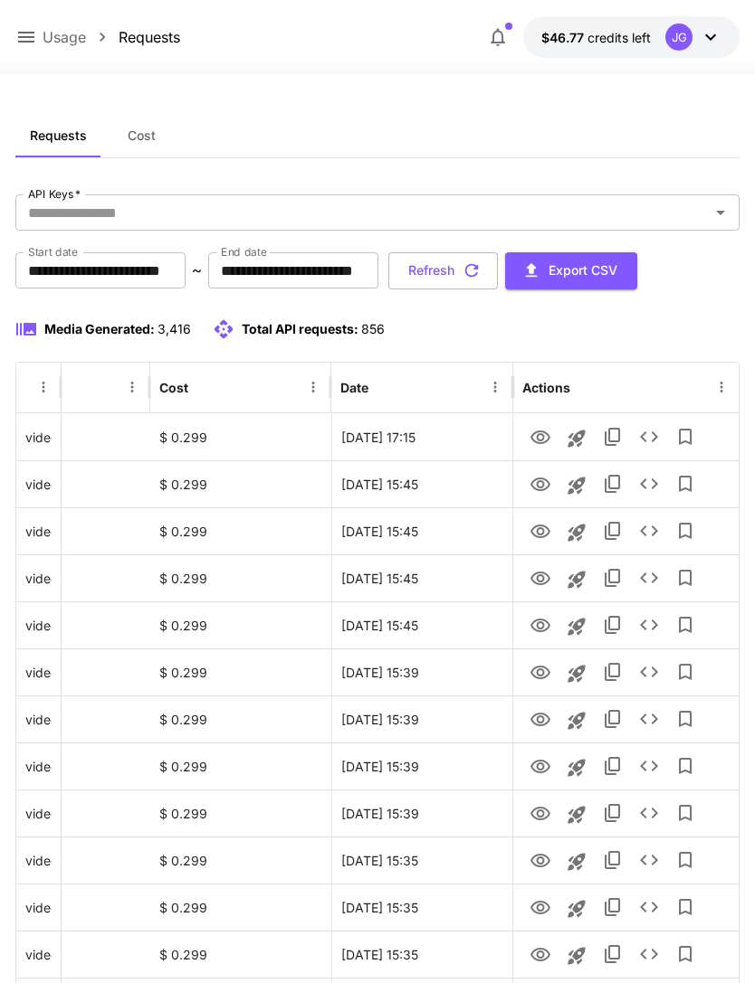
scroll to position [0, 92]
click at [481, 267] on icon "button" at bounding box center [471, 271] width 20 height 20
click at [535, 493] on icon "View" at bounding box center [540, 485] width 22 height 22
click at [498, 270] on button "Refresh" at bounding box center [442, 270] width 109 height 37
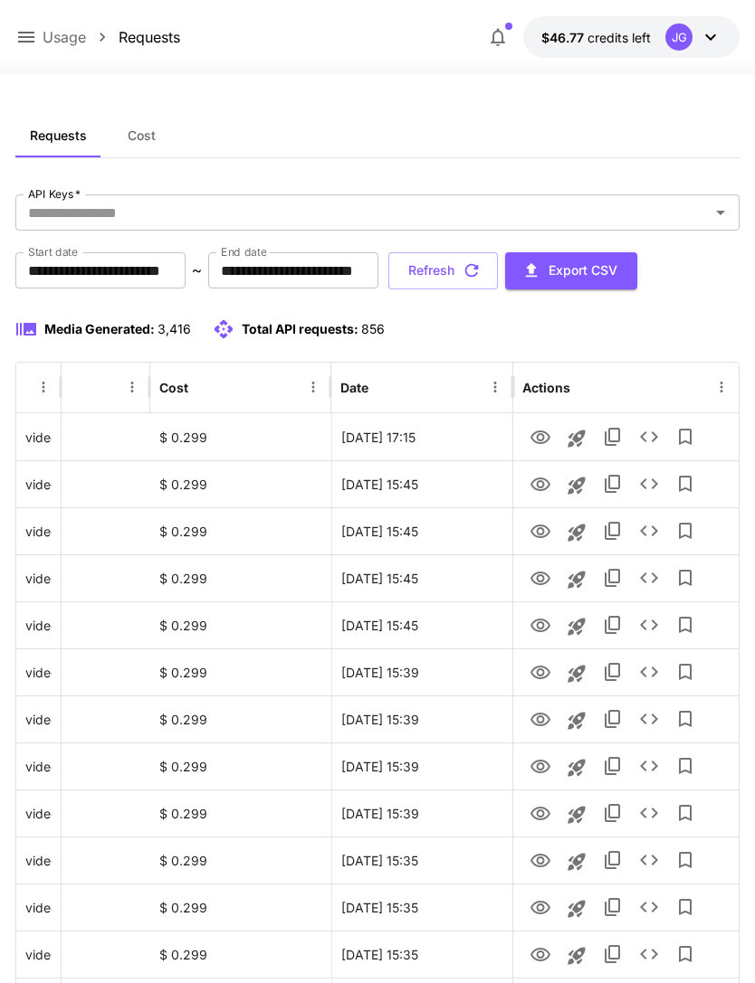
click at [481, 273] on icon "button" at bounding box center [471, 271] width 20 height 20
click at [36, 31] on icon at bounding box center [26, 37] width 22 height 22
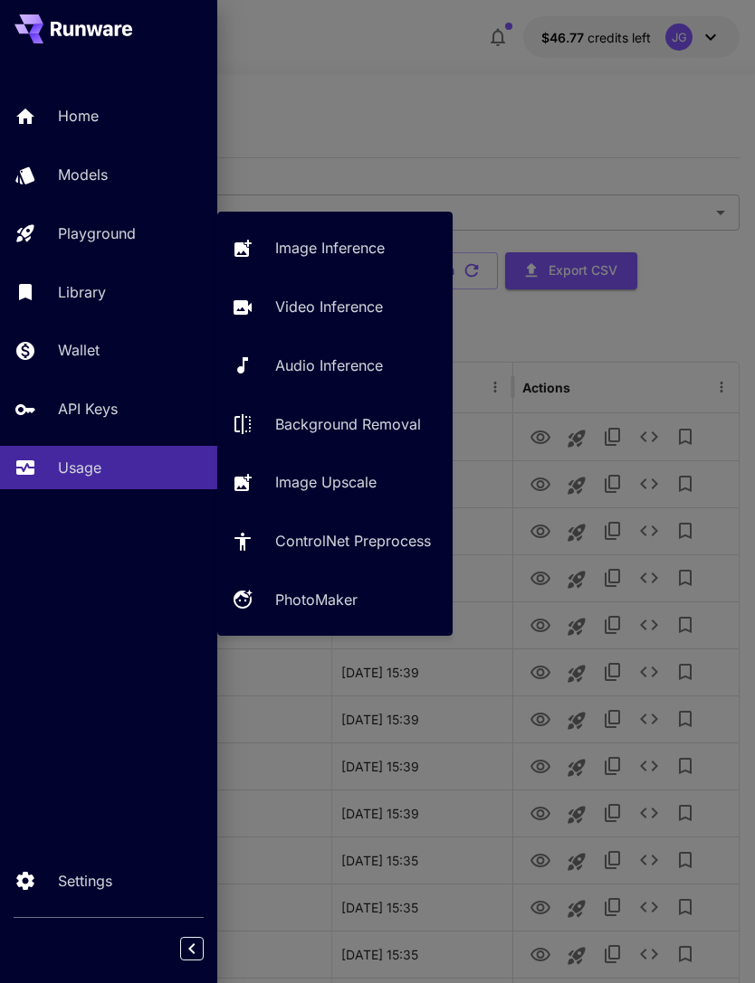
click at [333, 319] on link "Video Inference" at bounding box center [334, 307] width 235 height 44
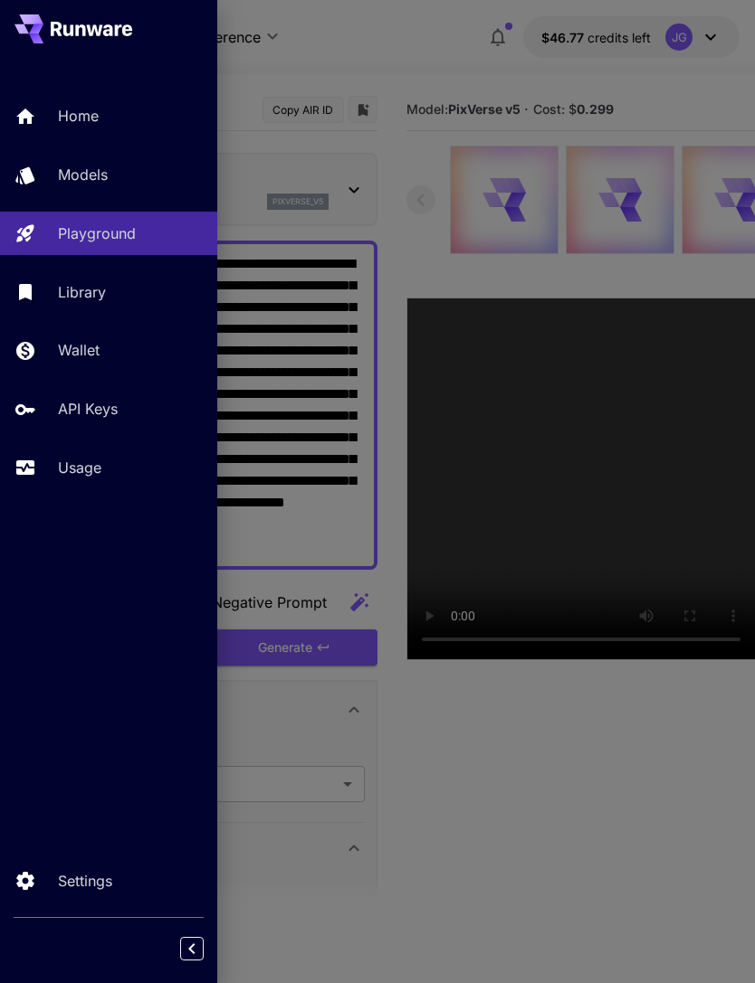
click at [442, 53] on div at bounding box center [377, 491] width 755 height 983
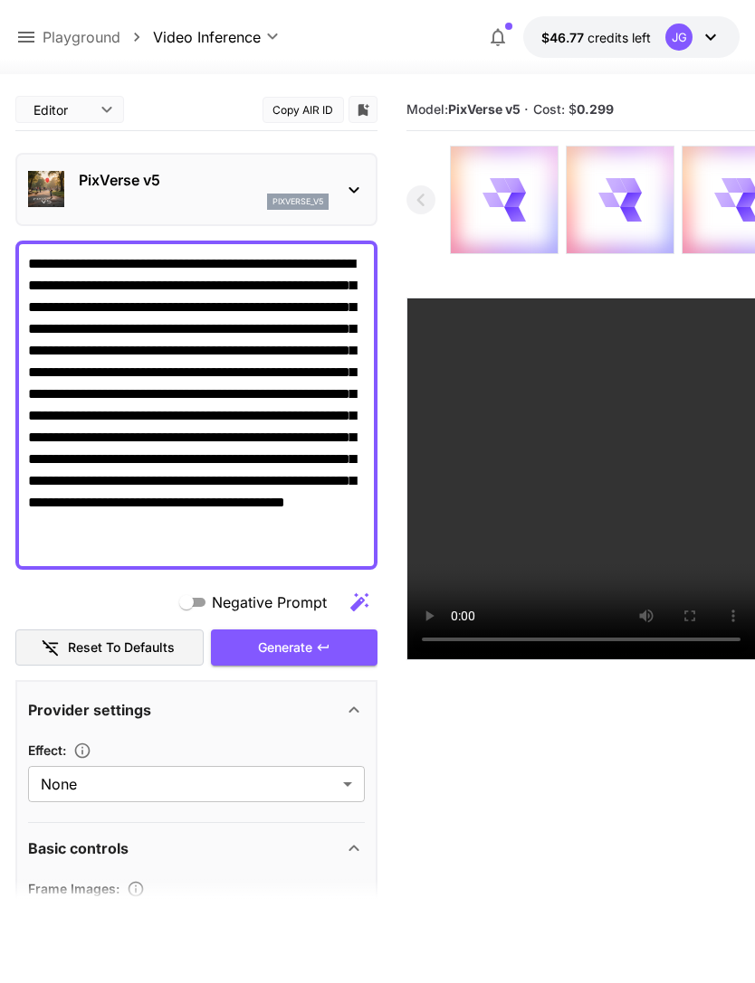
click at [527, 200] on div at bounding box center [504, 200] width 107 height 107
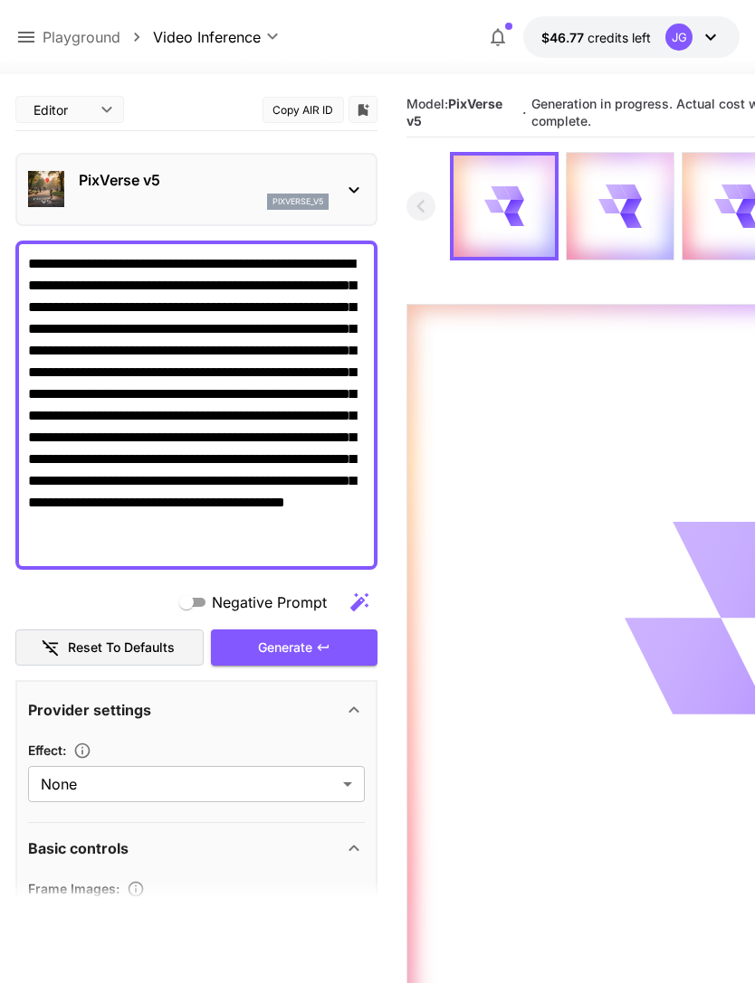
click at [644, 204] on div at bounding box center [619, 206] width 107 height 107
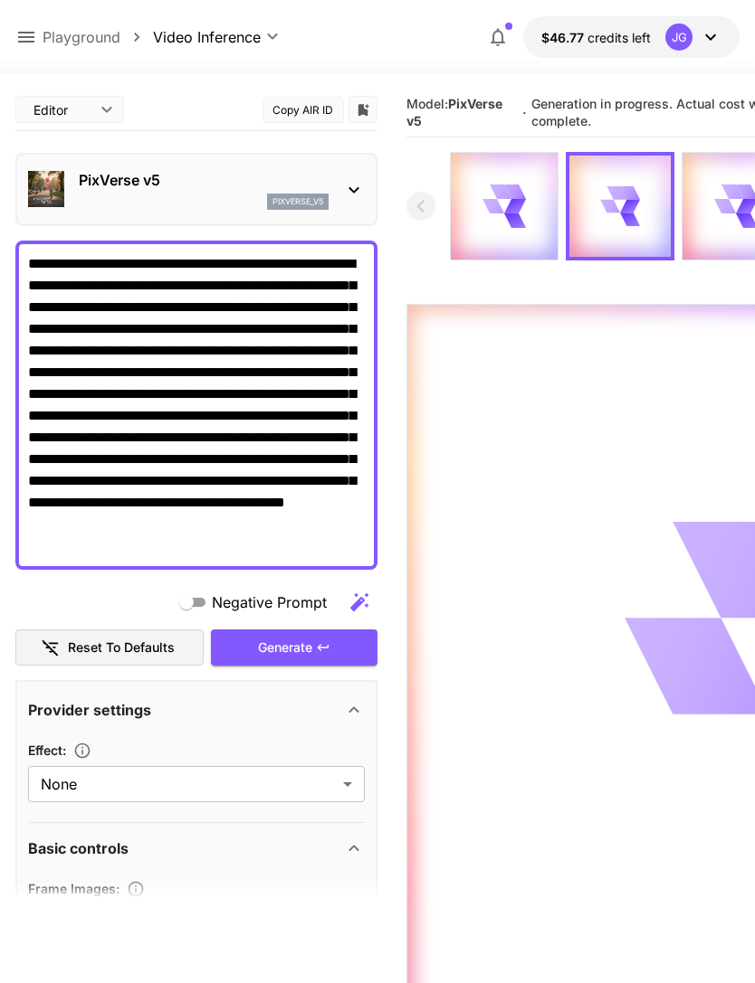
click at [31, 44] on icon at bounding box center [26, 37] width 22 height 22
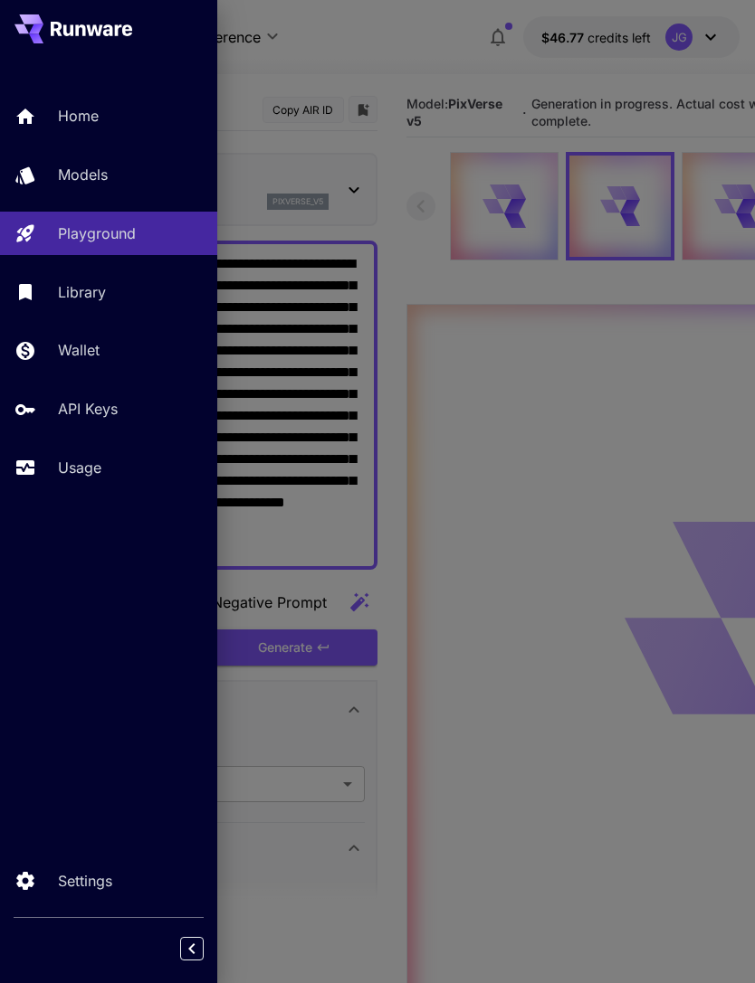
click at [112, 458] on div "Usage" at bounding box center [130, 468] width 145 height 22
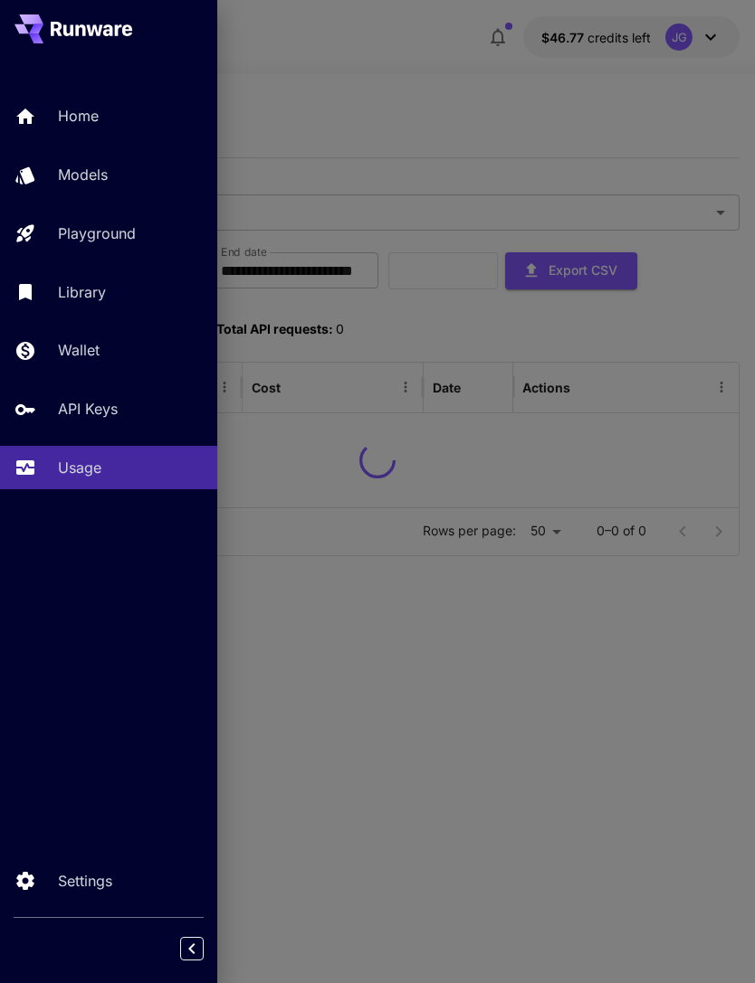
click at [466, 75] on div at bounding box center [377, 491] width 755 height 983
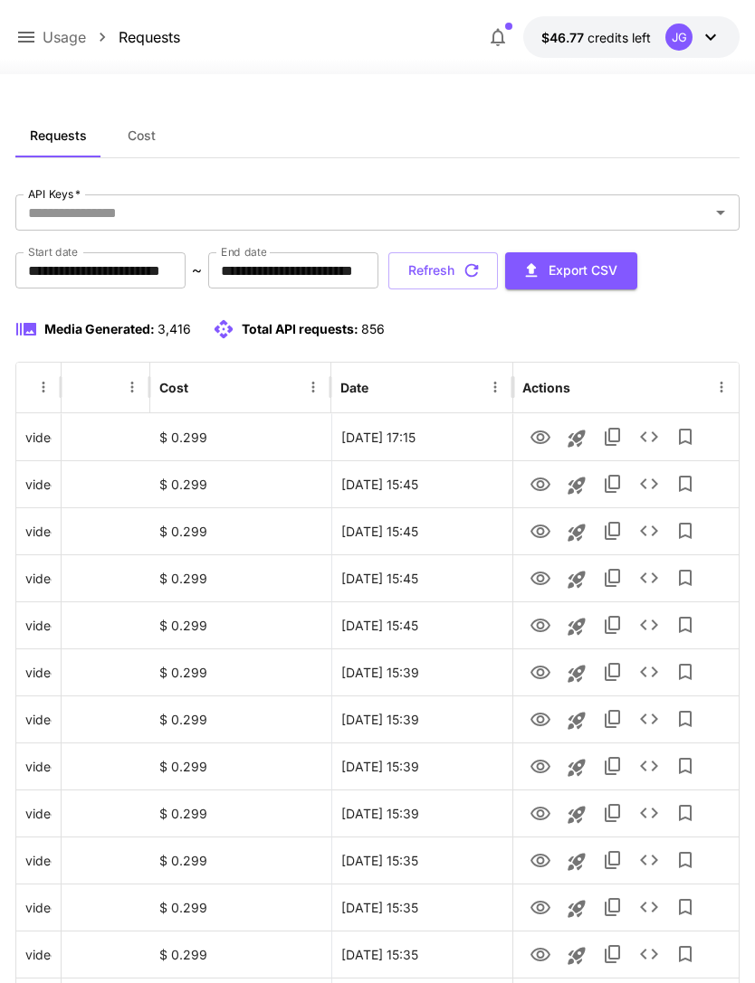
scroll to position [0, 92]
click at [481, 273] on icon "button" at bounding box center [471, 271] width 20 height 20
click at [540, 627] on icon "View" at bounding box center [540, 626] width 22 height 22
click at [546, 586] on icon "View" at bounding box center [540, 579] width 22 height 22
click at [545, 633] on icon "View" at bounding box center [540, 626] width 22 height 22
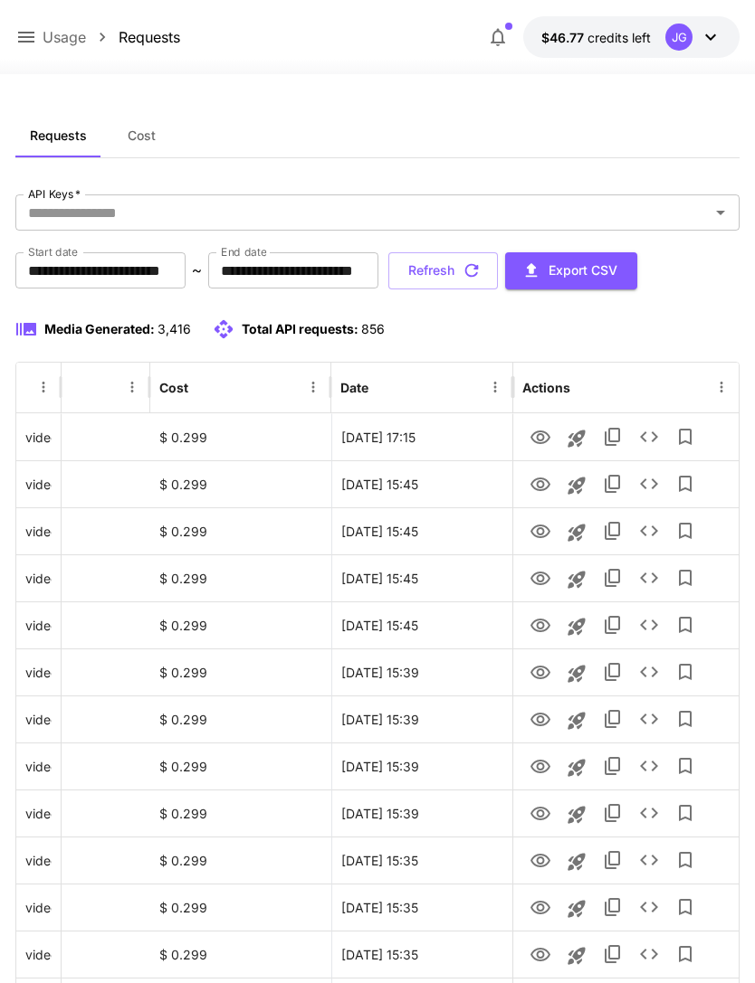
click at [481, 276] on icon "button" at bounding box center [471, 271] width 20 height 20
click at [498, 269] on button "Refresh" at bounding box center [442, 270] width 109 height 37
click at [540, 859] on icon "View" at bounding box center [540, 861] width 22 height 22
click at [545, 816] on icon "View" at bounding box center [540, 814] width 22 height 22
click at [481, 272] on icon "button" at bounding box center [471, 271] width 20 height 20
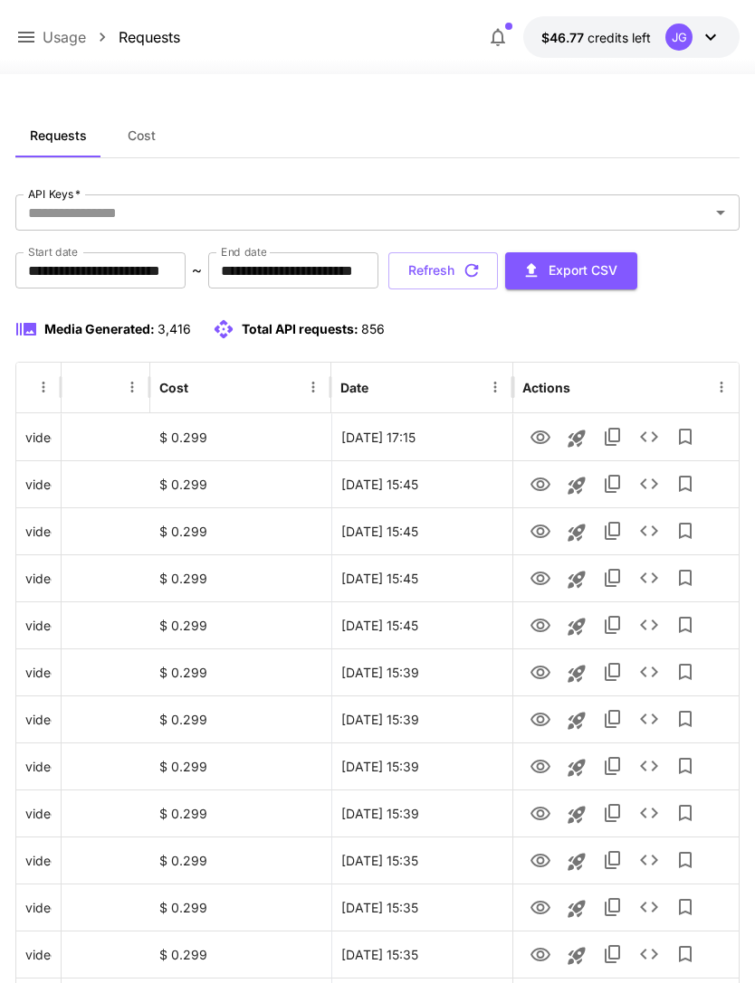
click at [31, 34] on icon at bounding box center [26, 37] width 22 height 22
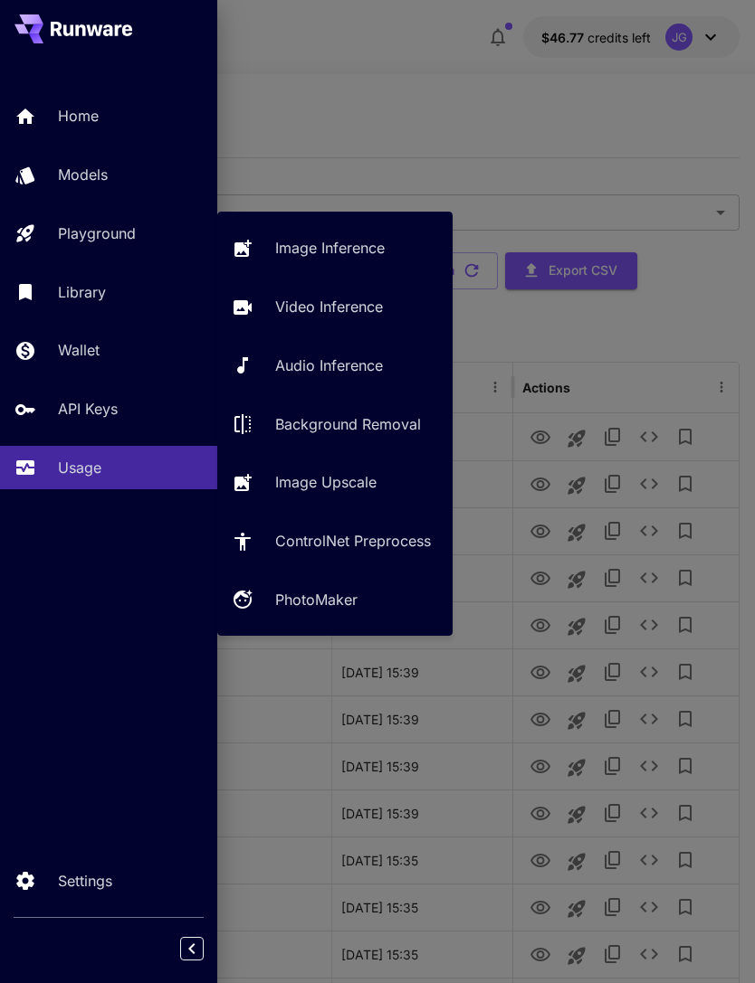
click at [357, 314] on p "Video Inference" at bounding box center [329, 307] width 108 height 22
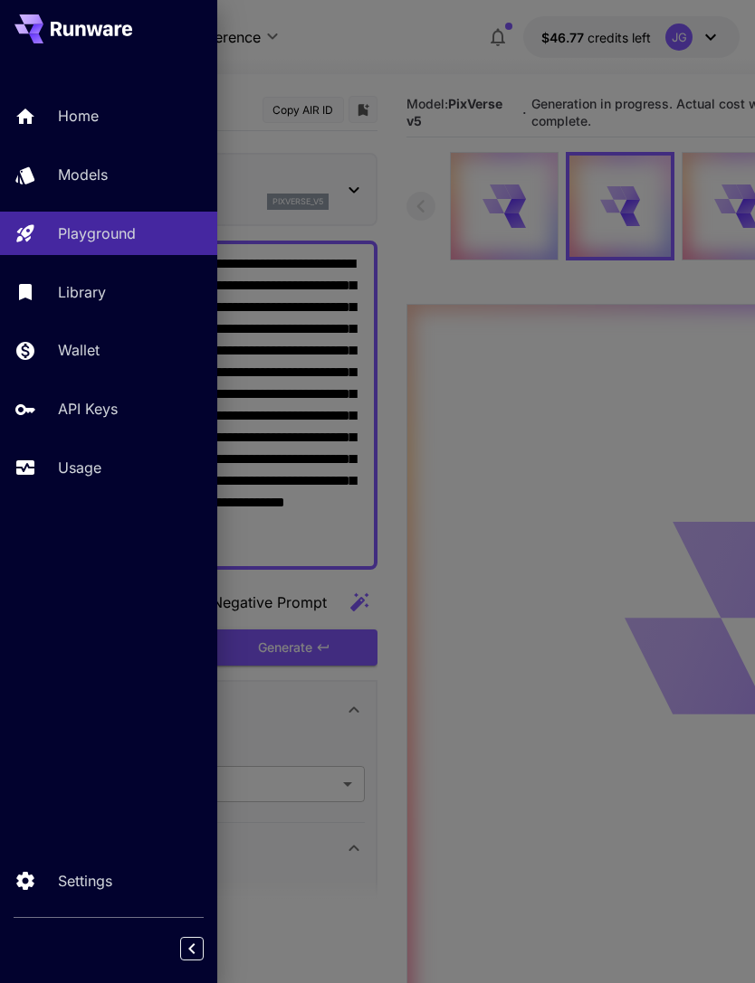
click at [464, 40] on div at bounding box center [377, 491] width 755 height 983
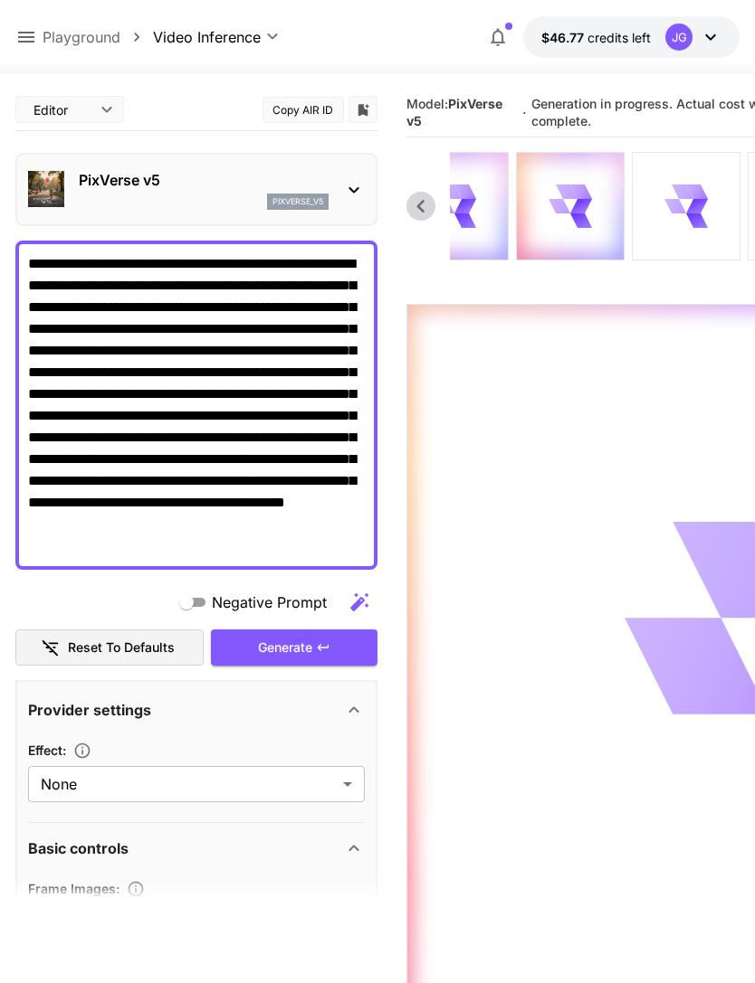
click at [687, 194] on icon at bounding box center [681, 192] width 25 height 25
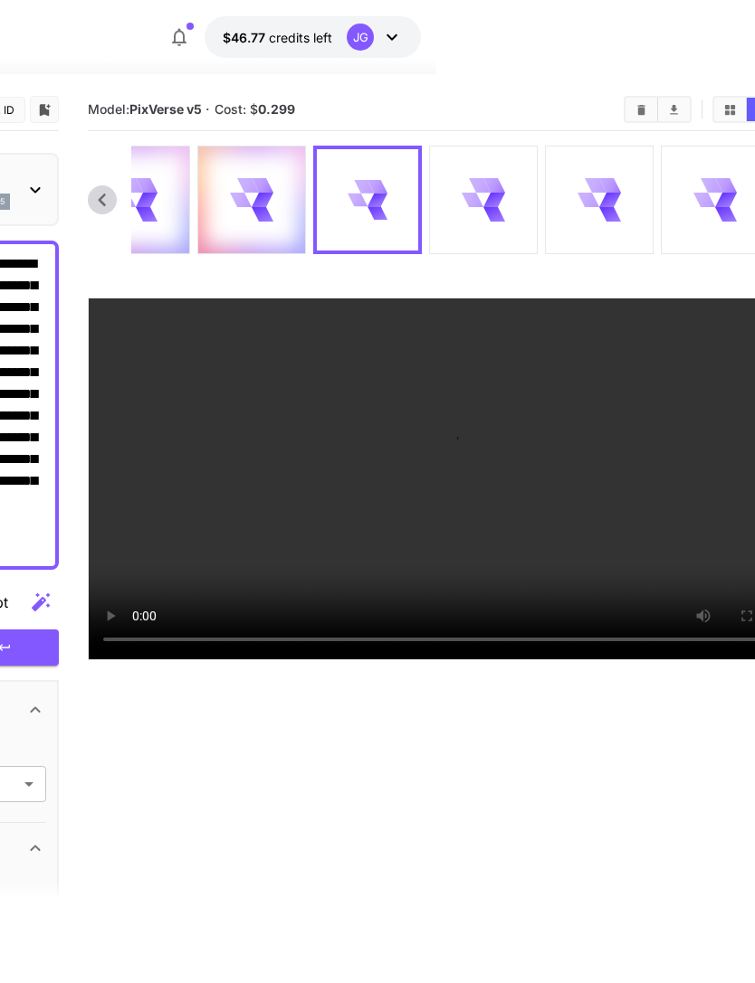
scroll to position [0, 375]
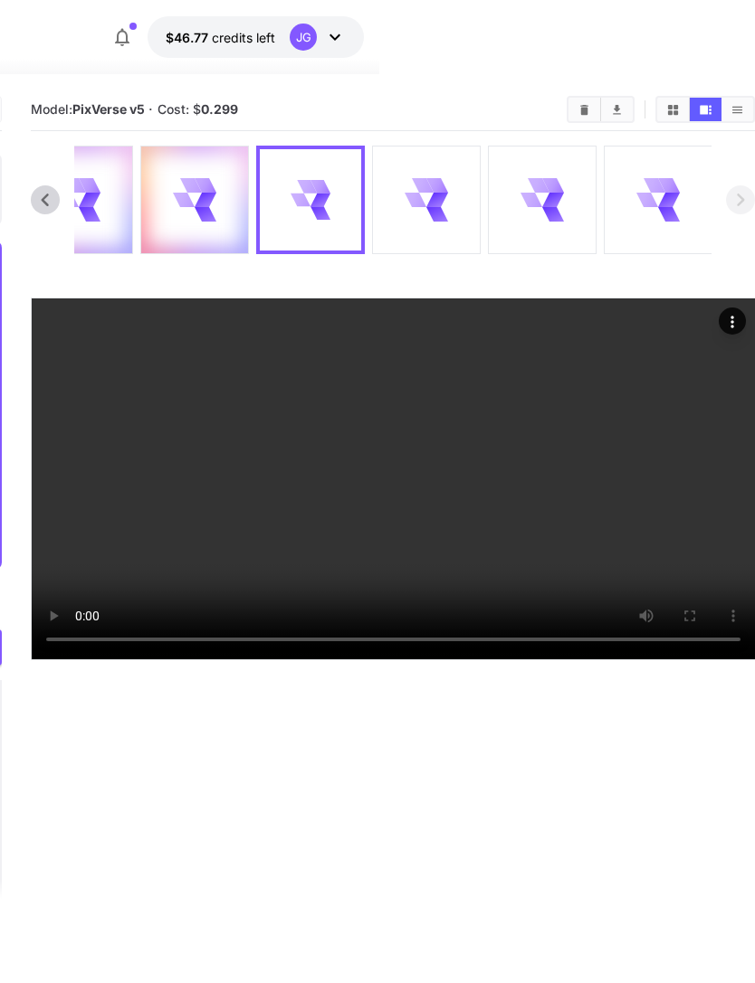
click at [660, 199] on icon at bounding box center [657, 199] width 43 height 43
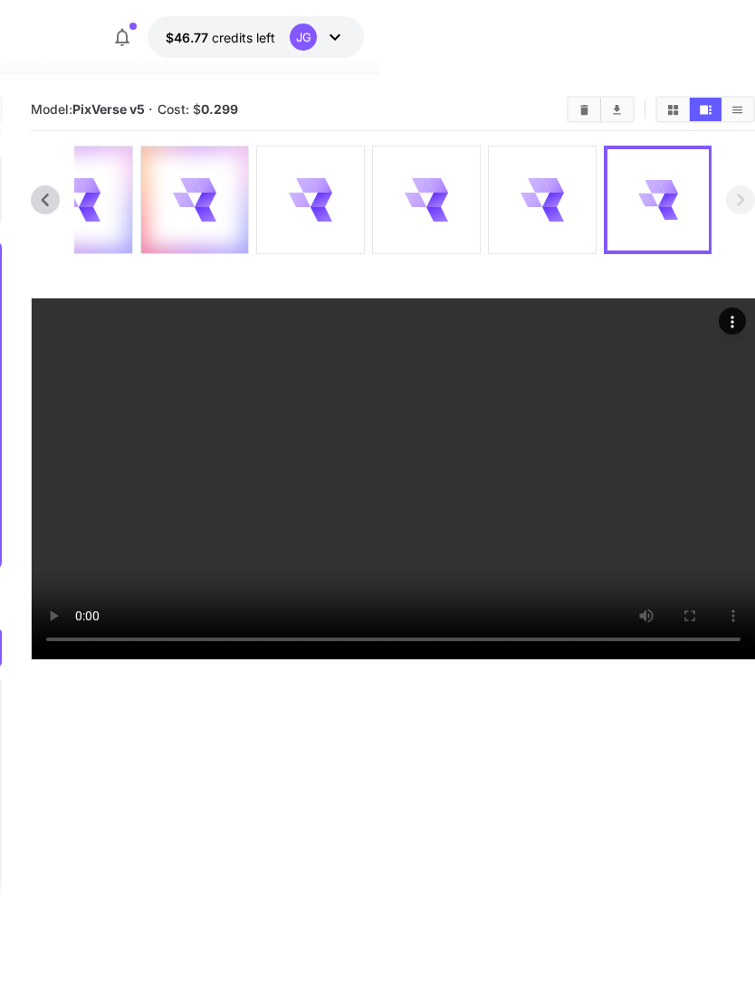
click at [555, 206] on icon at bounding box center [541, 199] width 43 height 43
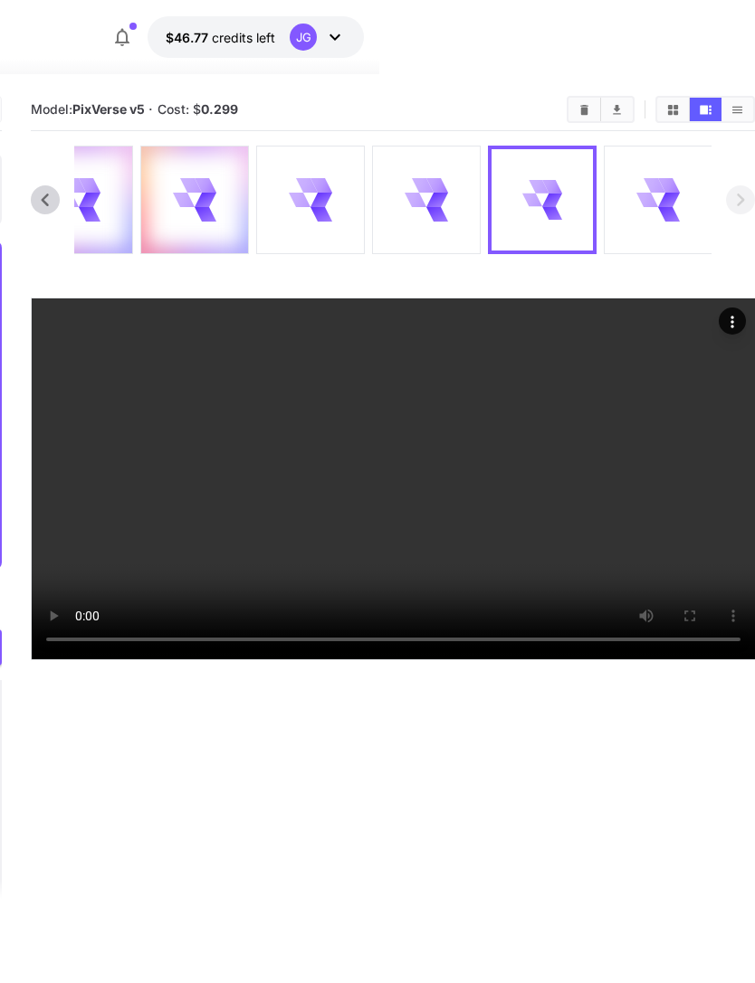
click at [433, 199] on icon at bounding box center [435, 199] width 25 height 23
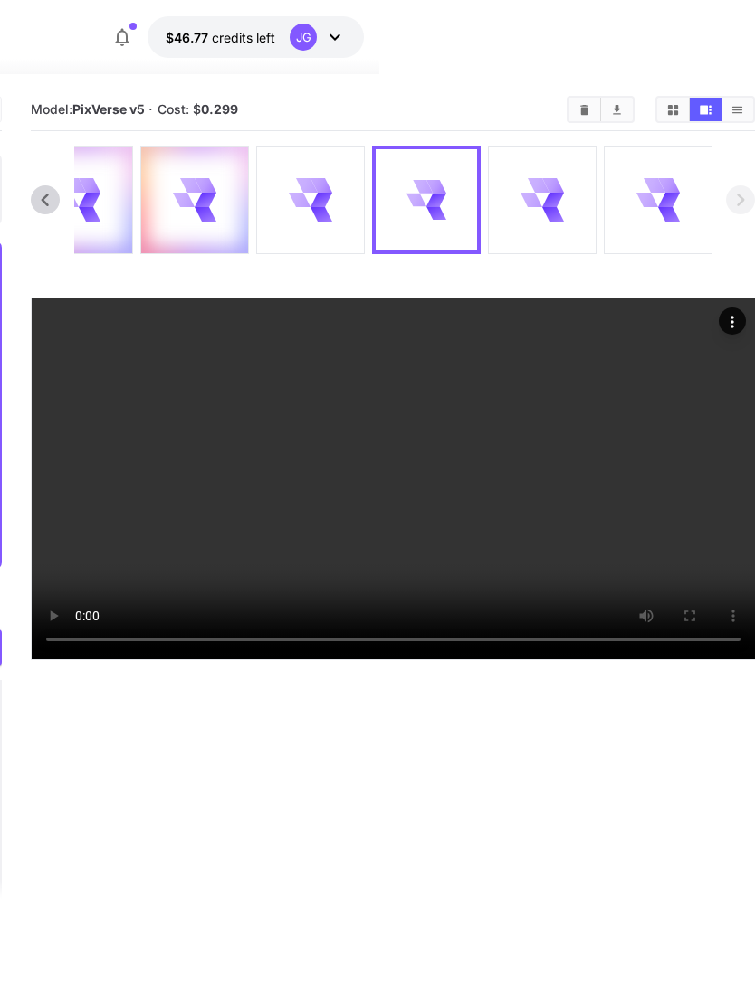
click at [321, 196] on icon at bounding box center [321, 200] width 24 height 18
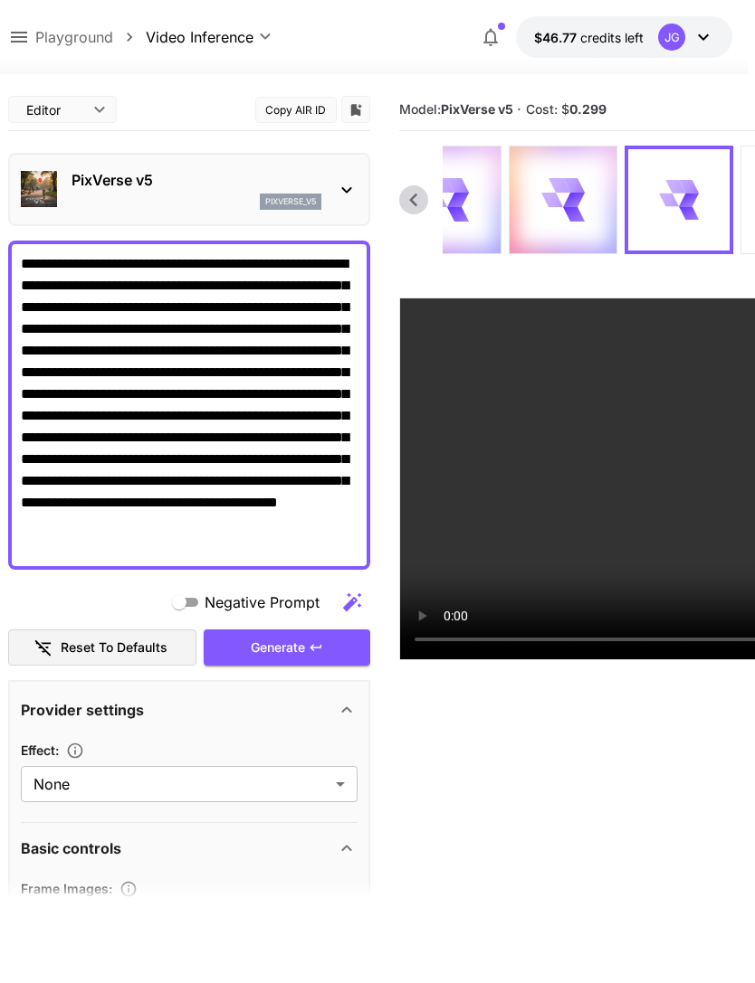
scroll to position [0, 0]
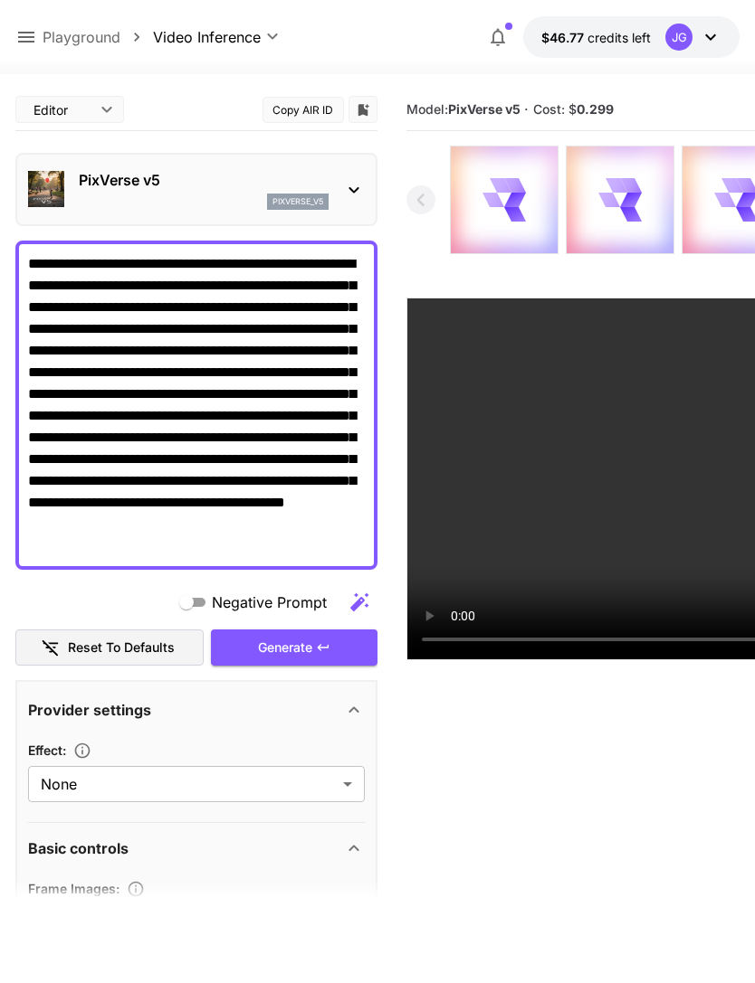
click at [519, 196] on icon at bounding box center [514, 199] width 16 height 23
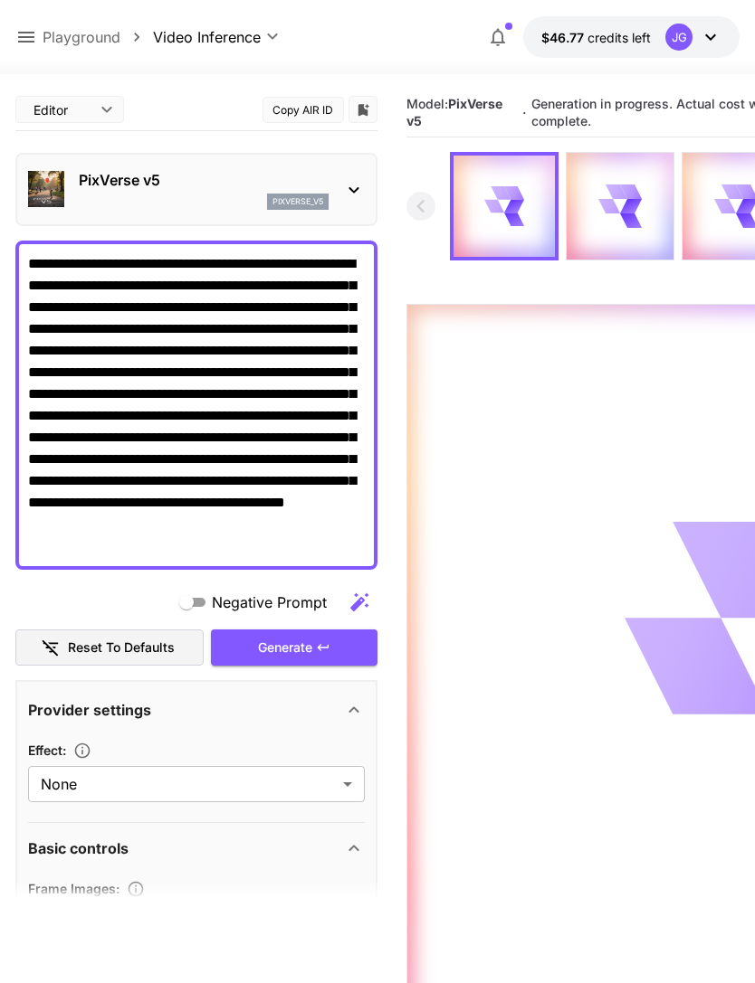
click at [35, 26] on icon at bounding box center [26, 37] width 22 height 22
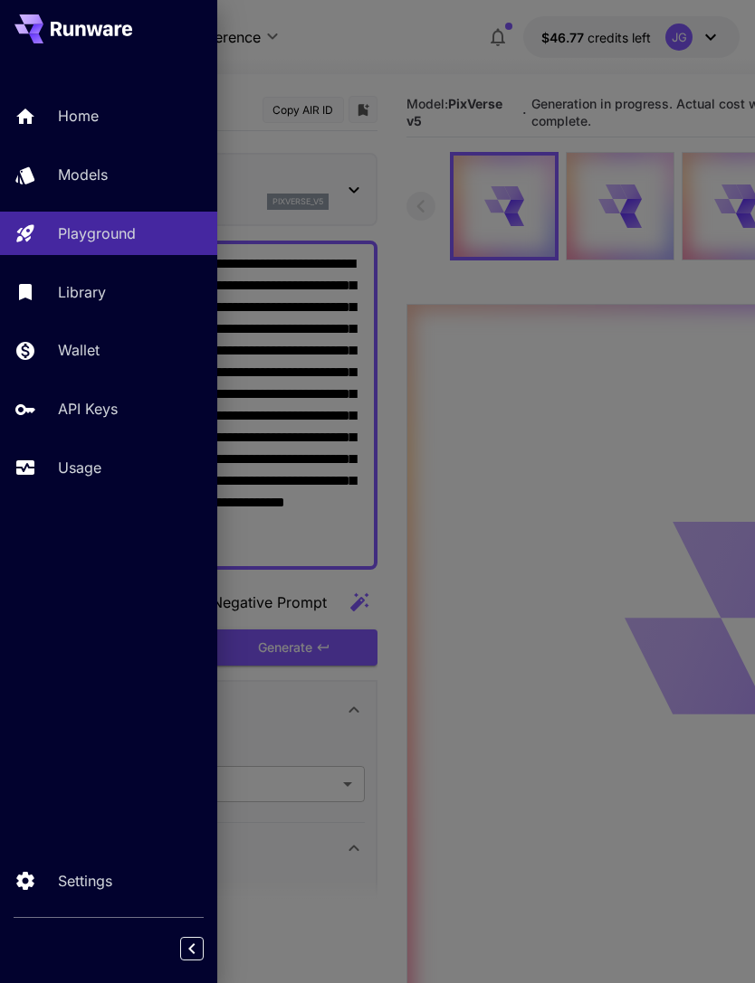
click at [100, 463] on p "Usage" at bounding box center [79, 468] width 43 height 22
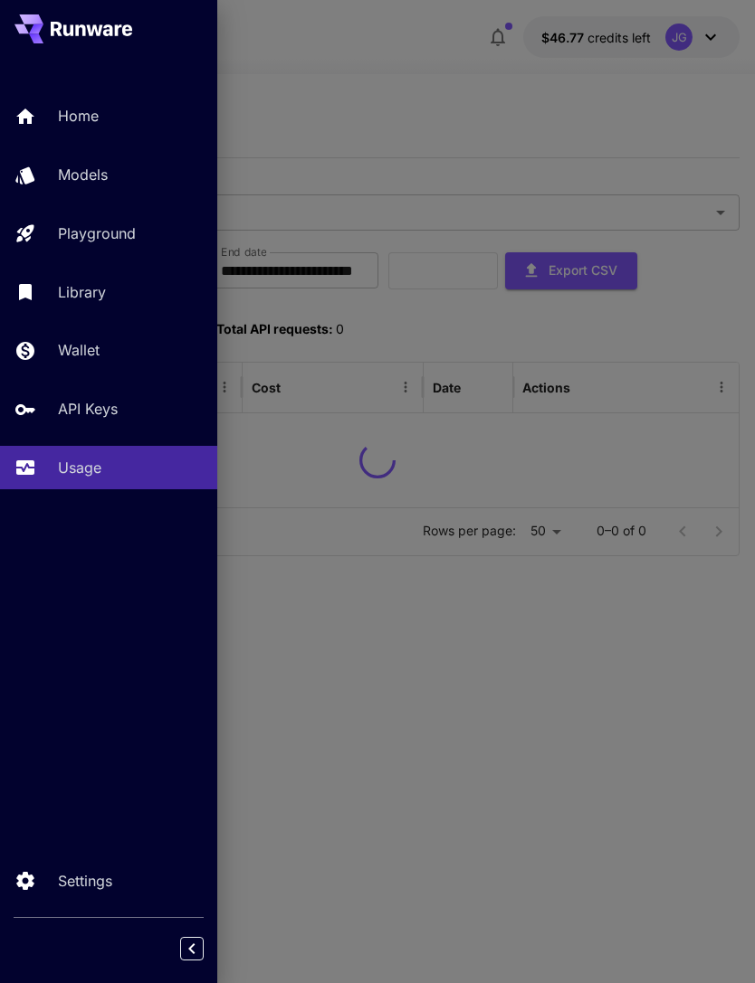
click at [427, 75] on div at bounding box center [377, 491] width 755 height 983
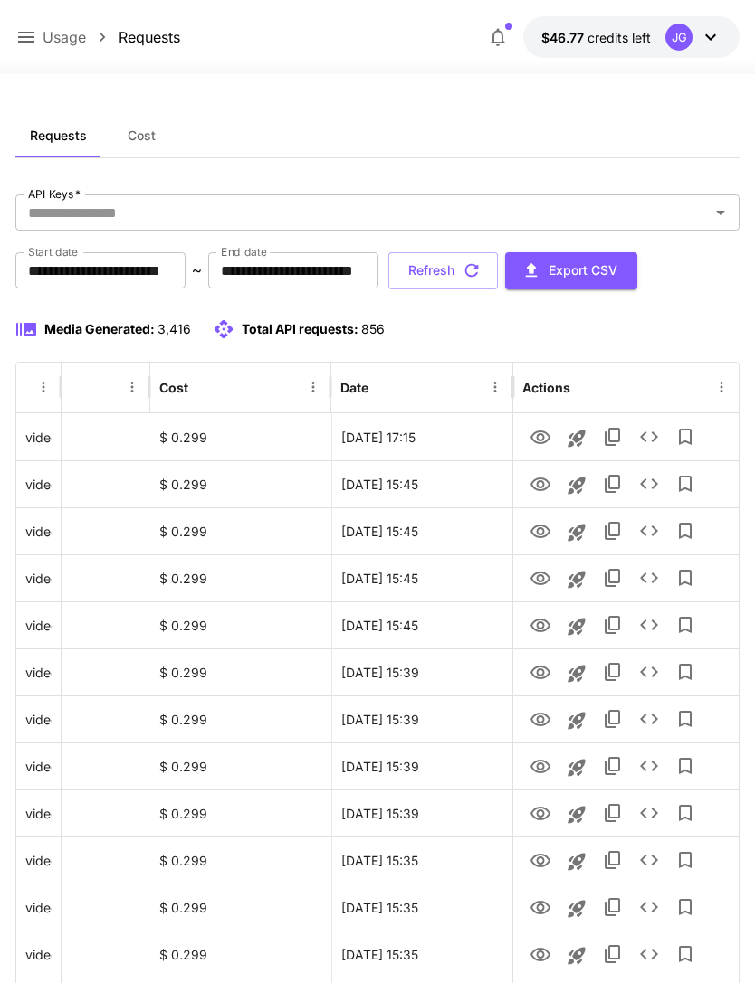
scroll to position [0, 92]
click at [481, 271] on icon "button" at bounding box center [471, 271] width 20 height 20
click at [498, 275] on button "Refresh" at bounding box center [442, 270] width 109 height 37
click at [24, 35] on icon at bounding box center [26, 37] width 22 height 22
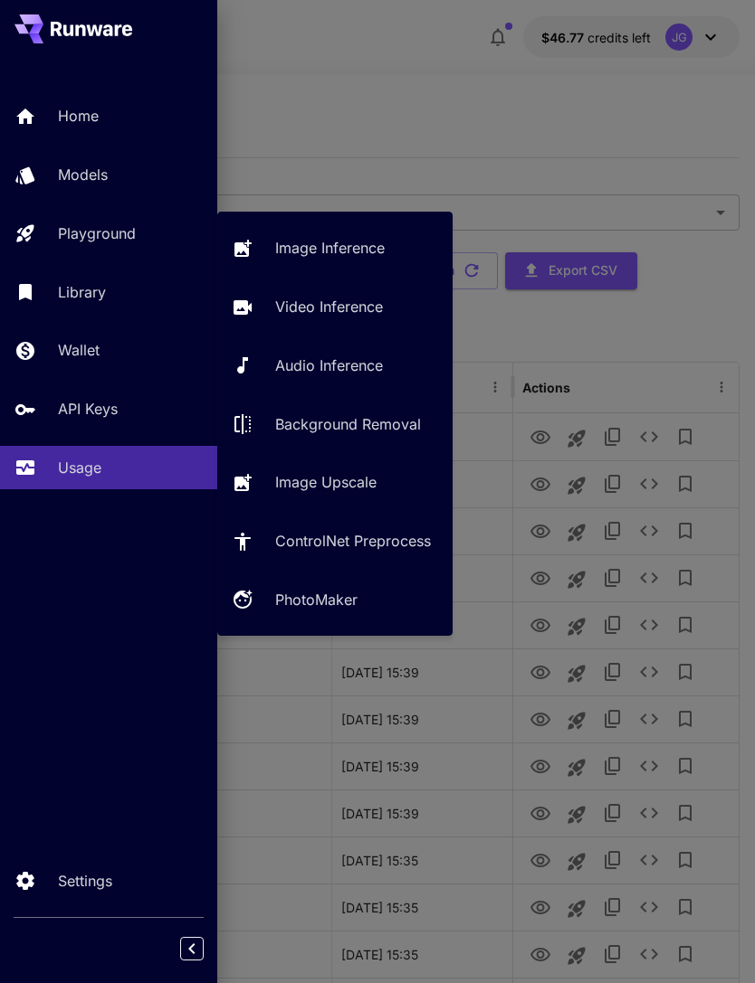
click at [355, 301] on p "Video Inference" at bounding box center [329, 307] width 108 height 22
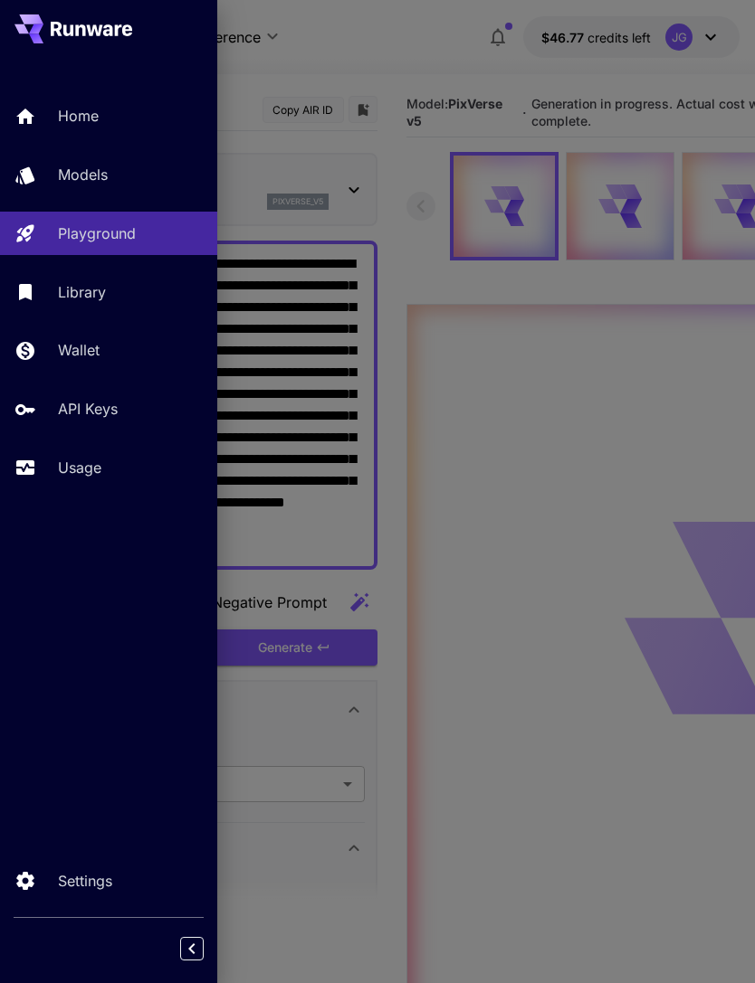
click at [404, 58] on div at bounding box center [377, 491] width 755 height 983
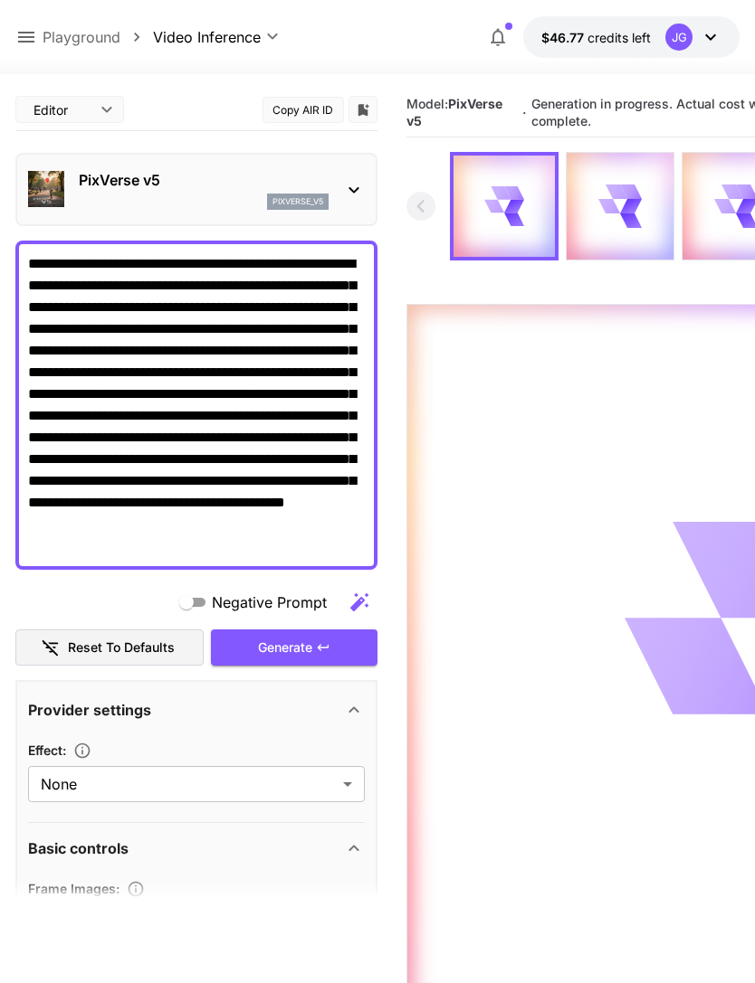
click at [33, 35] on icon at bounding box center [26, 37] width 22 height 22
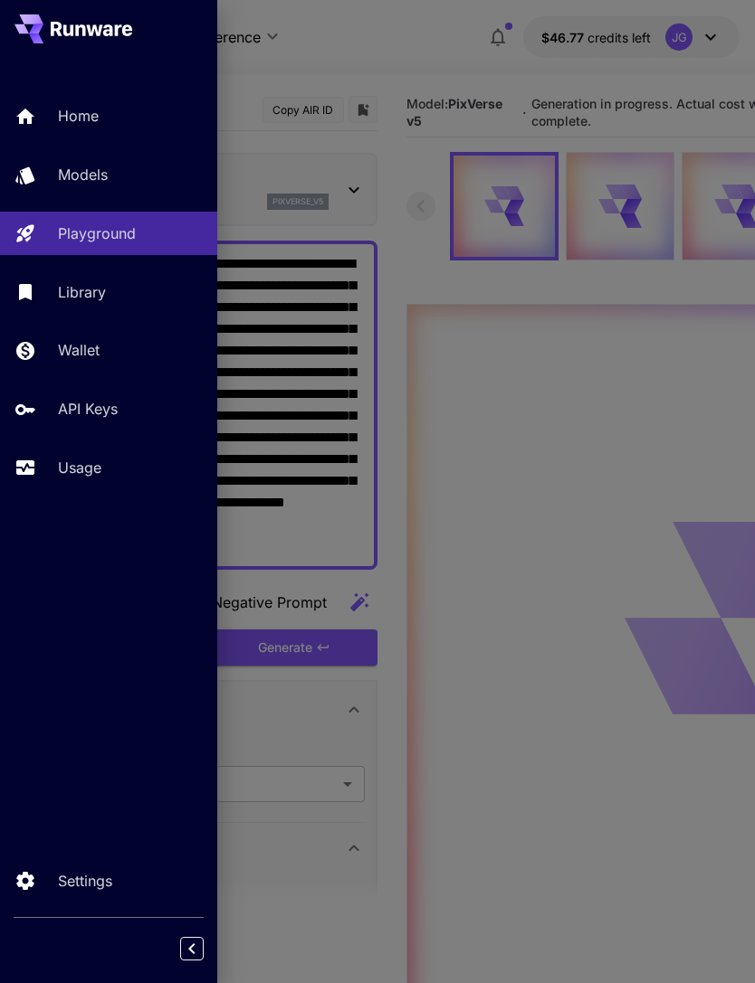
click at [99, 472] on p "Usage" at bounding box center [79, 468] width 43 height 22
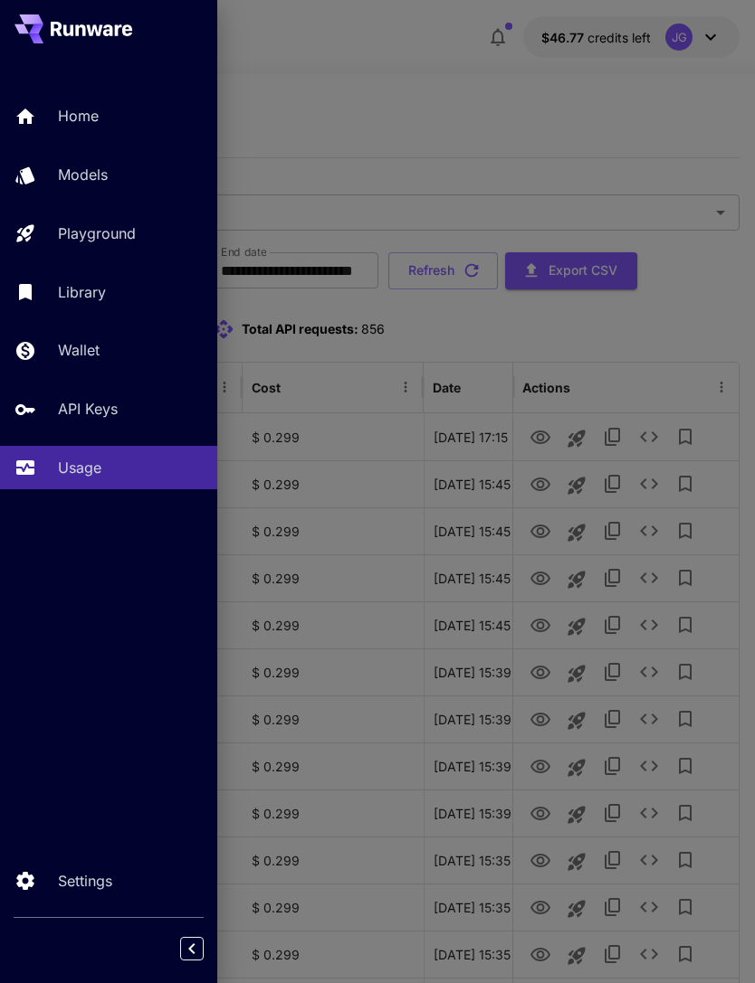
click at [460, 99] on div at bounding box center [377, 491] width 755 height 983
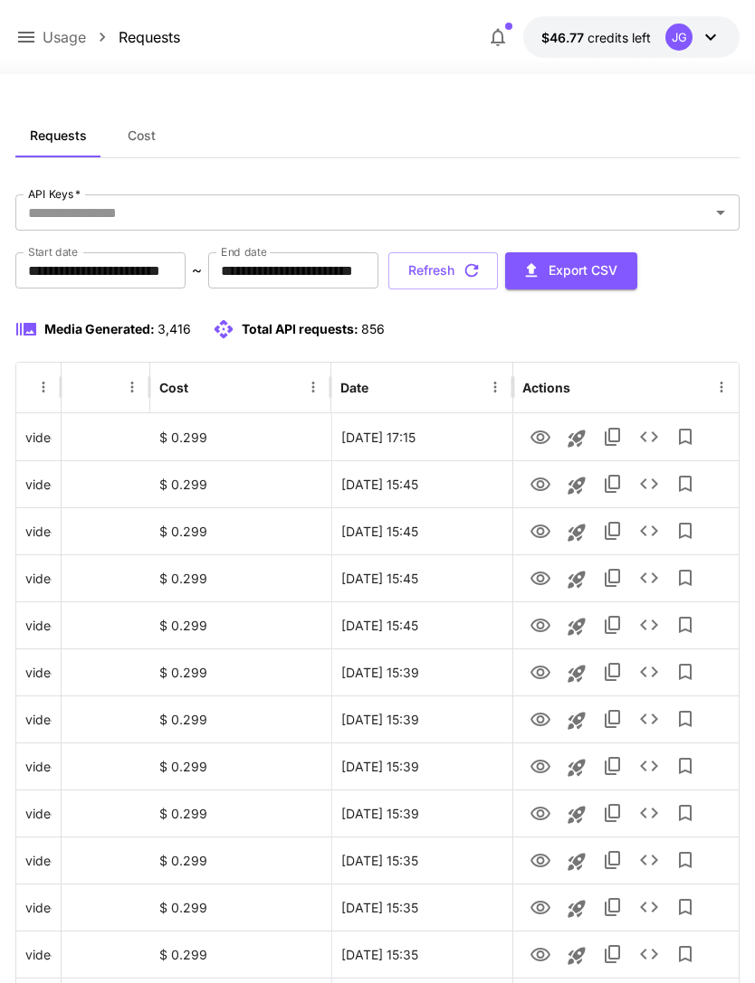
scroll to position [0, 92]
click at [481, 262] on icon "button" at bounding box center [471, 271] width 20 height 20
click at [481, 268] on icon "button" at bounding box center [471, 271] width 20 height 20
click at [479, 268] on icon "button" at bounding box center [472, 271] width 14 height 14
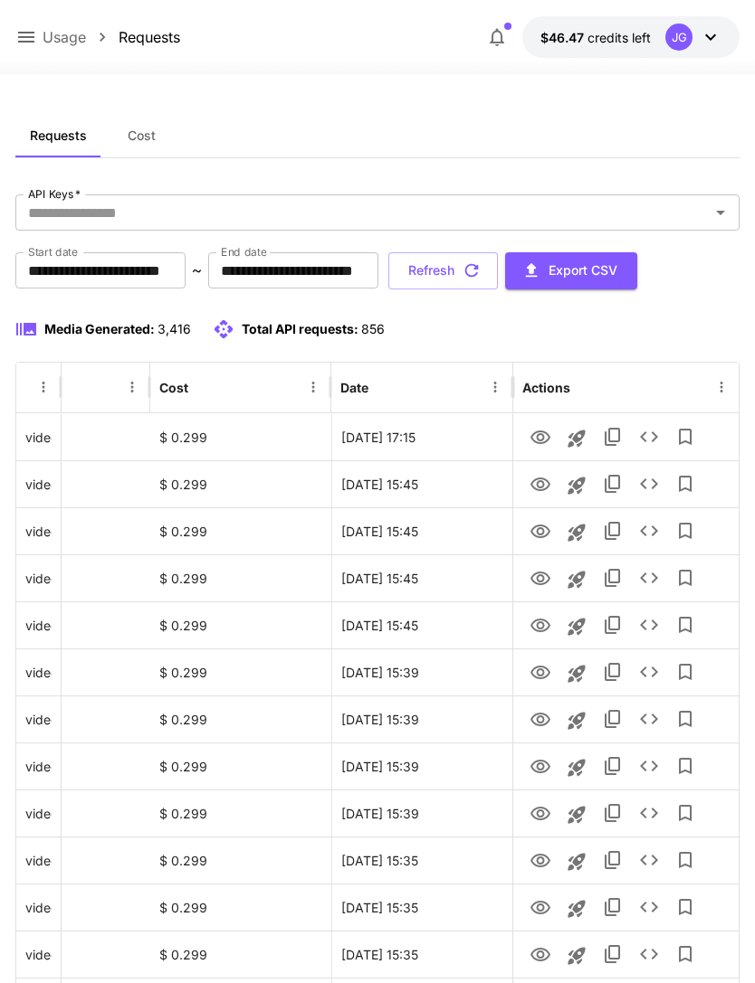
click at [29, 36] on icon at bounding box center [26, 37] width 22 height 22
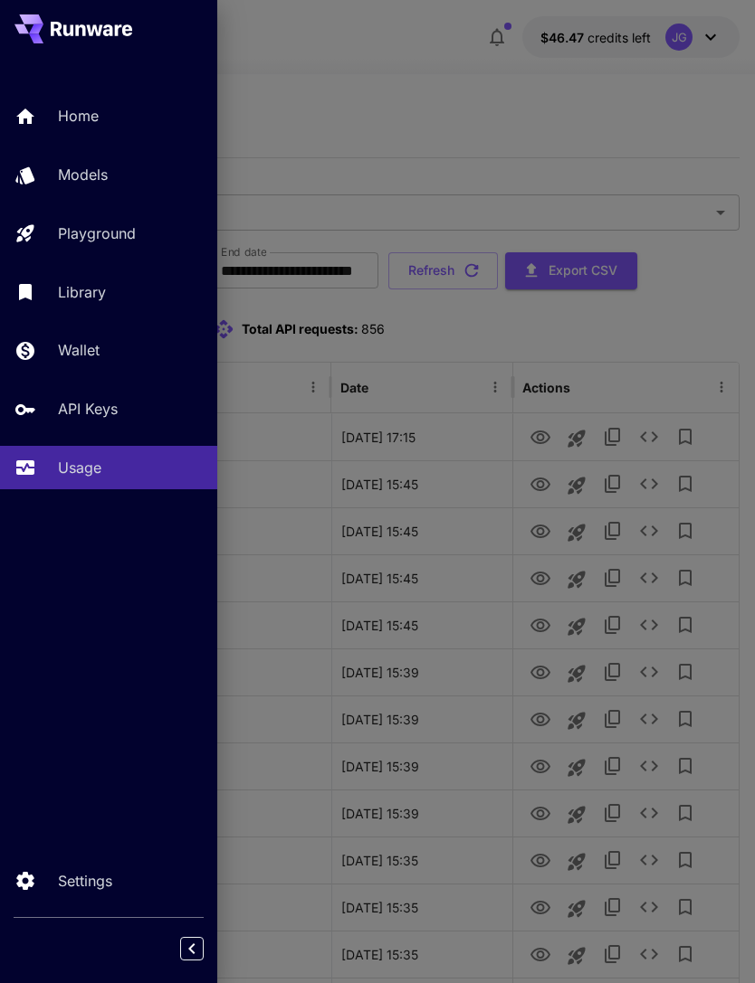
click at [138, 232] on div "Playground" at bounding box center [130, 234] width 145 height 22
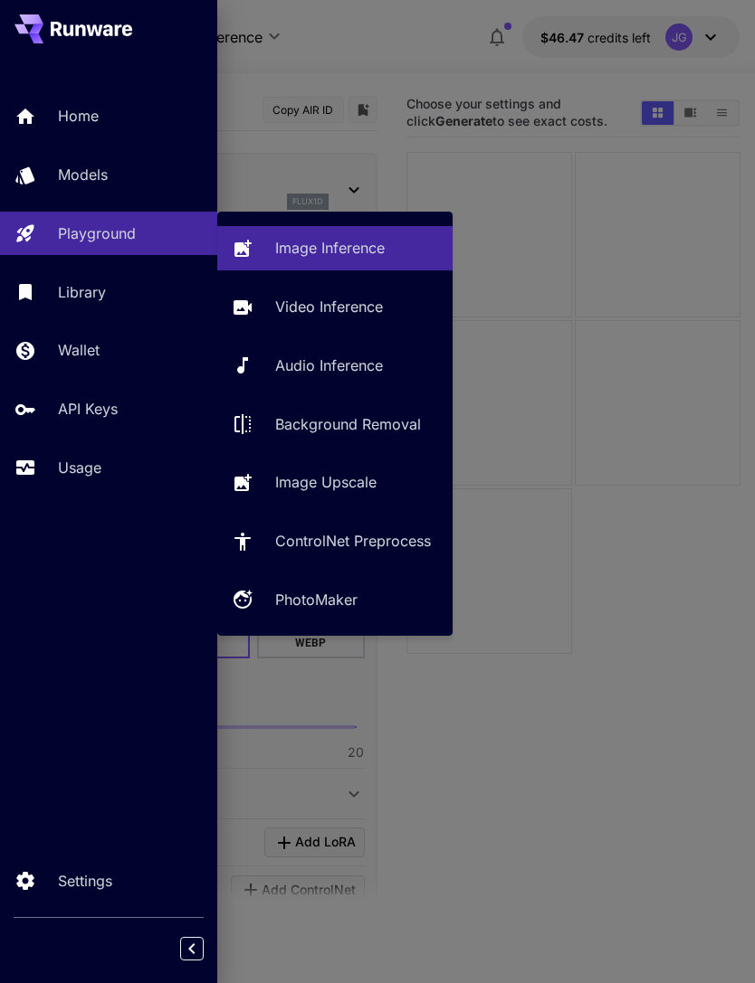
click at [356, 303] on p "Video Inference" at bounding box center [329, 307] width 108 height 22
type input "**********"
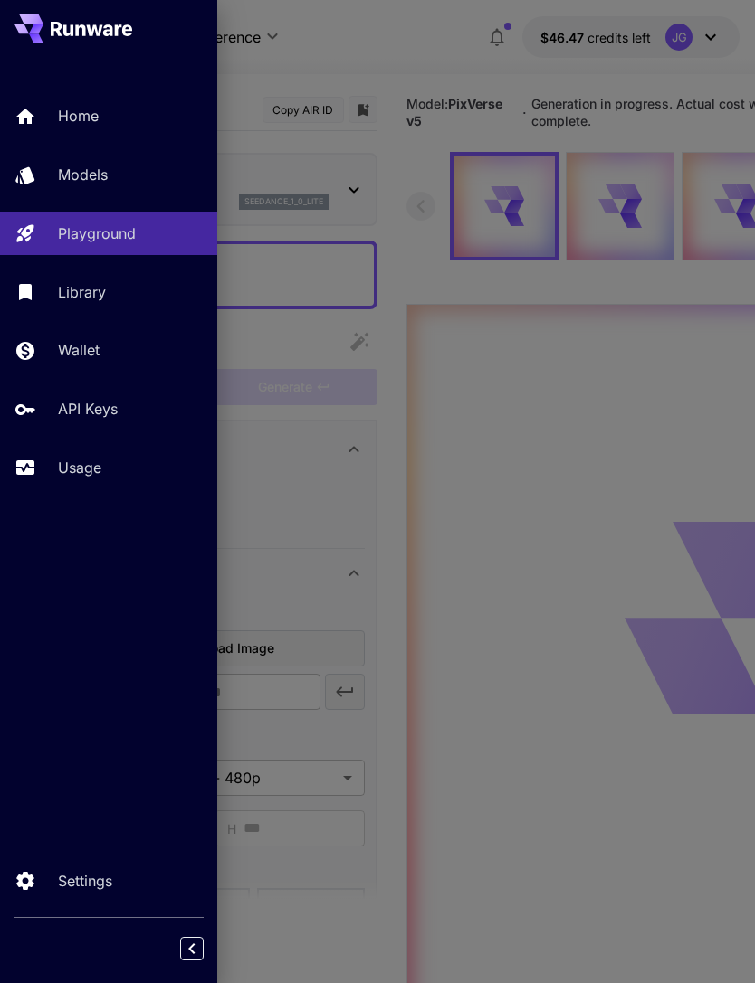
click at [406, 53] on div at bounding box center [377, 491] width 755 height 983
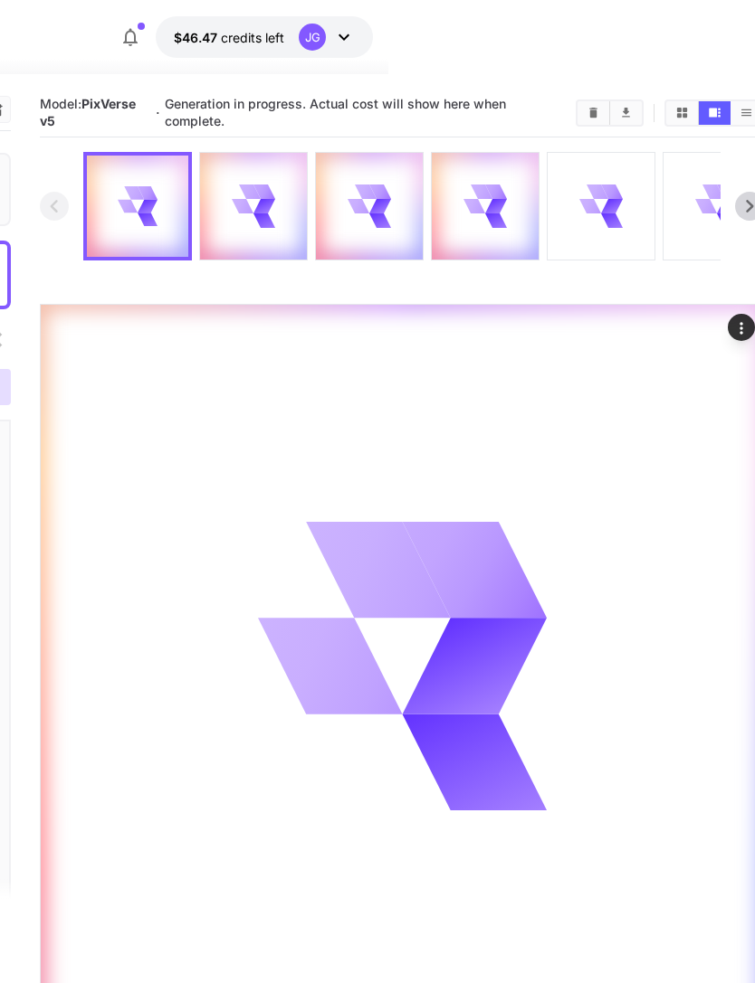
scroll to position [0, 375]
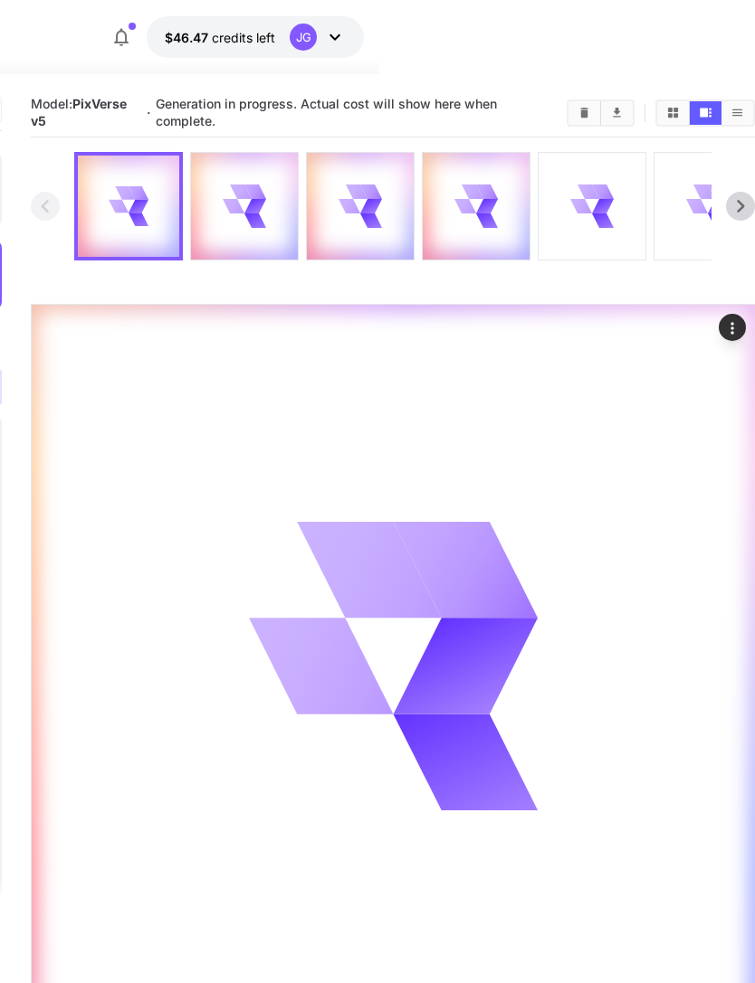
click at [596, 197] on icon at bounding box center [591, 206] width 43 height 43
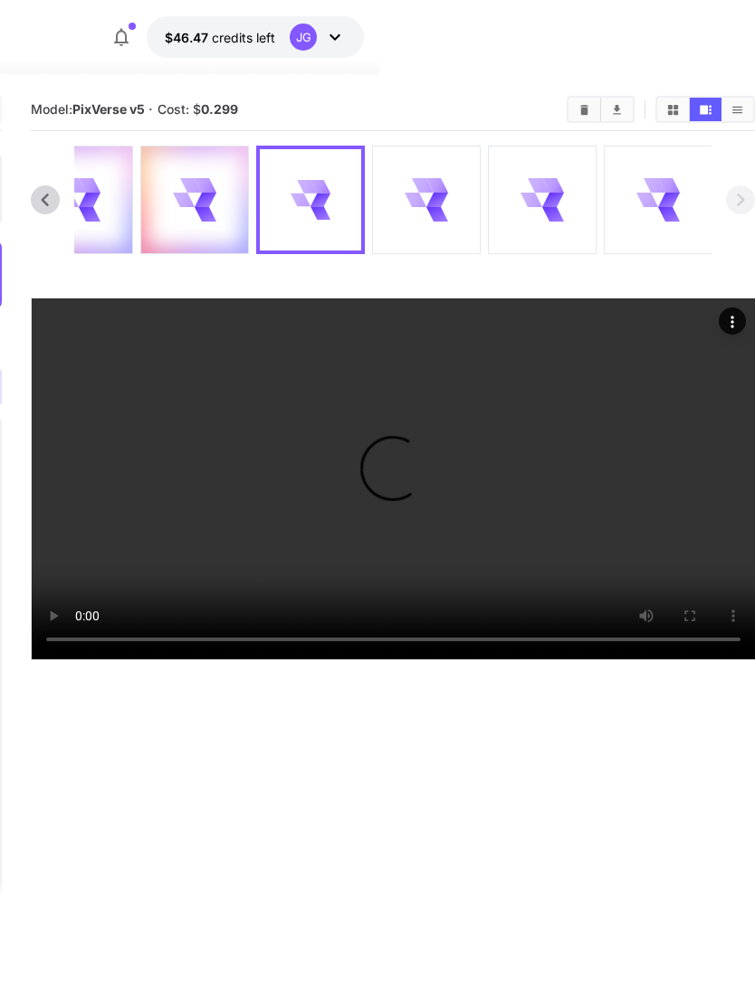
click at [440, 195] on icon at bounding box center [436, 199] width 20 height 24
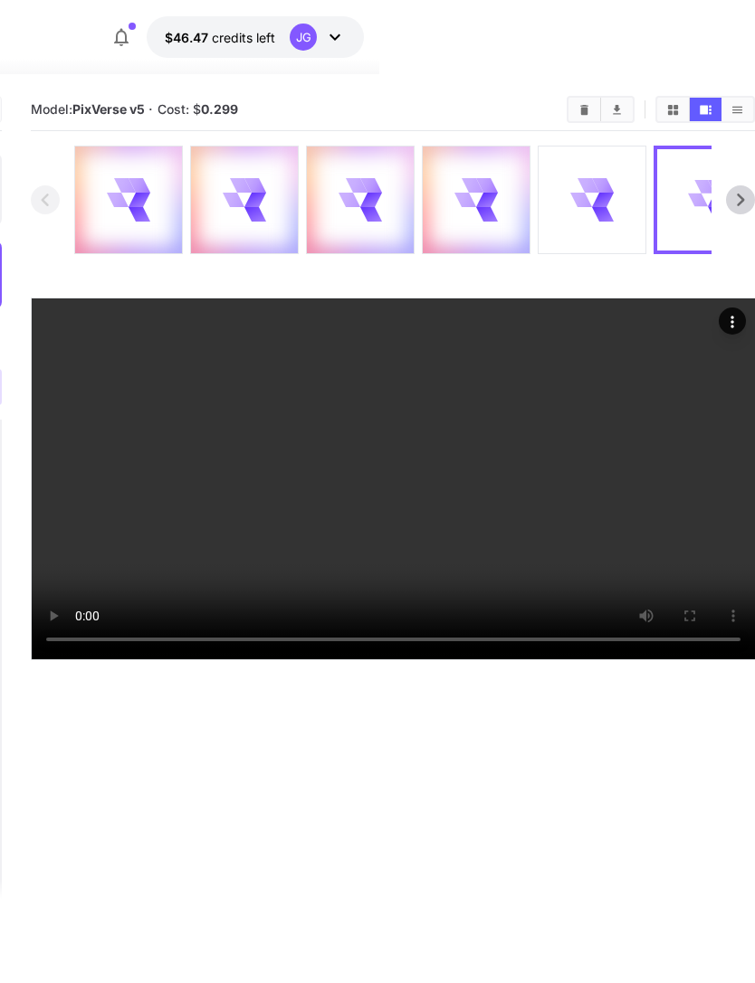
click at [492, 199] on icon at bounding box center [487, 200] width 22 height 14
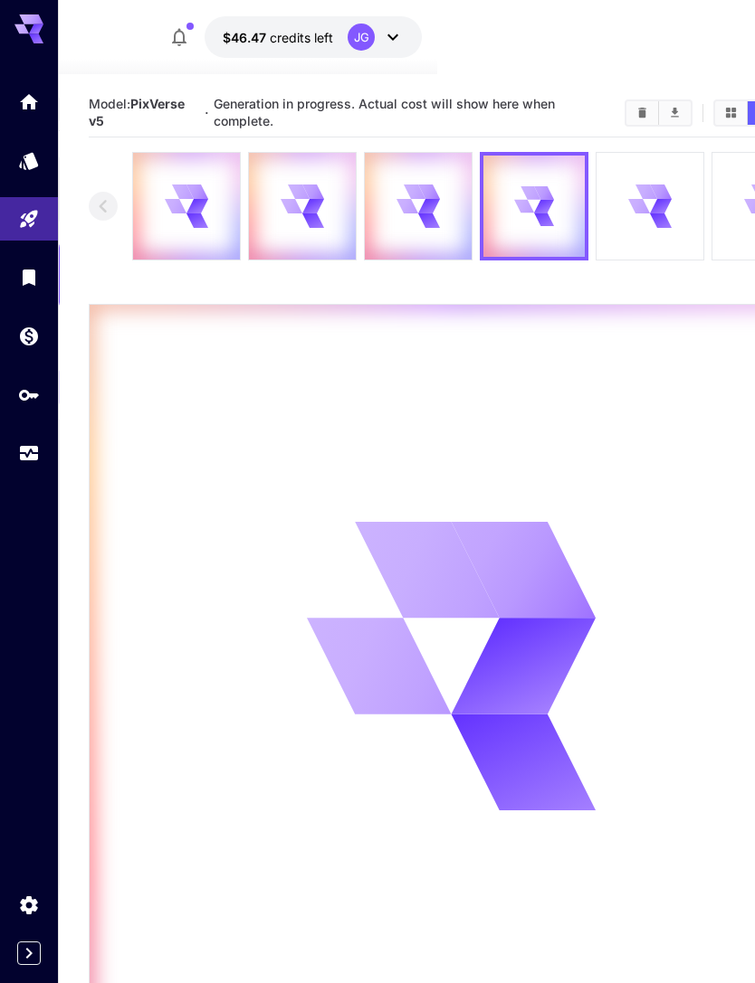
scroll to position [0, 0]
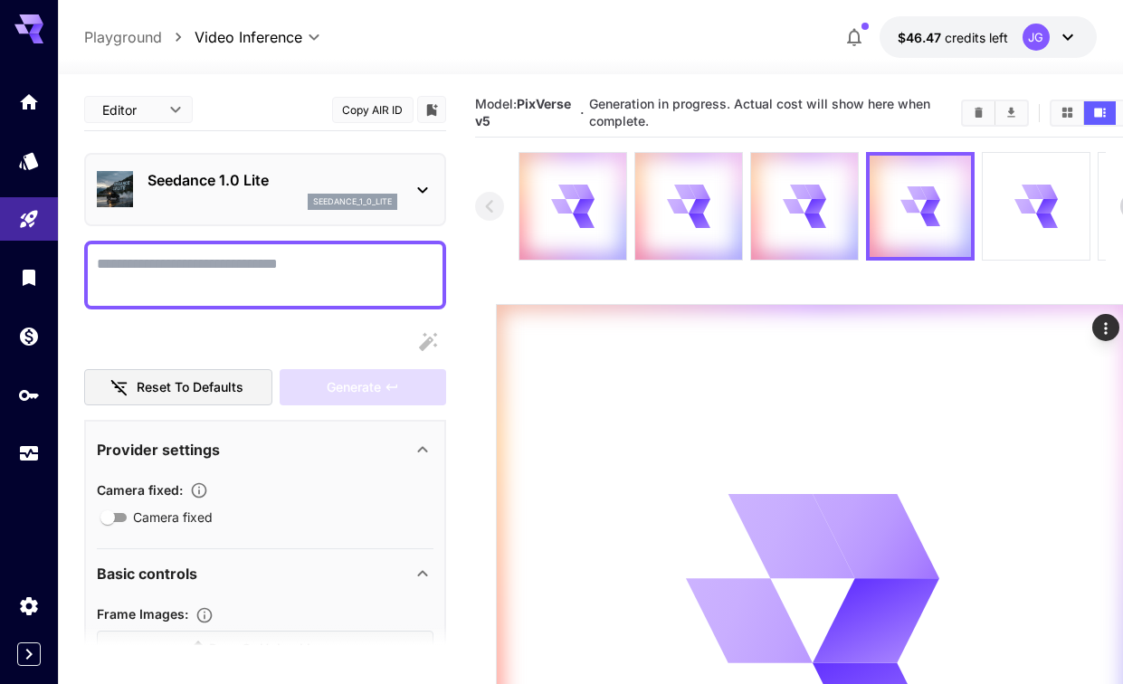
click at [23, 452] on icon "Usage" at bounding box center [29, 456] width 18 height 9
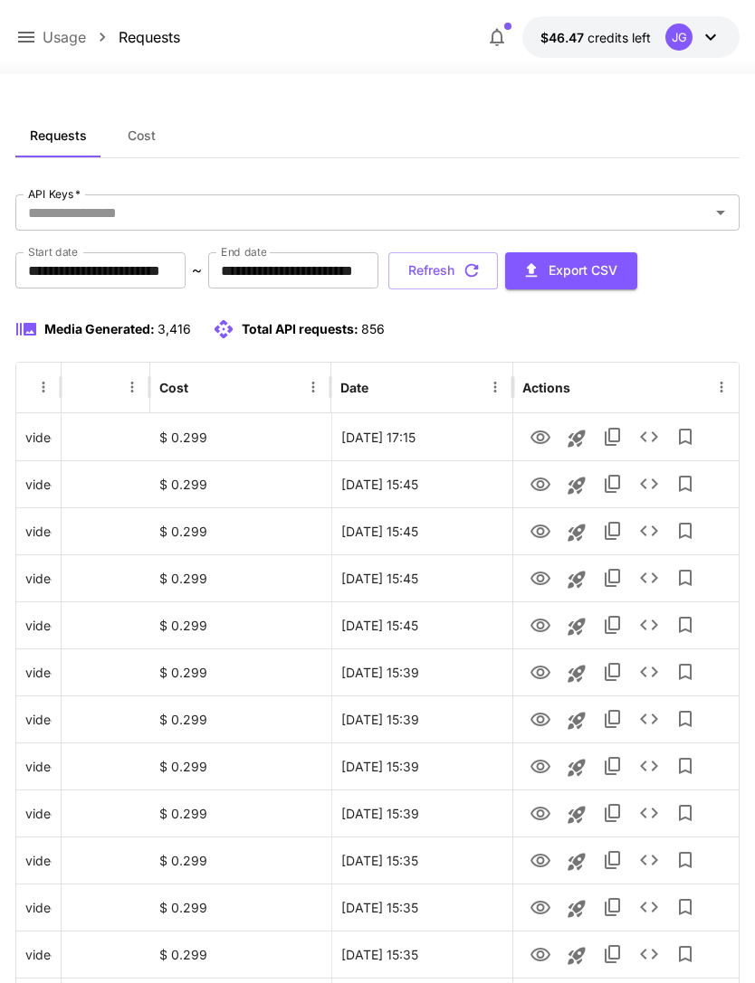
scroll to position [0, 92]
click at [479, 277] on icon "button" at bounding box center [472, 271] width 14 height 14
